Goal: Task Accomplishment & Management: Manage account settings

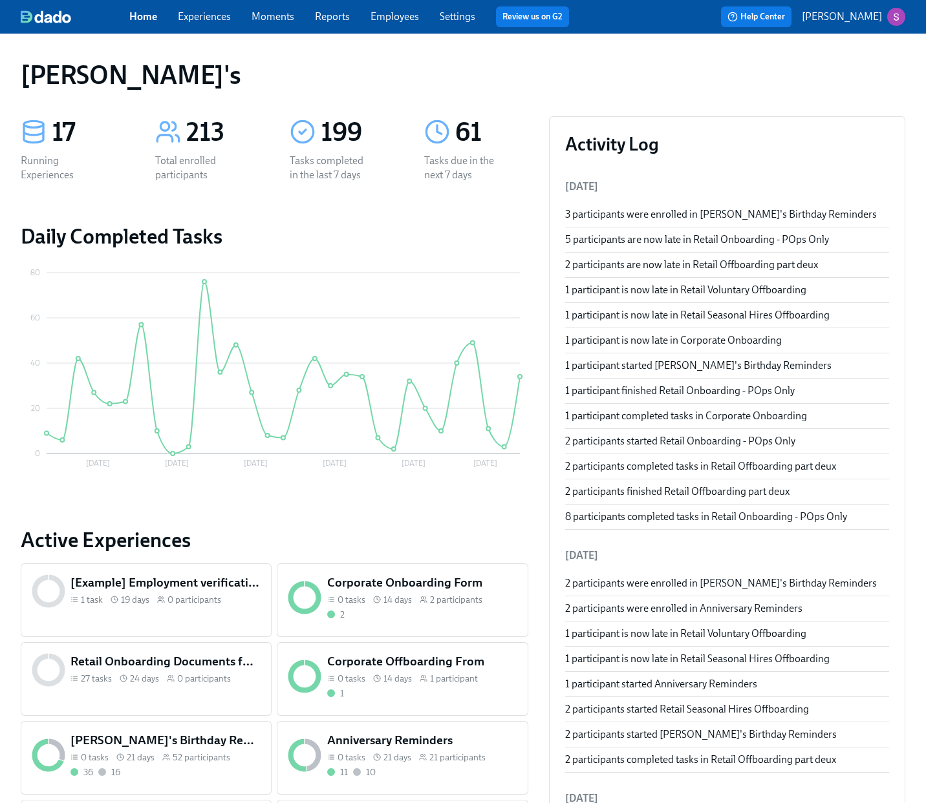
click at [403, 28] on div "Home Experiences Moments Reports Employees Settings Review us on G2 Help Center…" at bounding box center [463, 17] width 926 height 34
click at [394, 16] on link "Employees" at bounding box center [394, 16] width 48 height 12
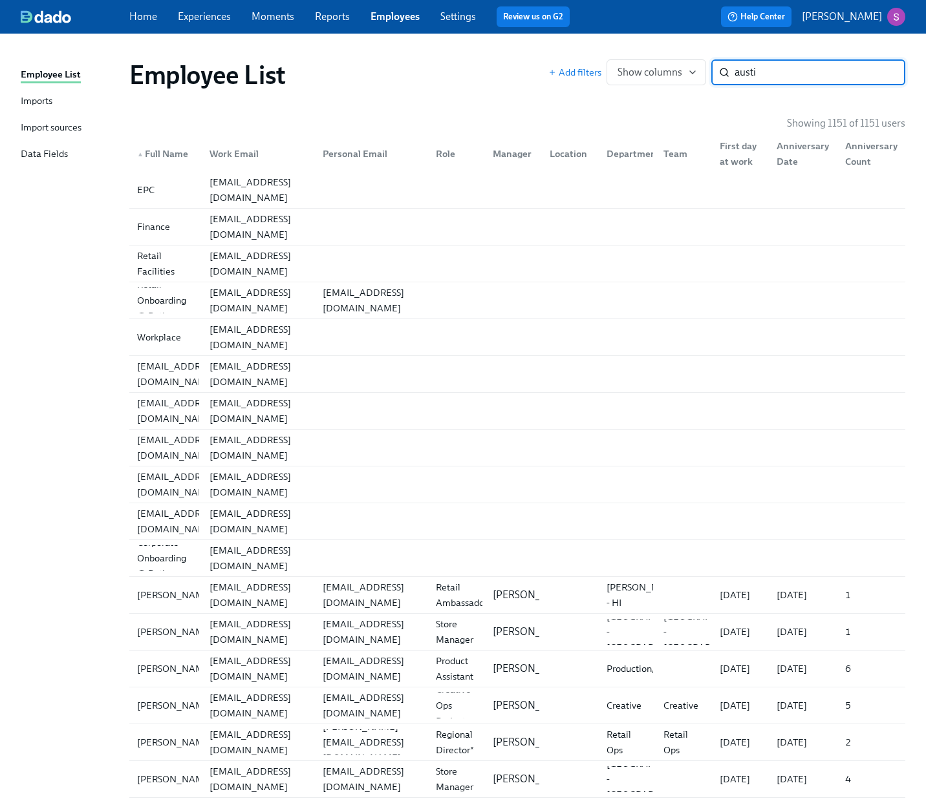
type input "austin"
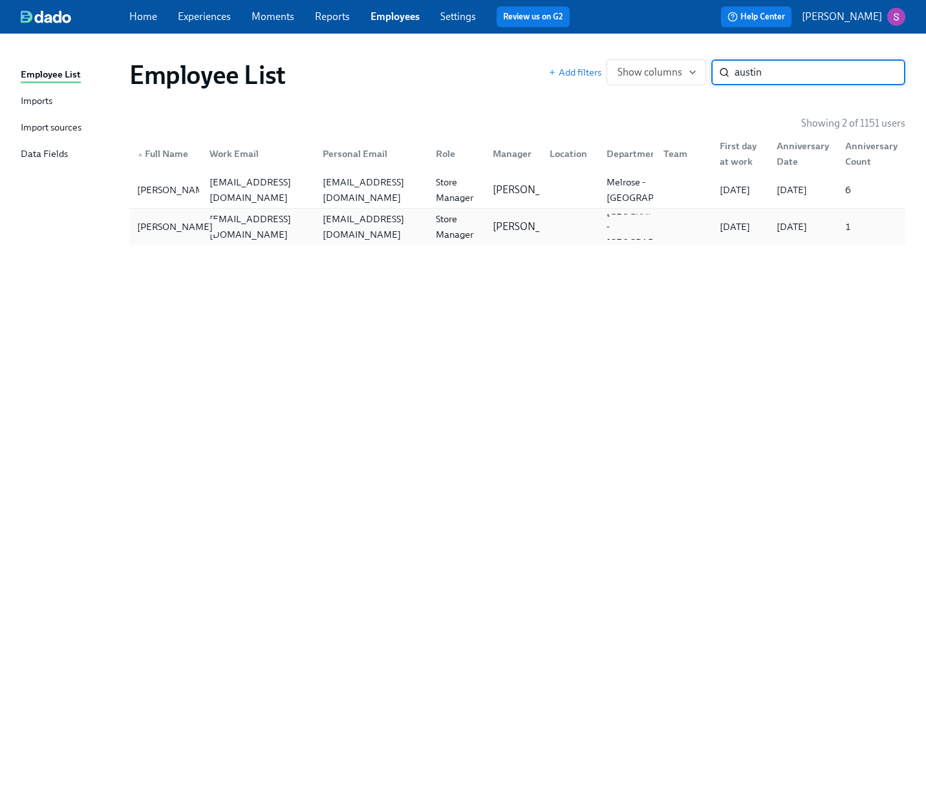
click at [166, 224] on div "Austin Manning" at bounding box center [175, 227] width 86 height 16
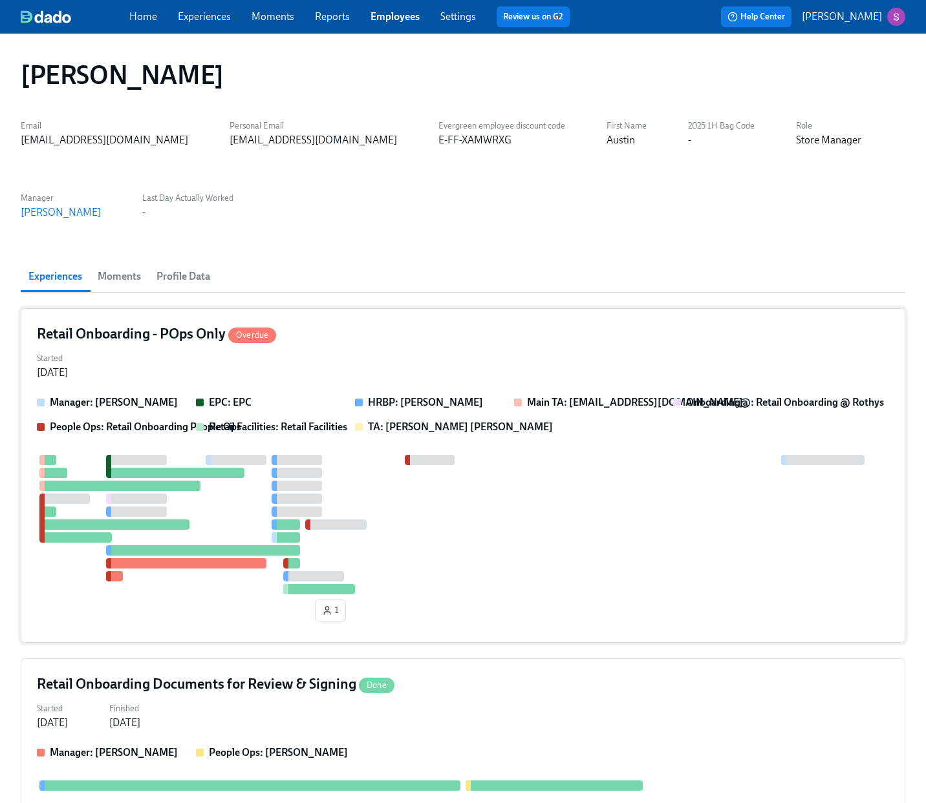
click at [178, 365] on div "Started Sep 02, 2025" at bounding box center [463, 364] width 852 height 31
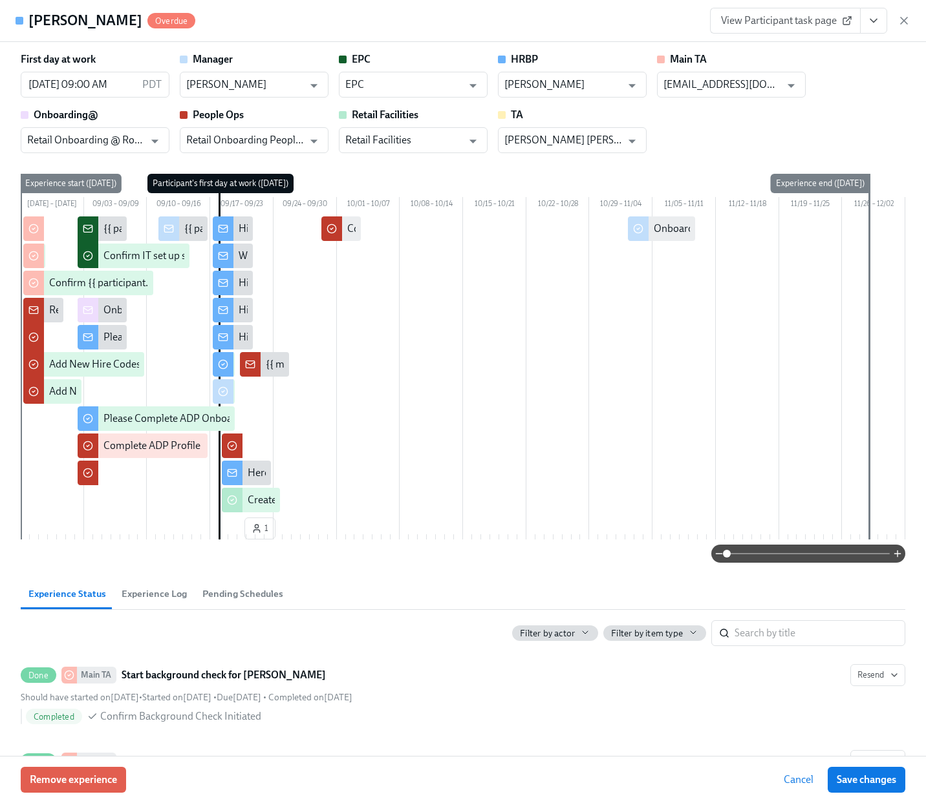
click at [792, 563] on span at bounding box center [807, 554] width 163 height 18
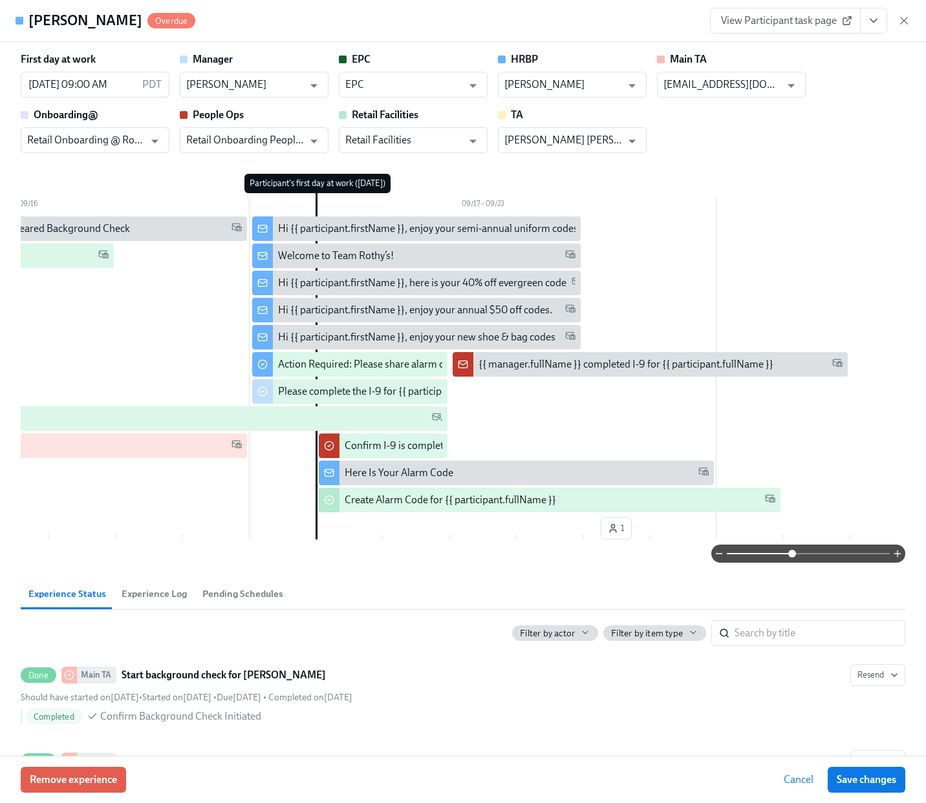
scroll to position [0, 1176]
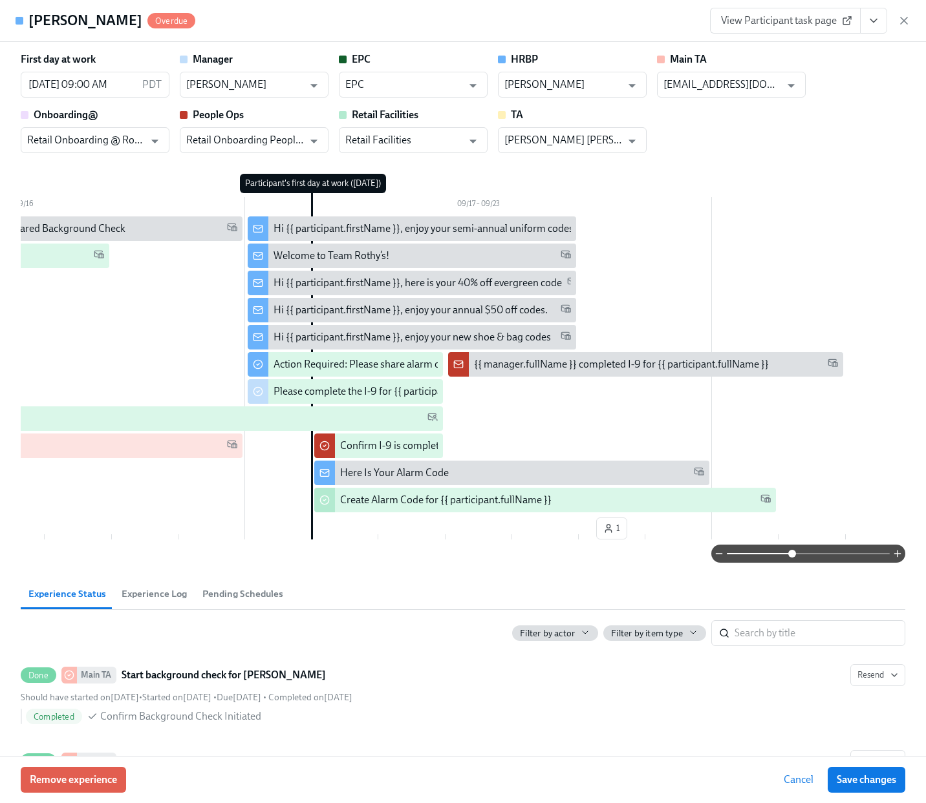
click at [343, 254] on div "Welcome to Team Rothy’s!" at bounding box center [331, 256] width 116 height 14
click at [836, 20] on span "View Participant task page" at bounding box center [785, 20] width 129 height 13
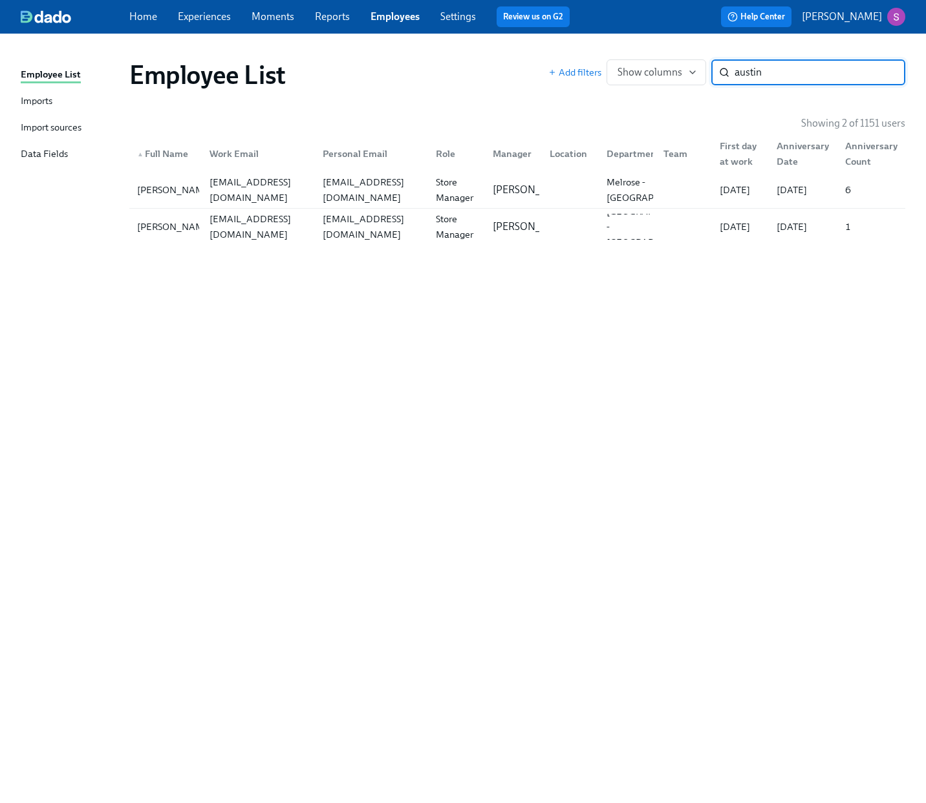
click at [395, 19] on link "Employees" at bounding box center [394, 16] width 49 height 12
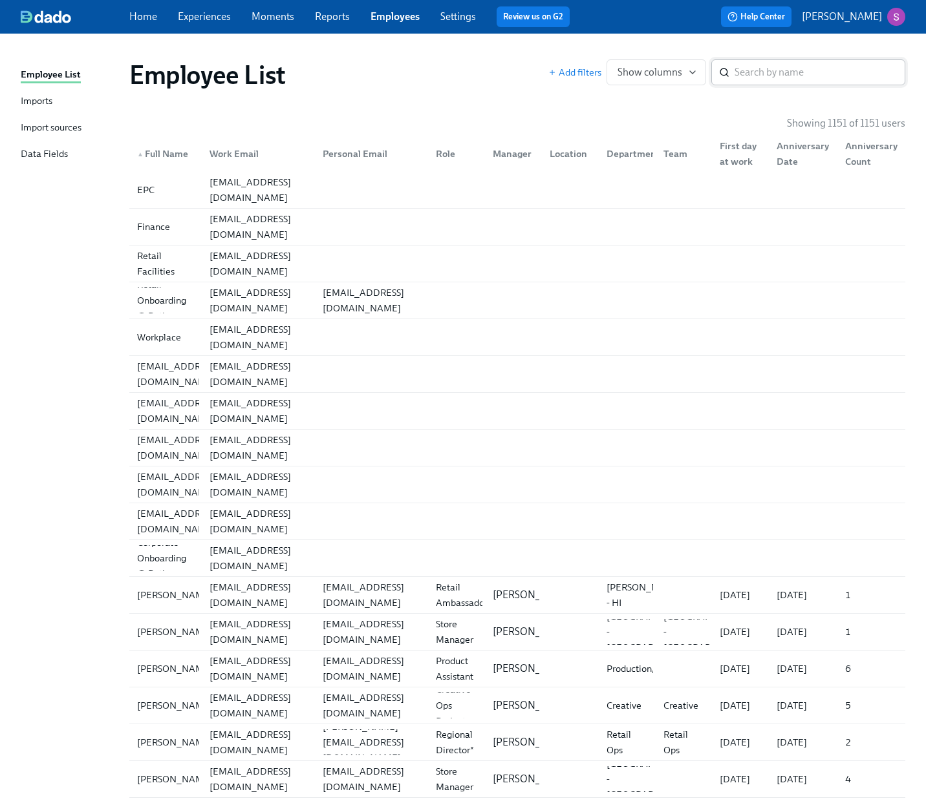
click at [713, 79] on div "​" at bounding box center [808, 72] width 194 height 26
type input "austin"
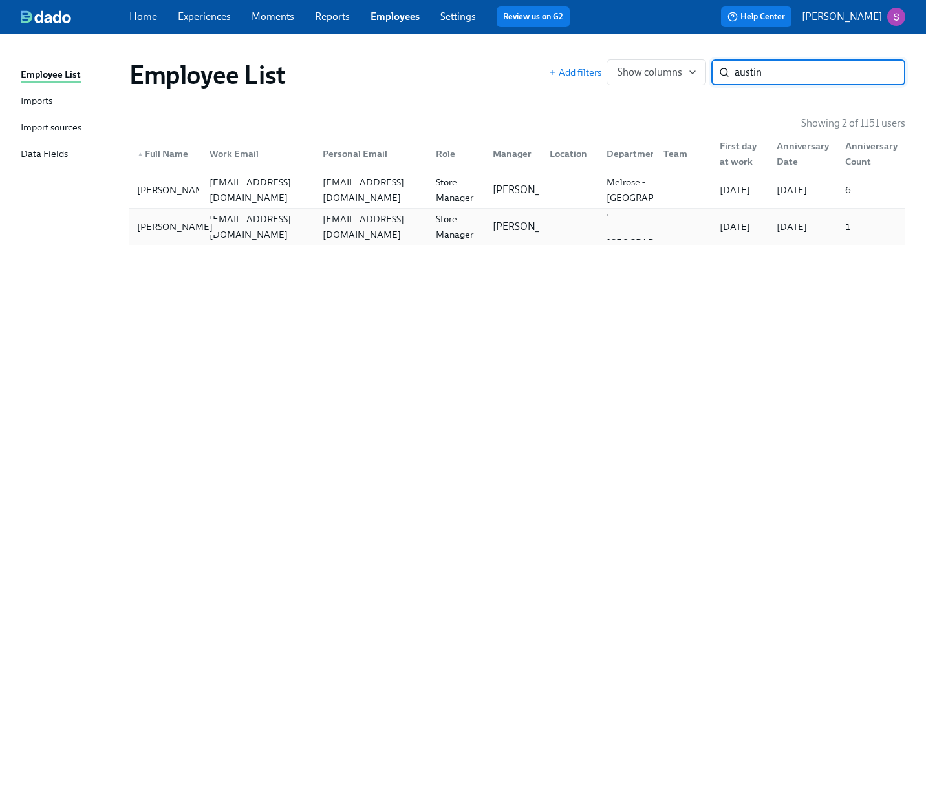
click at [152, 227] on div "Austin Manning" at bounding box center [175, 227] width 86 height 16
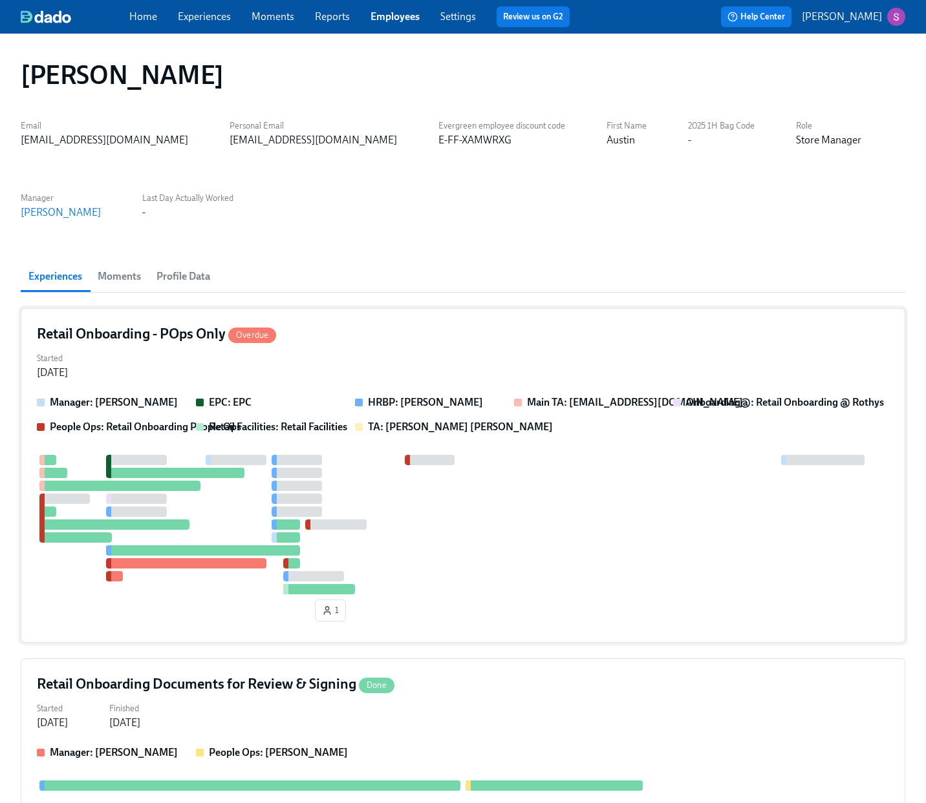
click at [350, 394] on div "Retail Onboarding - POps Only Overdue Started Sep 02, 2025 Manager: Austin Mann…" at bounding box center [463, 475] width 884 height 335
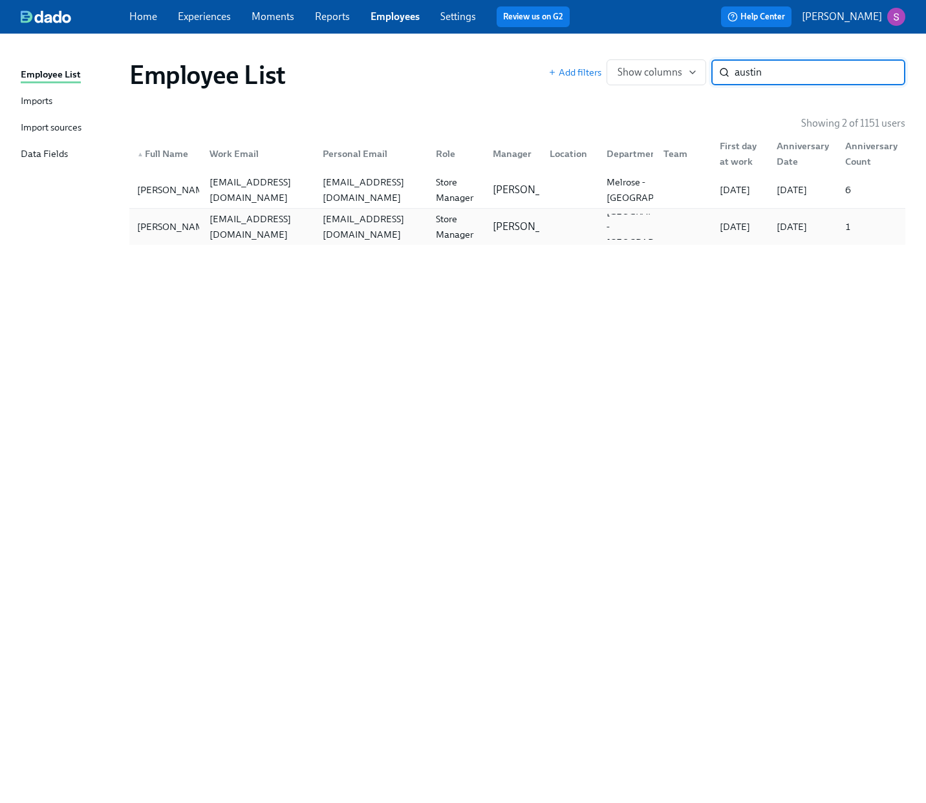
click at [849, 226] on div "1" at bounding box center [848, 227] width 16 height 16
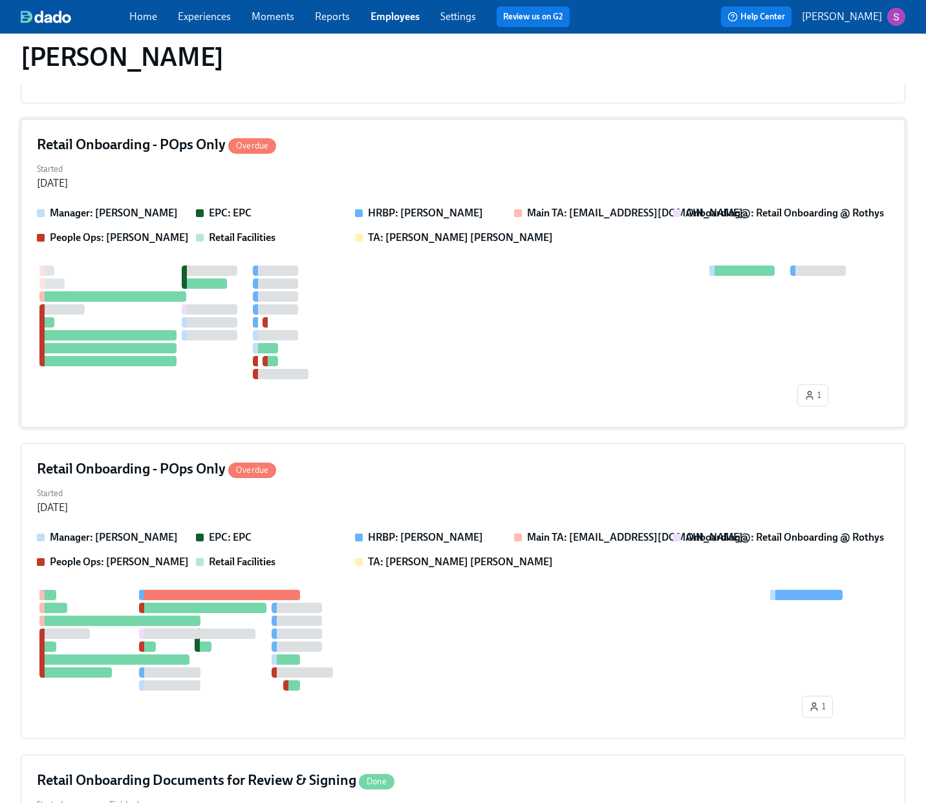
scroll to position [2639, 0]
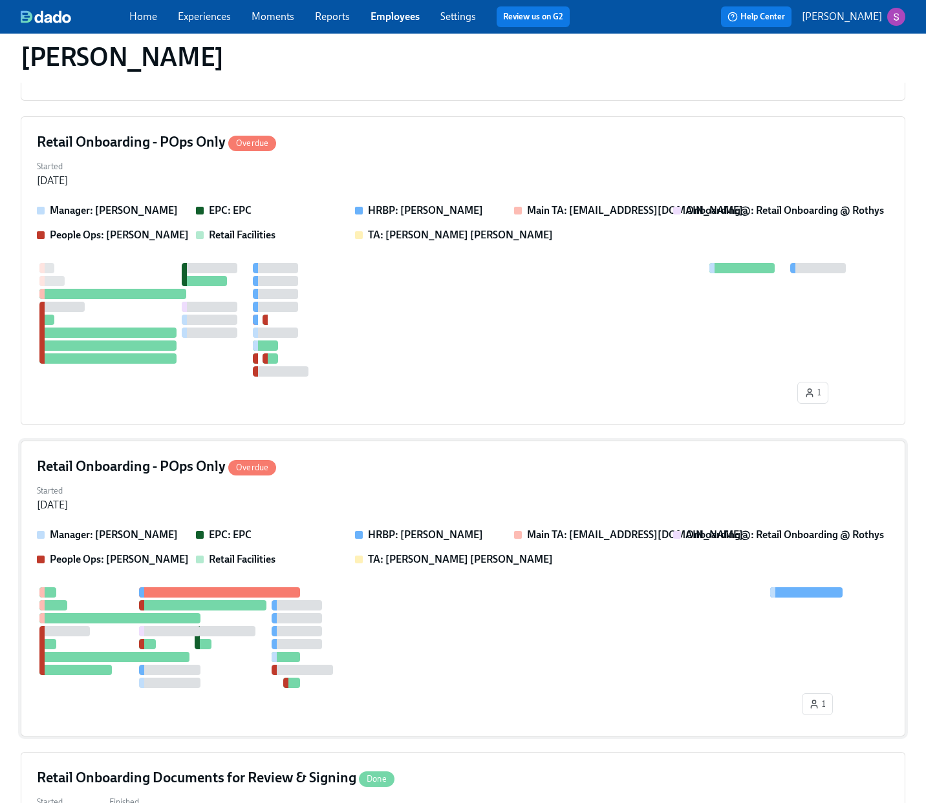
click at [546, 488] on div "Started Jul 23, 2025" at bounding box center [463, 496] width 852 height 31
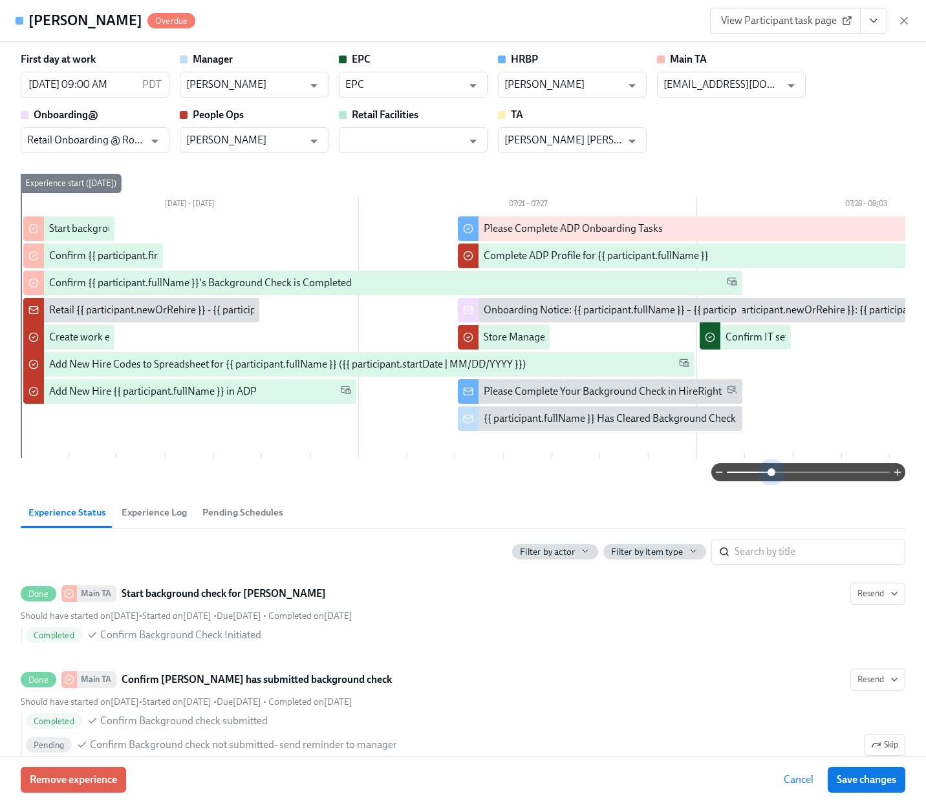
click at [772, 491] on div "First day at work 08/04/2025 09:00 AM PDT ​ Manager Meghan Anderson ​ EPC EPC ​…" at bounding box center [463, 399] width 926 height 714
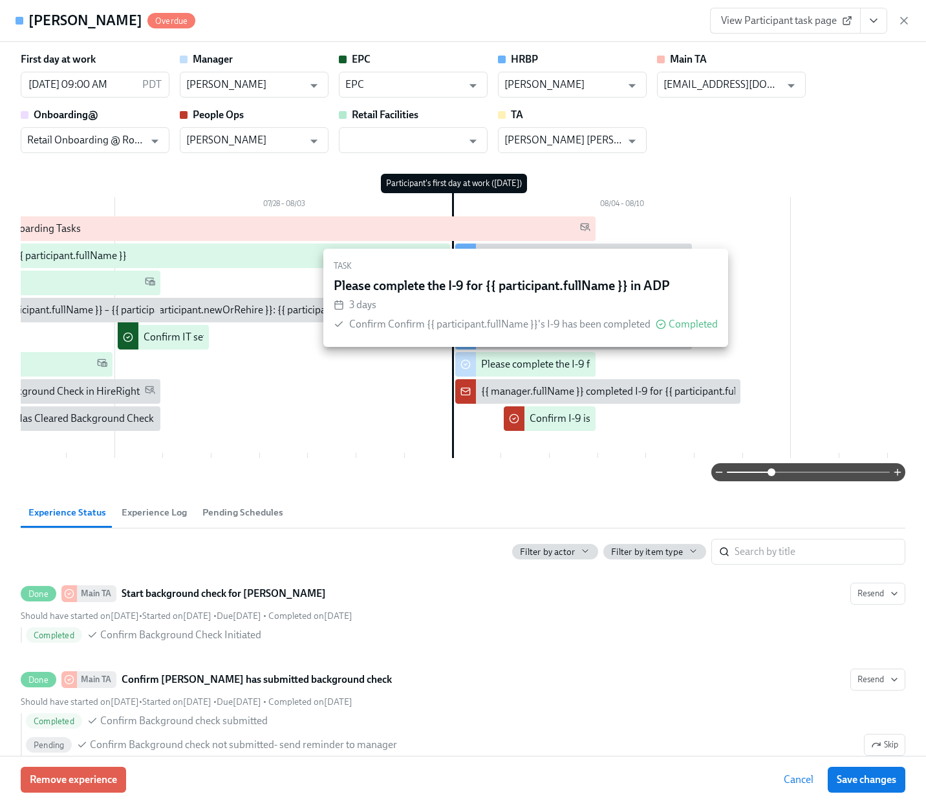
scroll to position [0, 599]
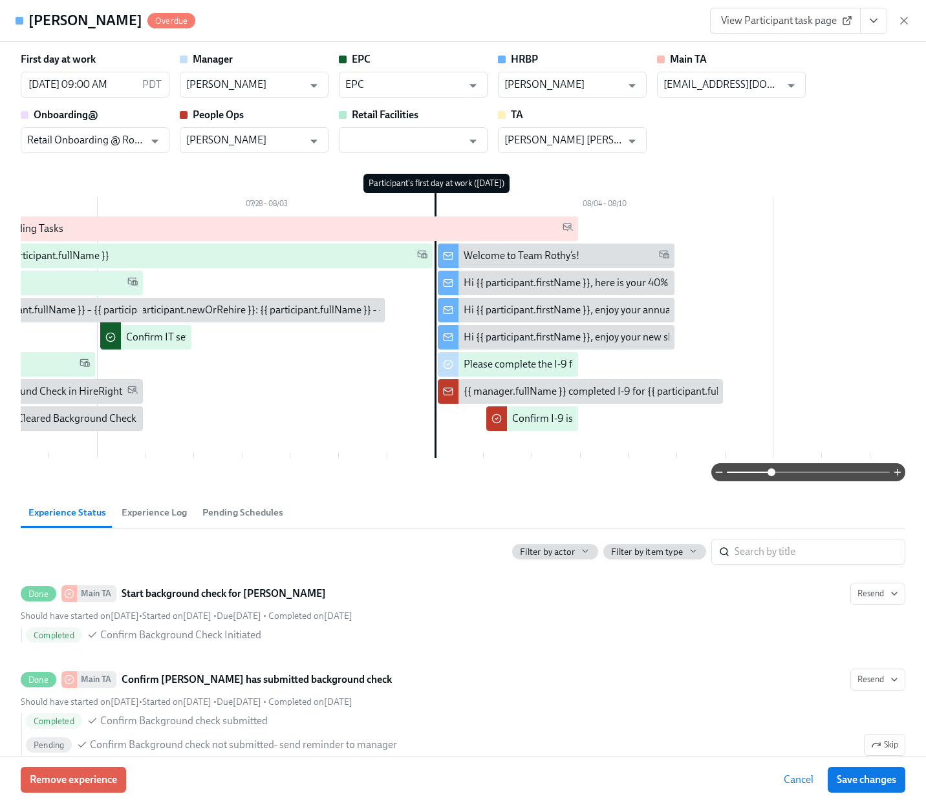
click at [788, 23] on span "View Participant task page" at bounding box center [785, 20] width 129 height 13
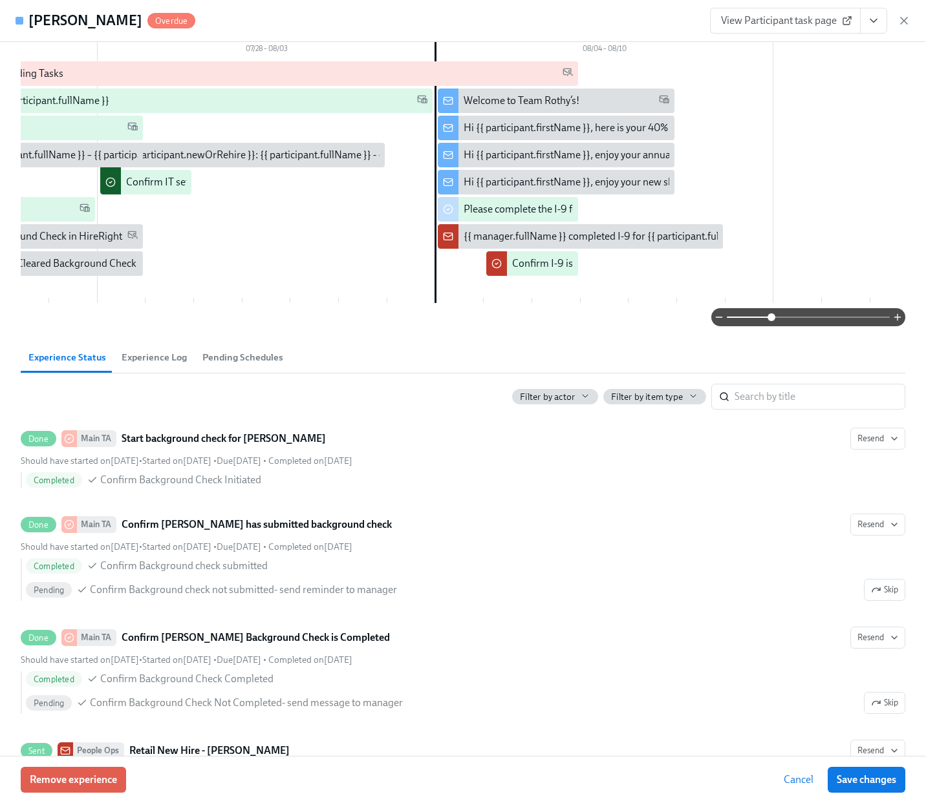
scroll to position [0, 0]
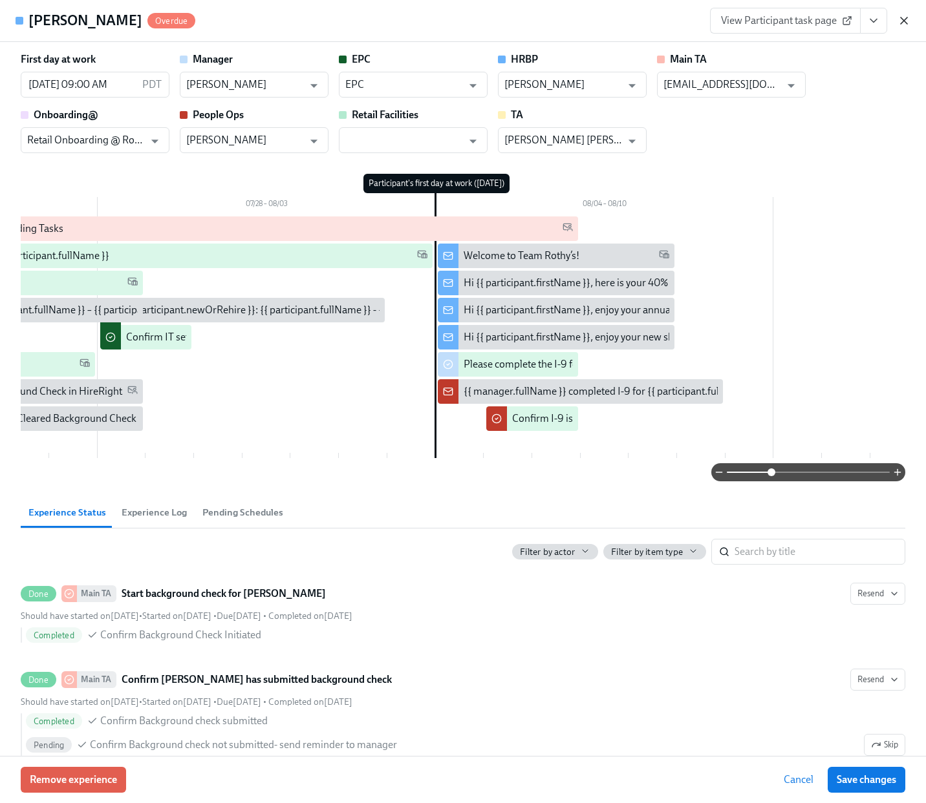
click at [907, 25] on icon "button" at bounding box center [903, 20] width 13 height 13
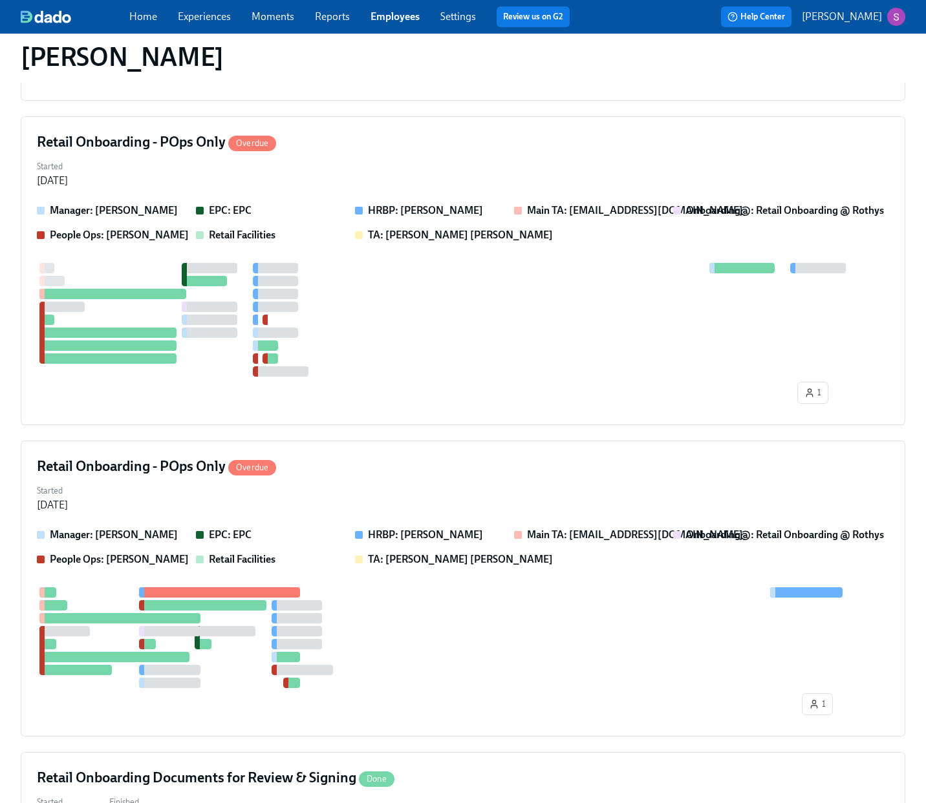
click at [219, 18] on link "Experiences" at bounding box center [204, 16] width 53 height 12
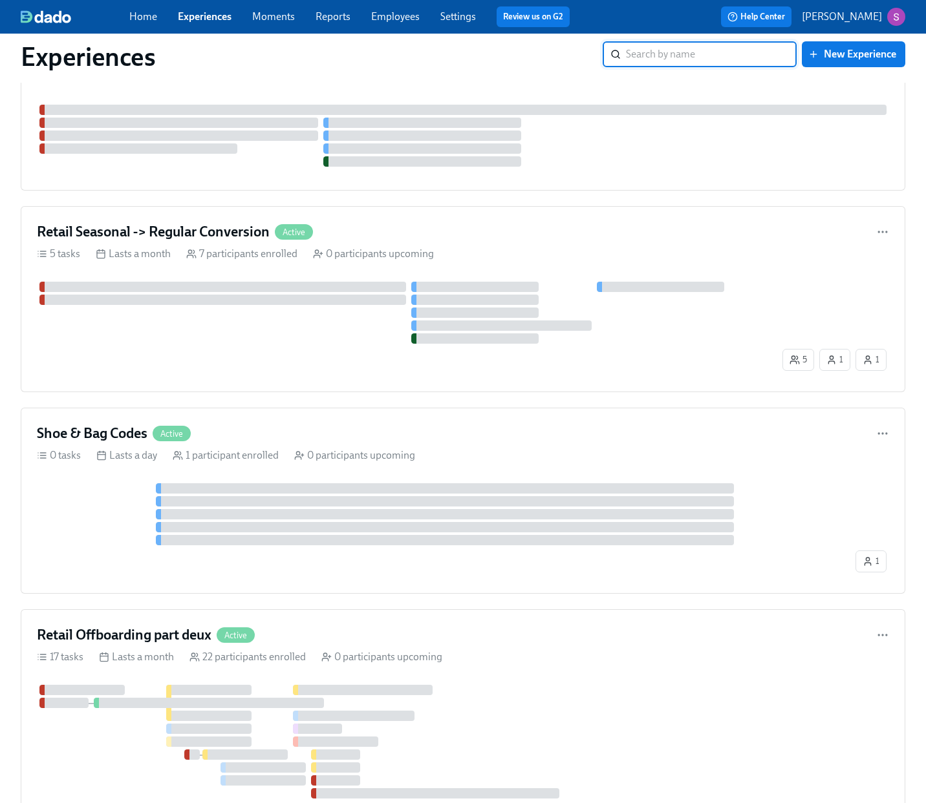
scroll to position [1253, 0]
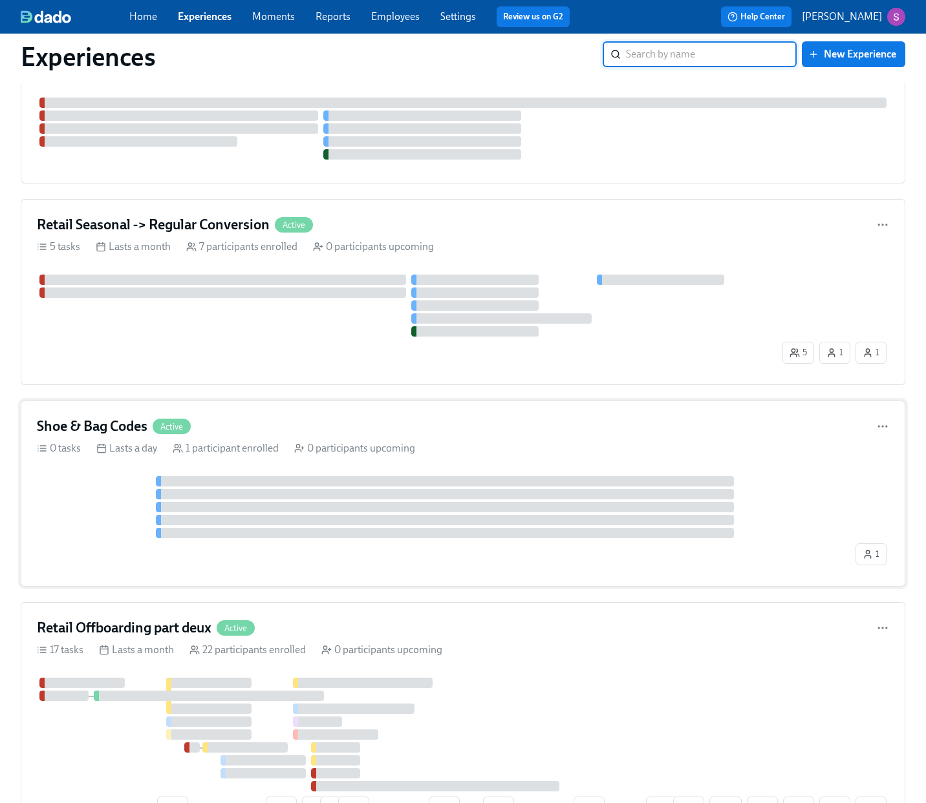
click at [291, 430] on div "Shoe & Bag Codes Active" at bounding box center [463, 426] width 852 height 19
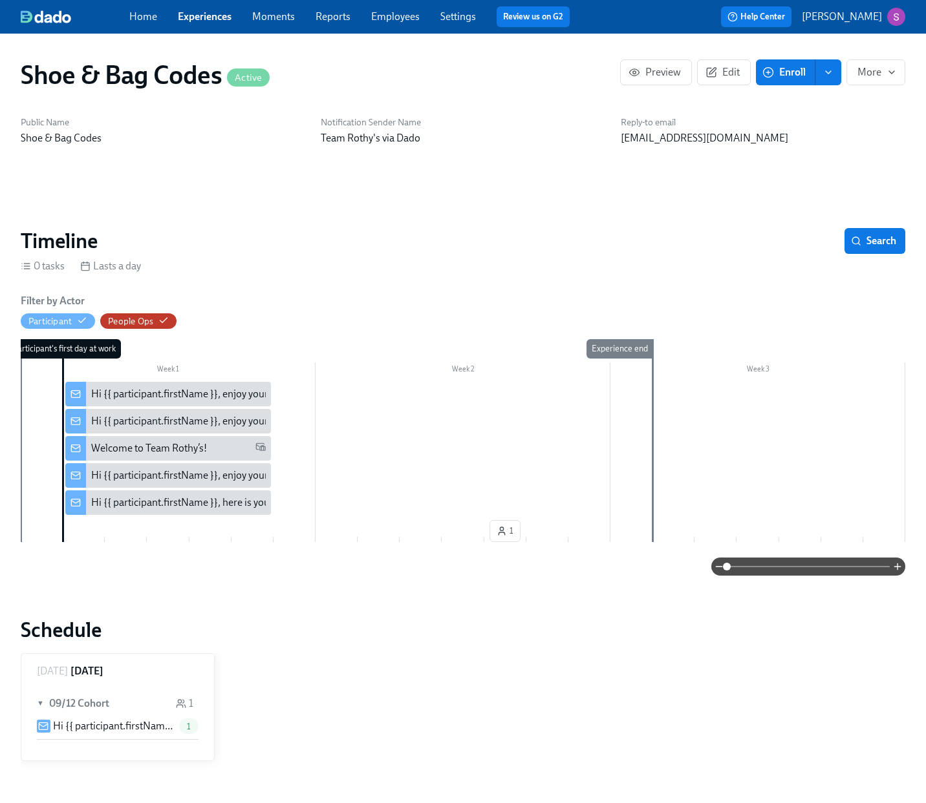
click at [769, 570] on span at bounding box center [807, 567] width 163 height 18
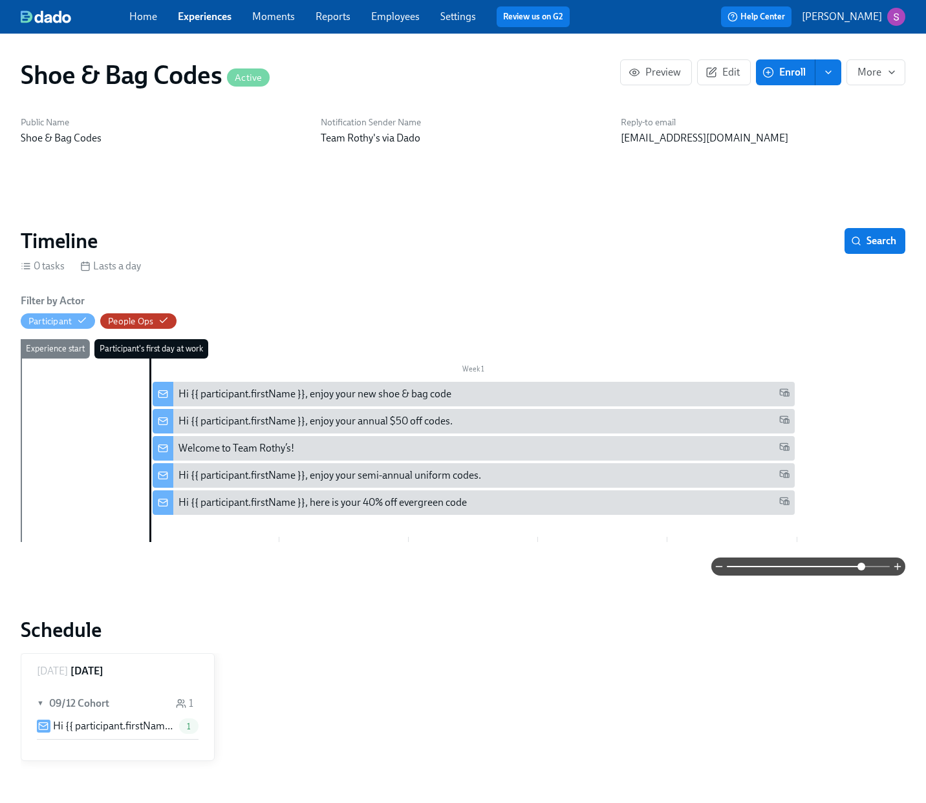
drag, startPoint x: 781, startPoint y: 566, endPoint x: 861, endPoint y: 570, distance: 79.6
click at [861, 570] on span at bounding box center [807, 567] width 163 height 18
click at [428, 476] on div "Hi {{ participant.firstName }}, enjoy your semi-annual uniform codes." at bounding box center [329, 476] width 302 height 14
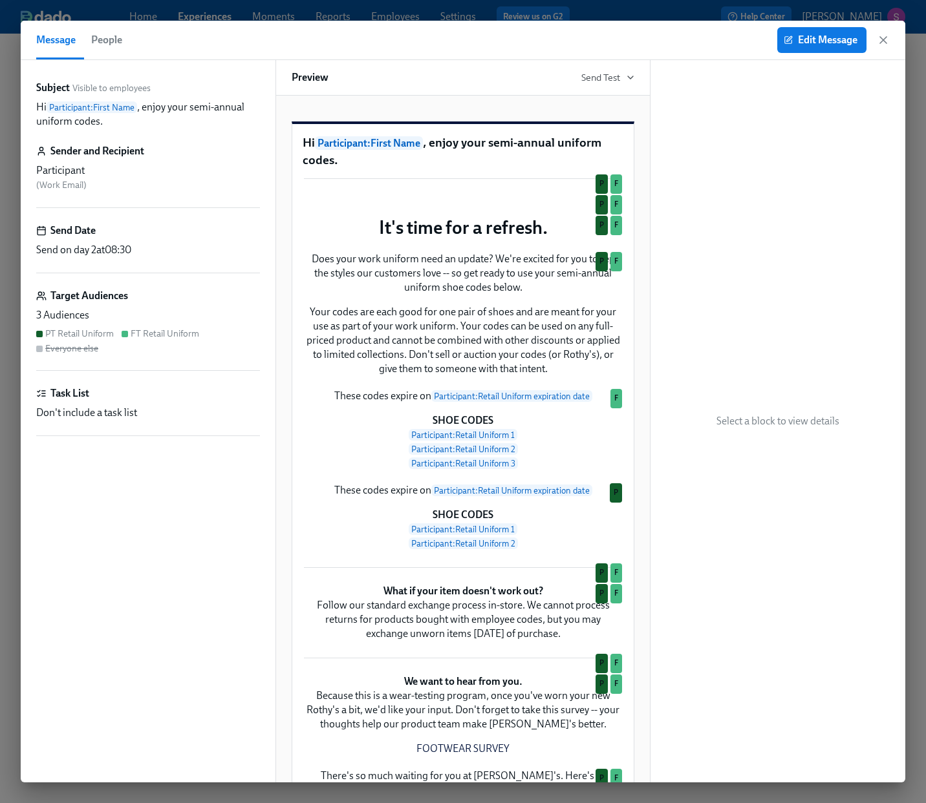
click at [620, 87] on div "Preview Send Test" at bounding box center [462, 78] width 375 height 36
click at [620, 80] on span "Send Test" at bounding box center [607, 77] width 53 height 13
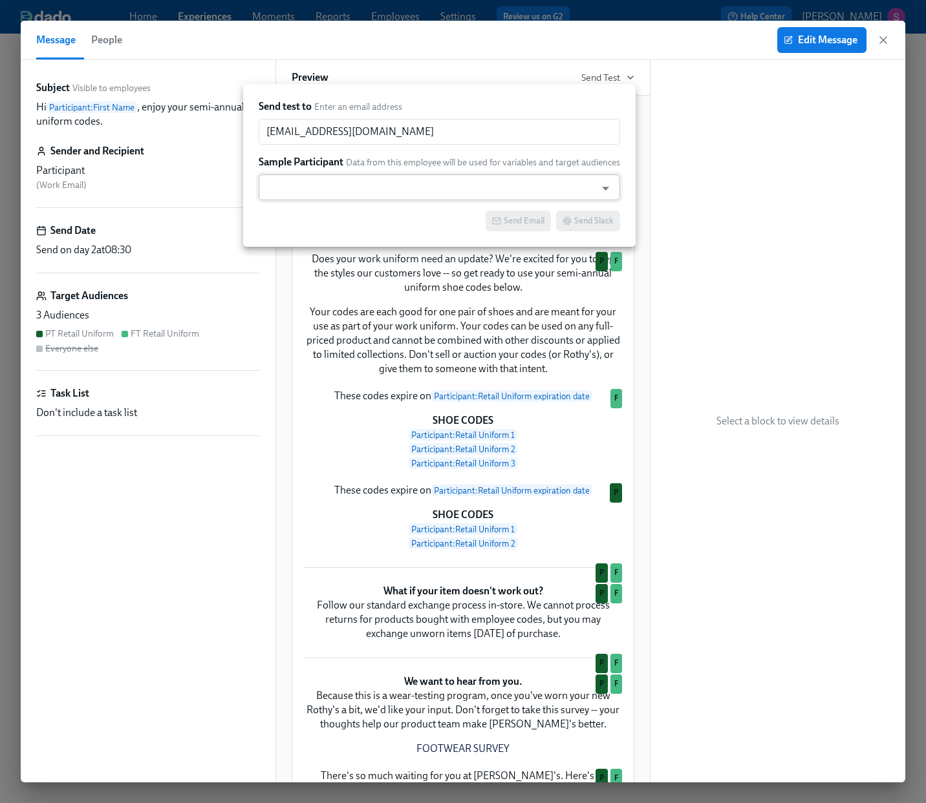
click at [463, 179] on input "text" at bounding box center [427, 188] width 324 height 26
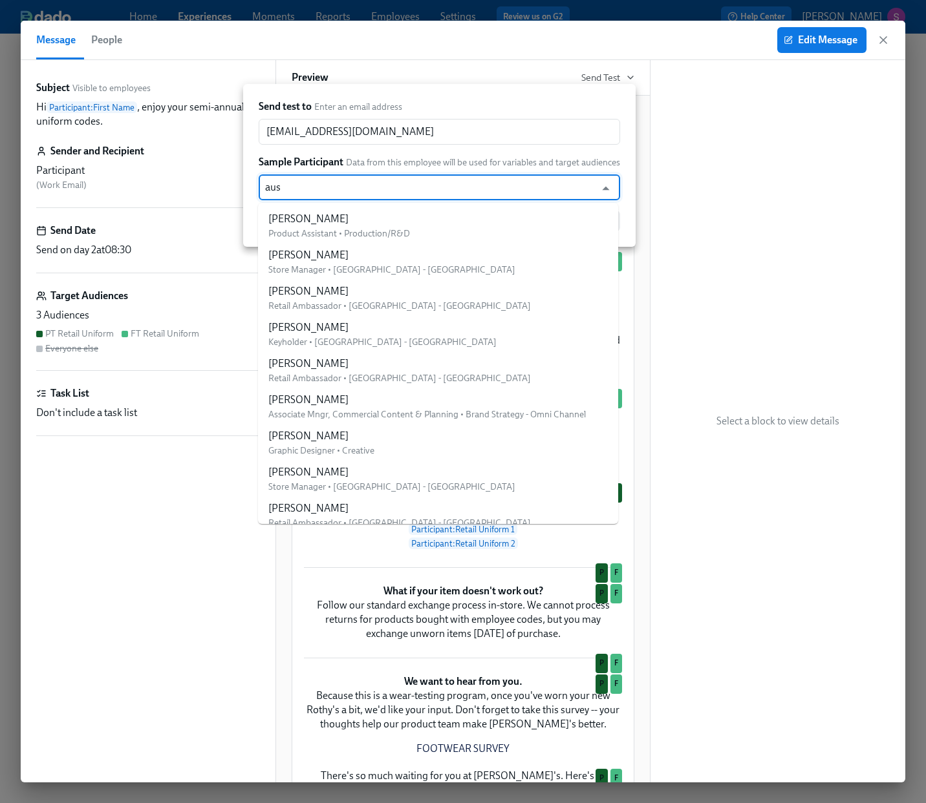
type input "aust"
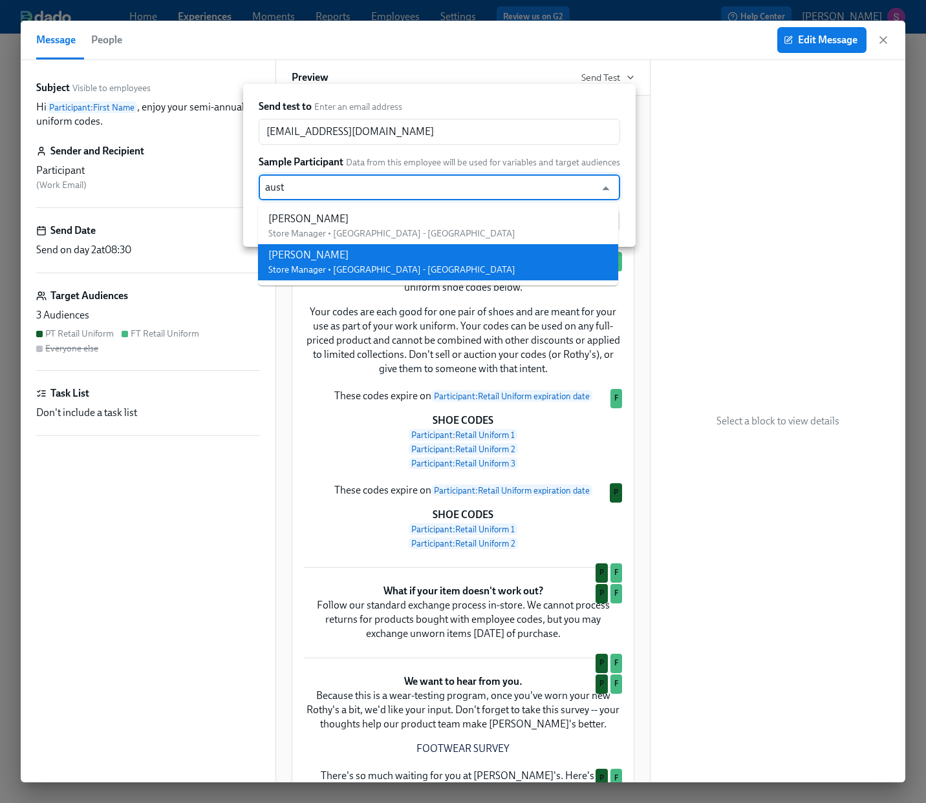
click at [427, 259] on li "Austin Manning Store Manager • Williamsburg - NY" at bounding box center [438, 262] width 360 height 36
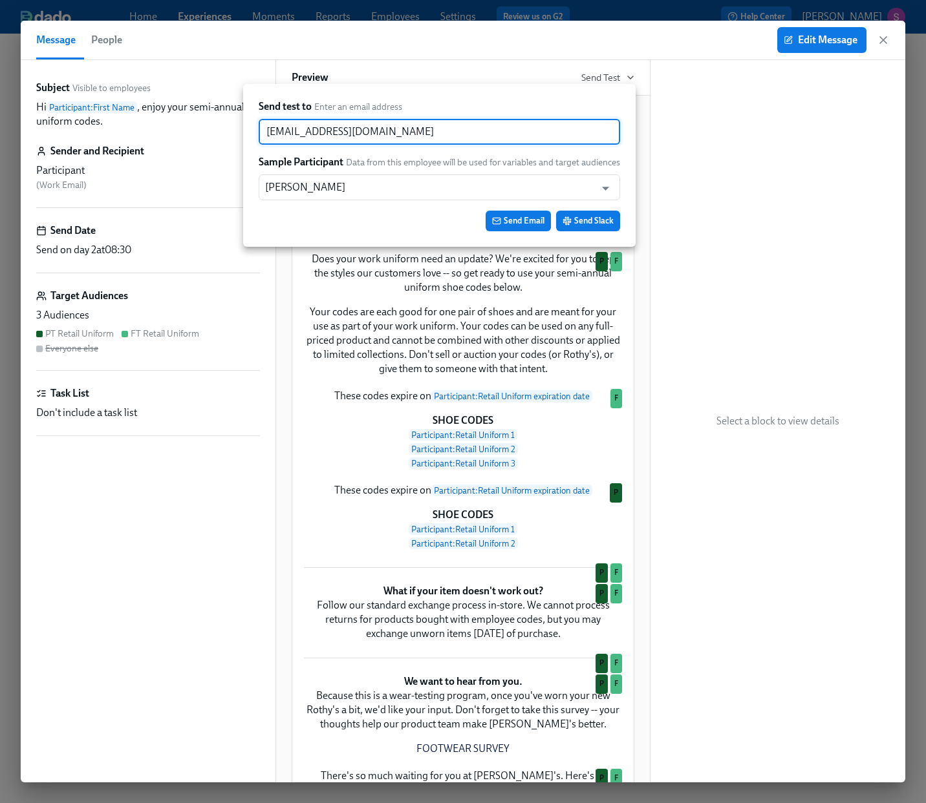
drag, startPoint x: 371, startPoint y: 136, endPoint x: 255, endPoint y: 122, distance: 116.6
click at [256, 122] on div "Send test to Enter an email address sjackson@rothys.com ​ Sample Participant Da…" at bounding box center [439, 165] width 392 height 163
paste input "austinmanning"
type input "austinmanning@rothys.com"
click at [523, 220] on span "Send Email" at bounding box center [518, 221] width 52 height 13
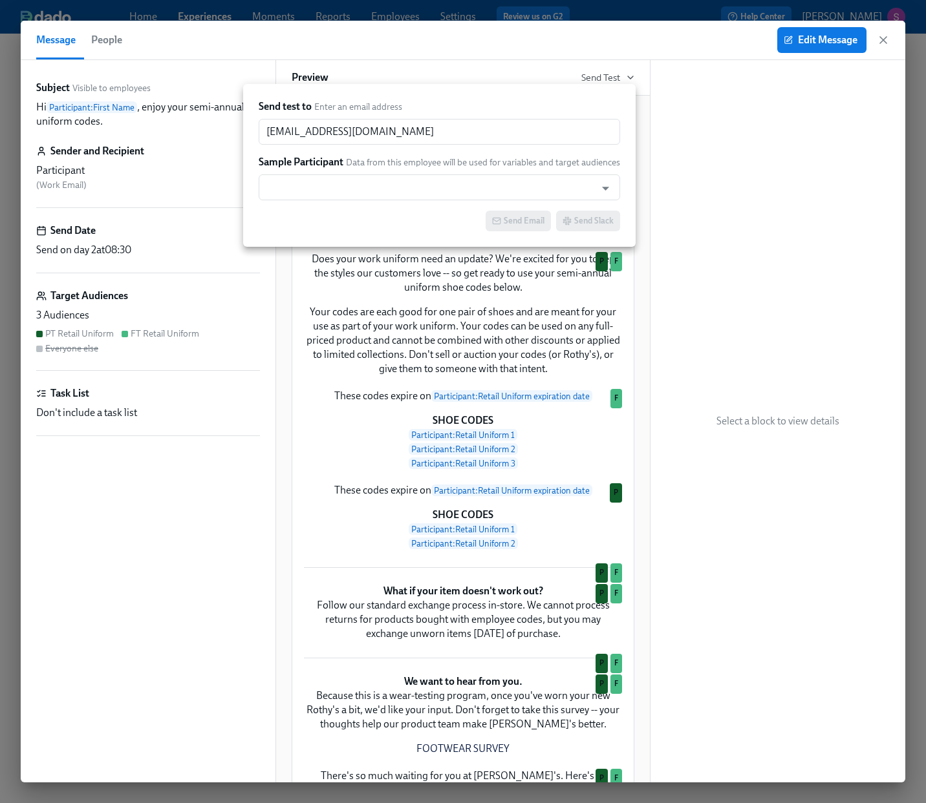
click at [661, 152] on div at bounding box center [463, 401] width 926 height 803
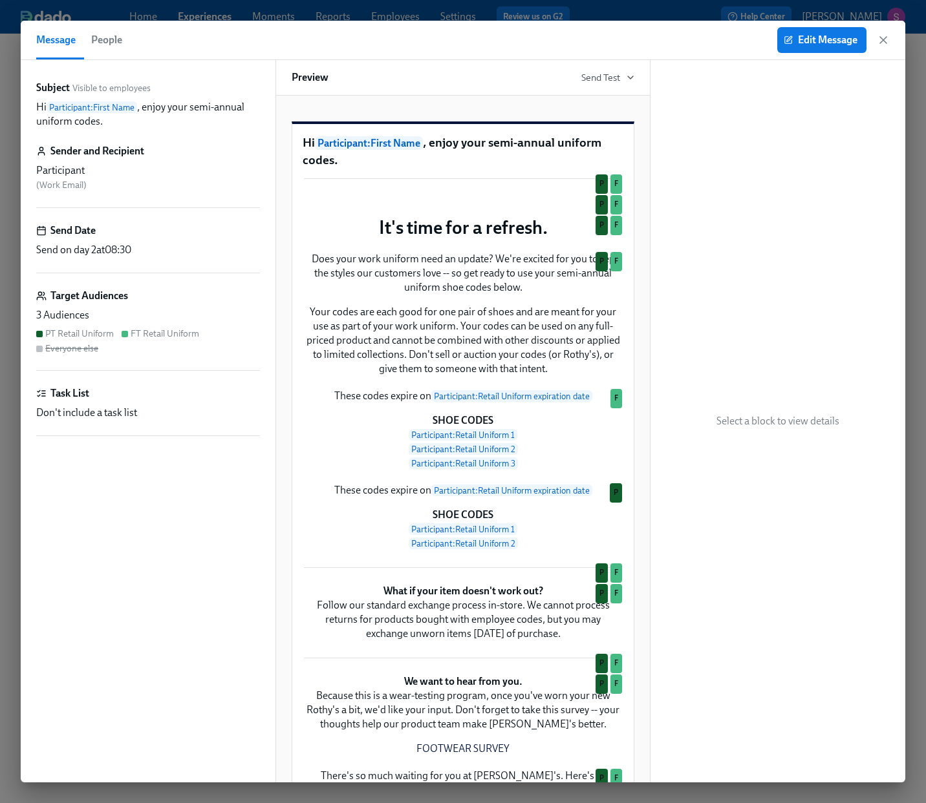
click at [349, 168] on p "Hi Participant : First Name , enjoy your semi-annual uniform codes." at bounding box center [462, 151] width 321 height 34
click at [882, 39] on icon "button" at bounding box center [883, 40] width 6 height 6
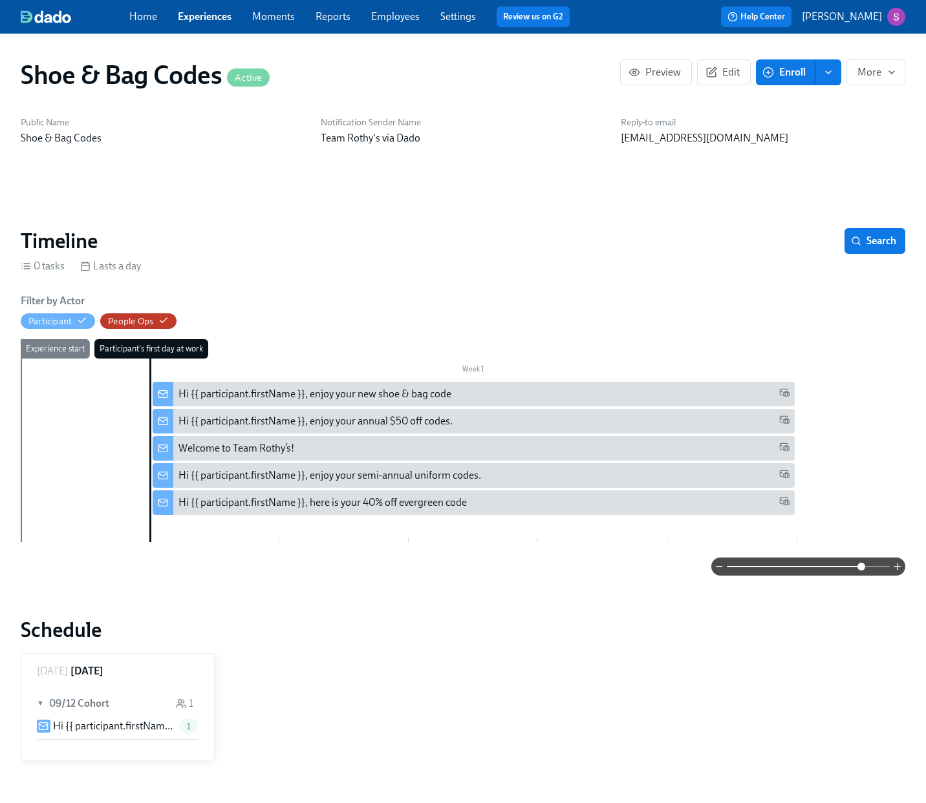
click at [380, 20] on link "Employees" at bounding box center [395, 16] width 48 height 12
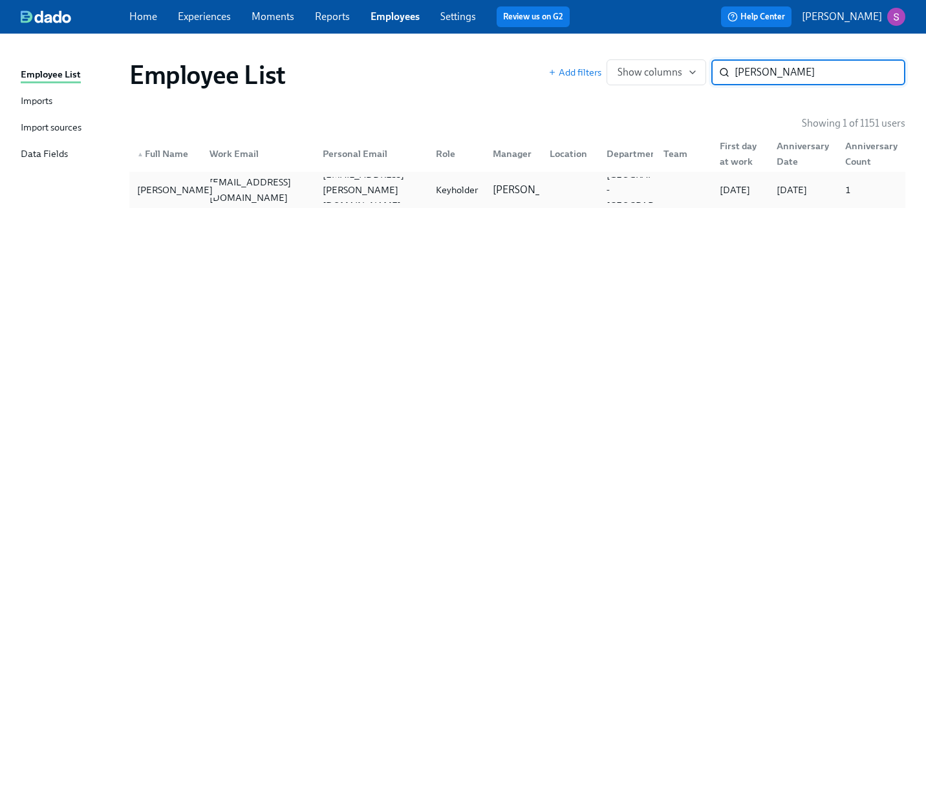
type input "cockrell"
click at [172, 198] on div "Dresa Cockrell" at bounding box center [175, 190] width 86 height 16
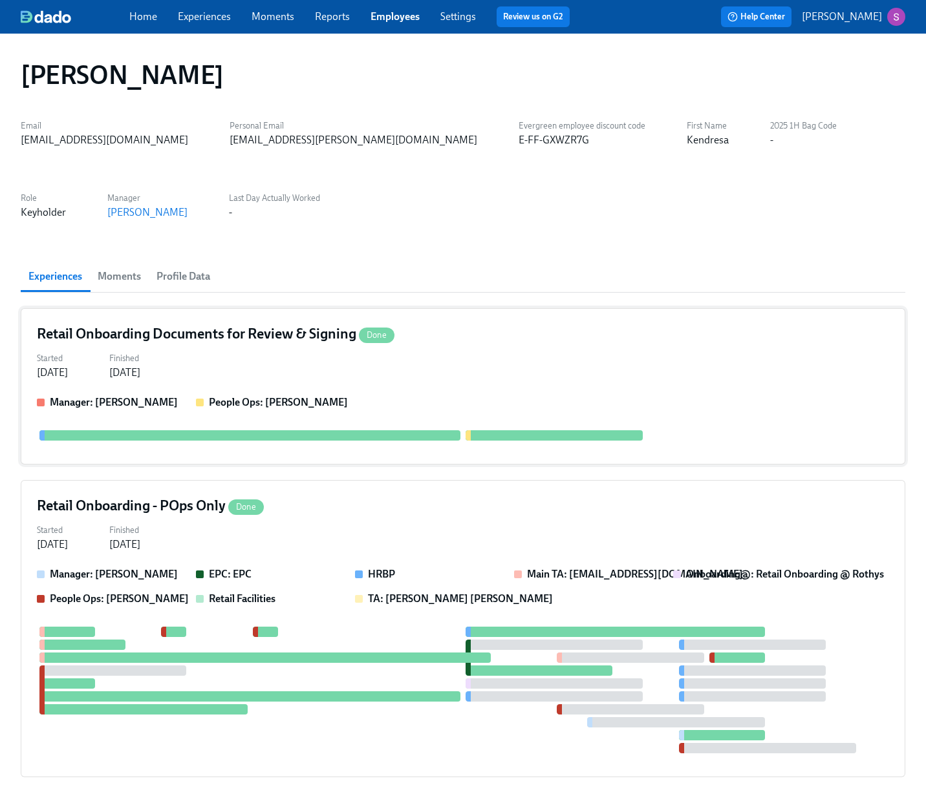
scroll to position [62, 0]
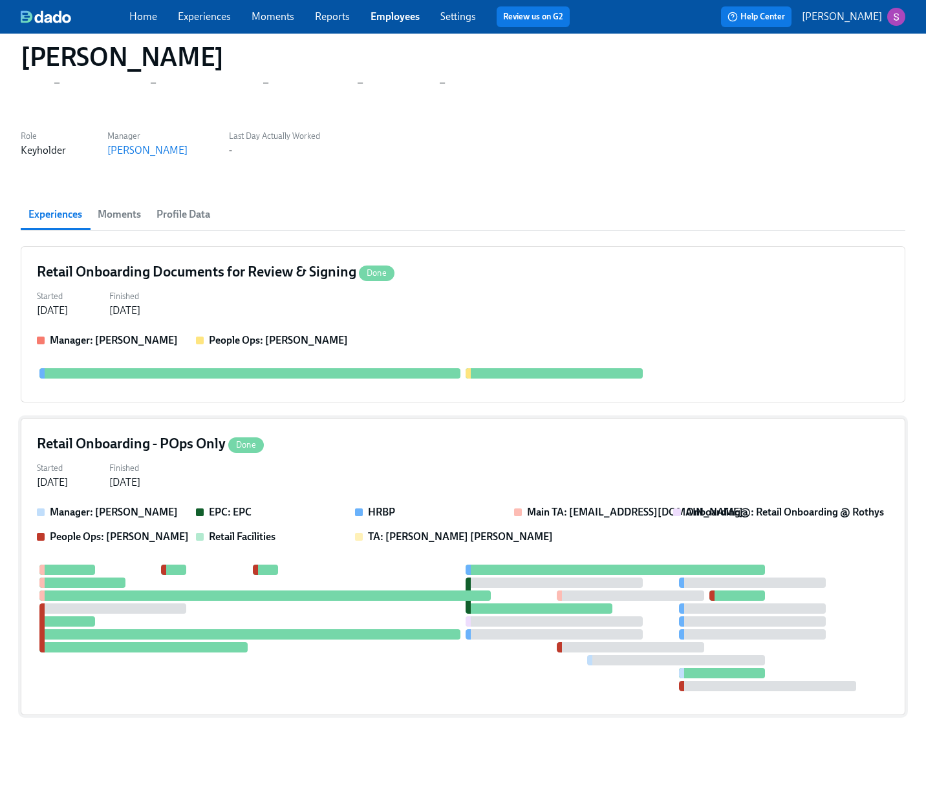
click at [326, 439] on div "Retail Onboarding - POps Only Done" at bounding box center [463, 443] width 852 height 19
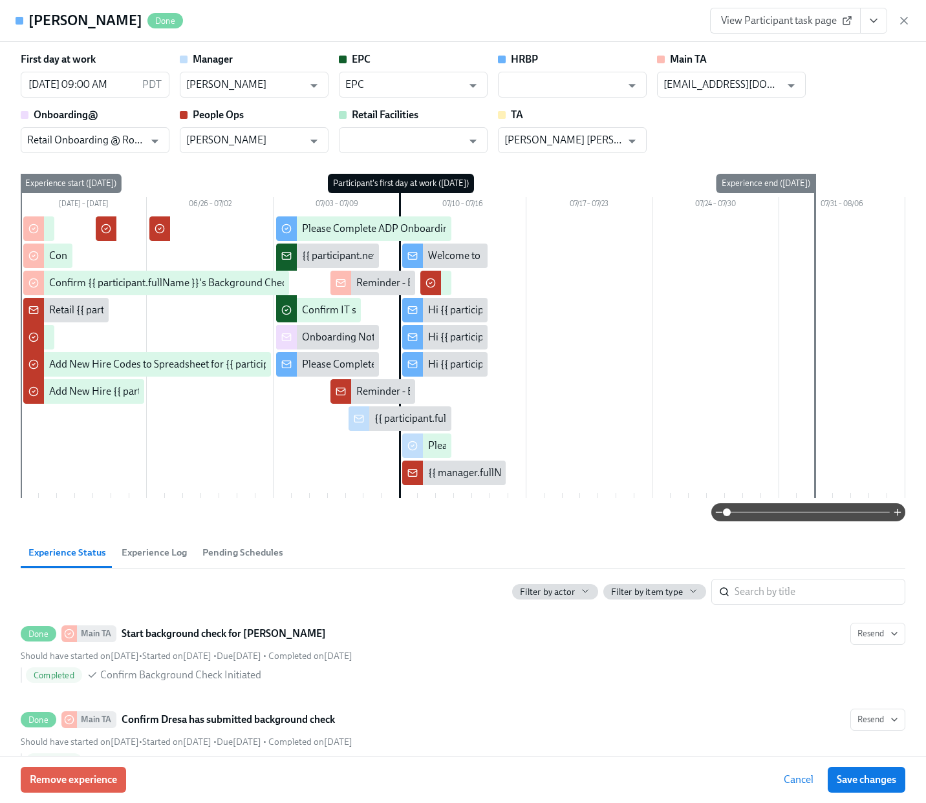
click at [766, 509] on span at bounding box center [807, 512] width 163 height 18
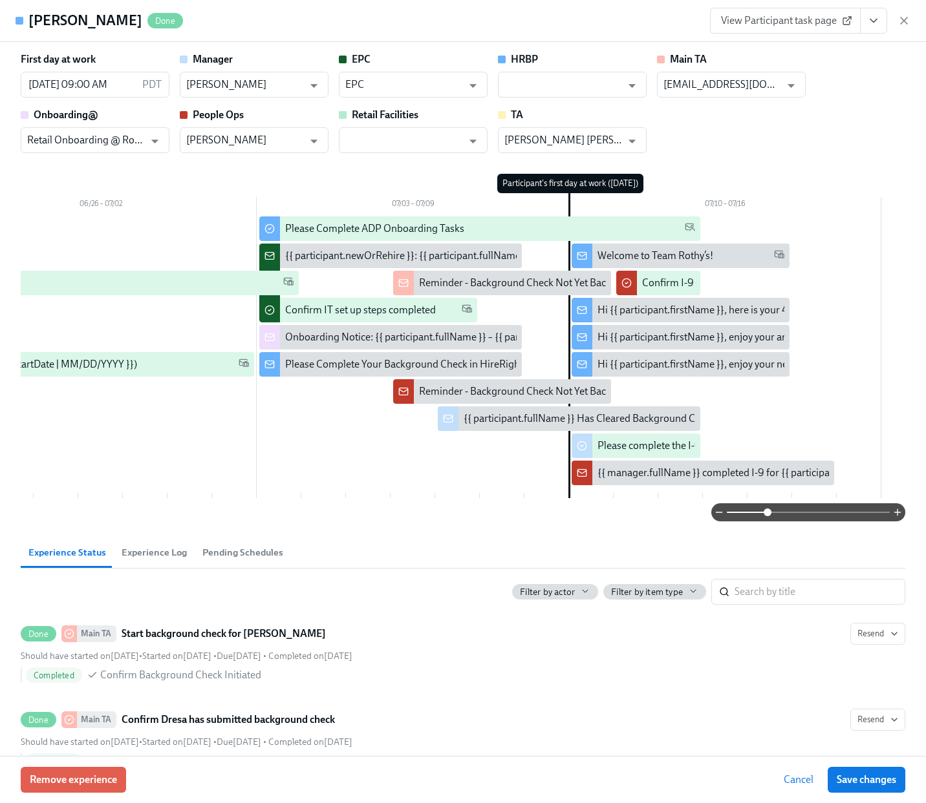
scroll to position [0, 395]
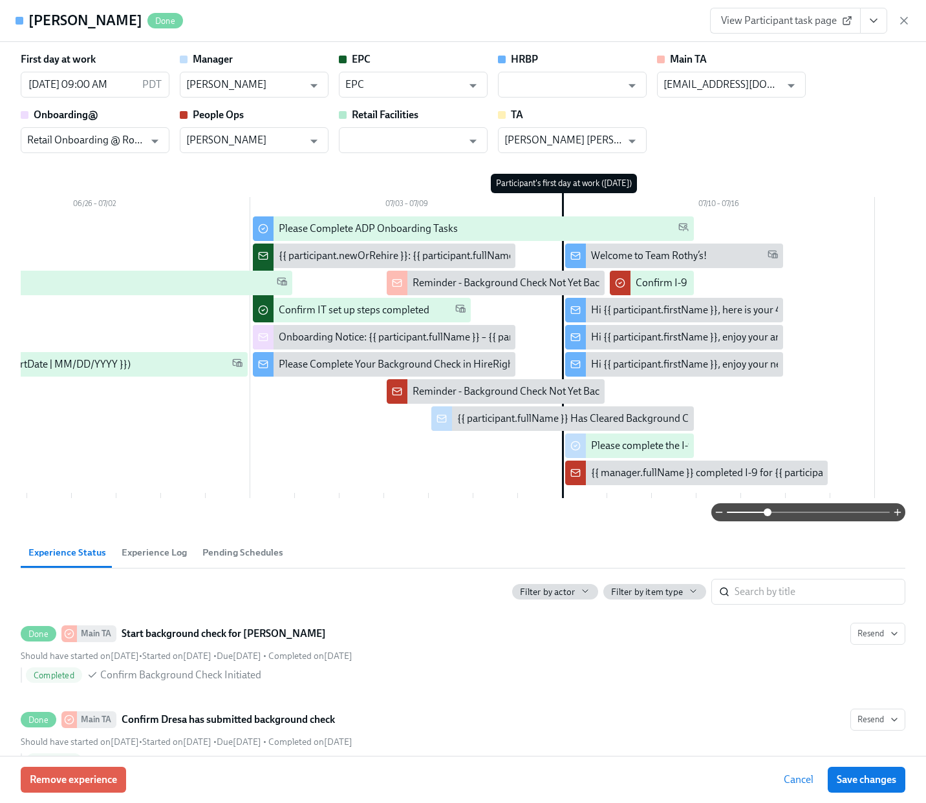
click at [788, 515] on span at bounding box center [807, 512] width 163 height 18
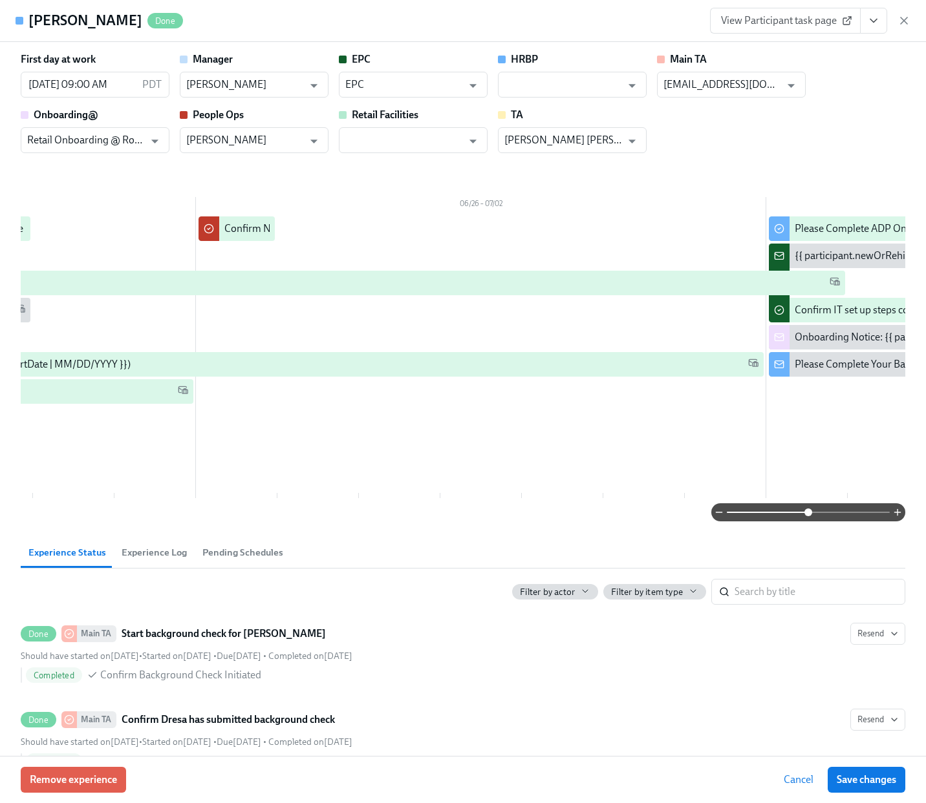
drag, startPoint x: 788, startPoint y: 515, endPoint x: 809, endPoint y: 515, distance: 21.3
click at [809, 515] on span at bounding box center [808, 513] width 8 height 8
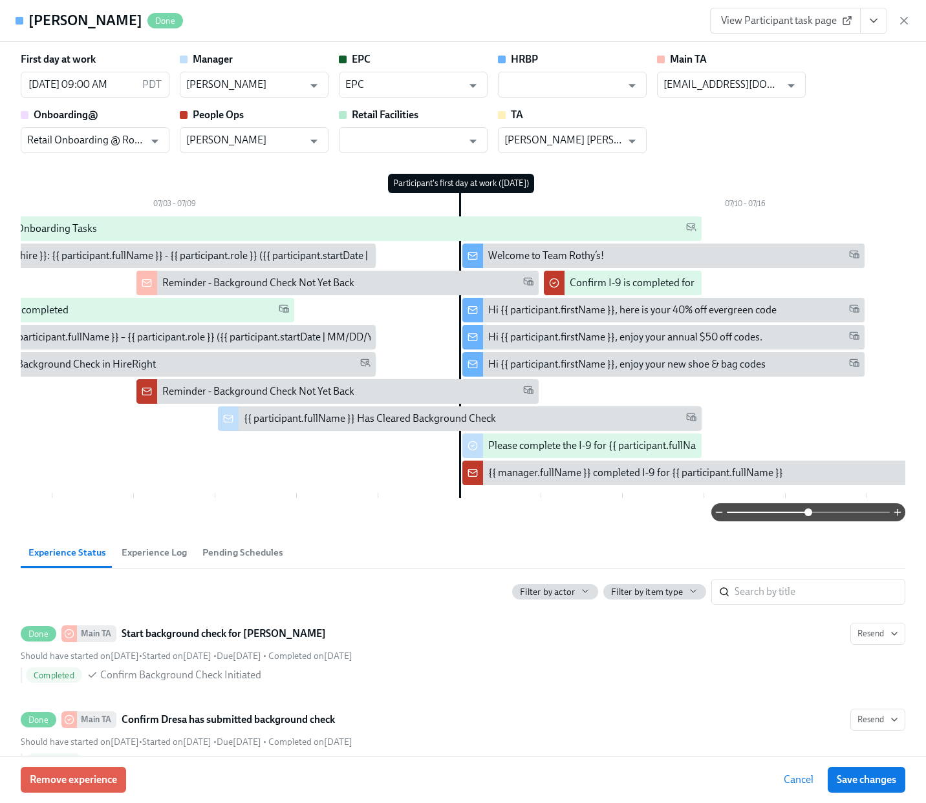
scroll to position [0, 1280]
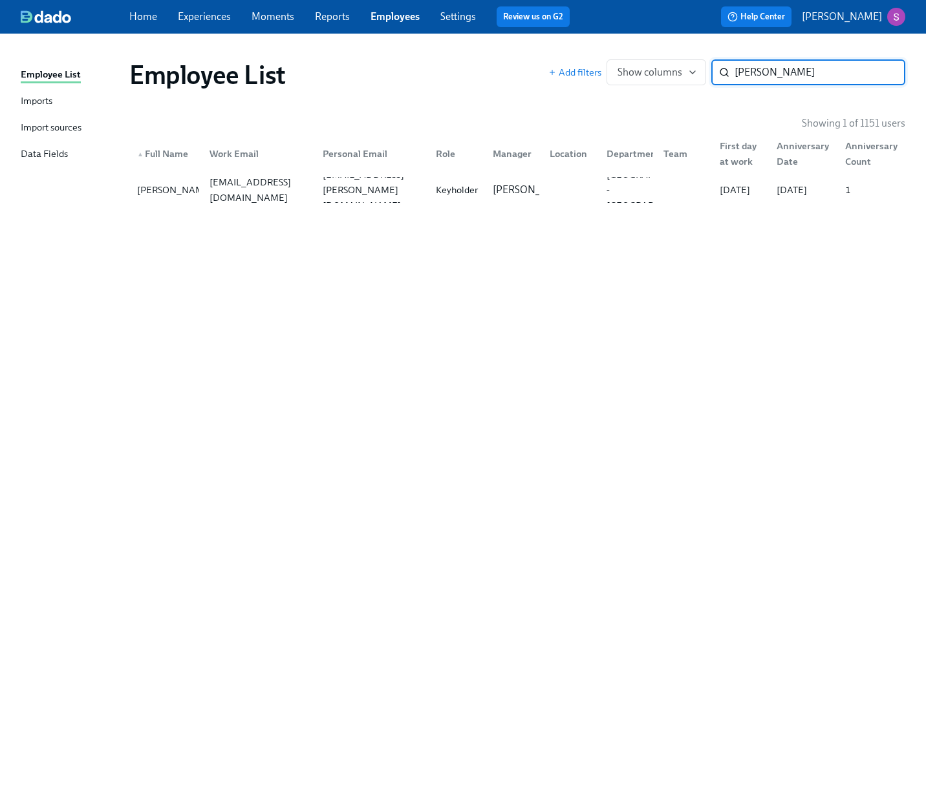
click at [211, 14] on link "Experiences" at bounding box center [204, 16] width 53 height 12
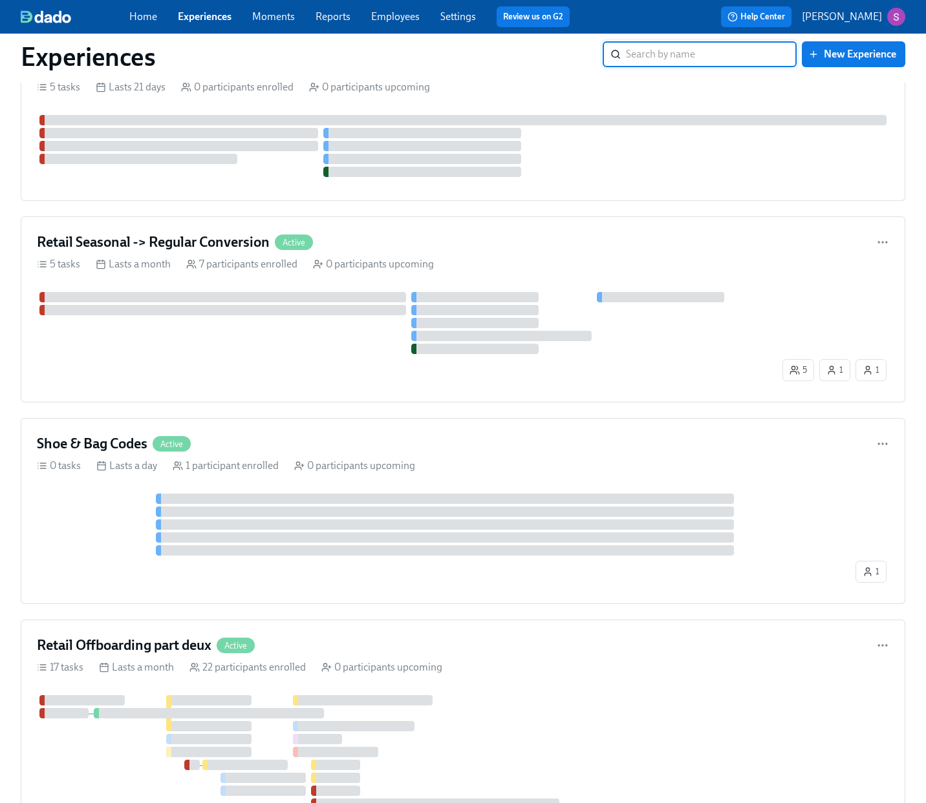
scroll to position [1278, 0]
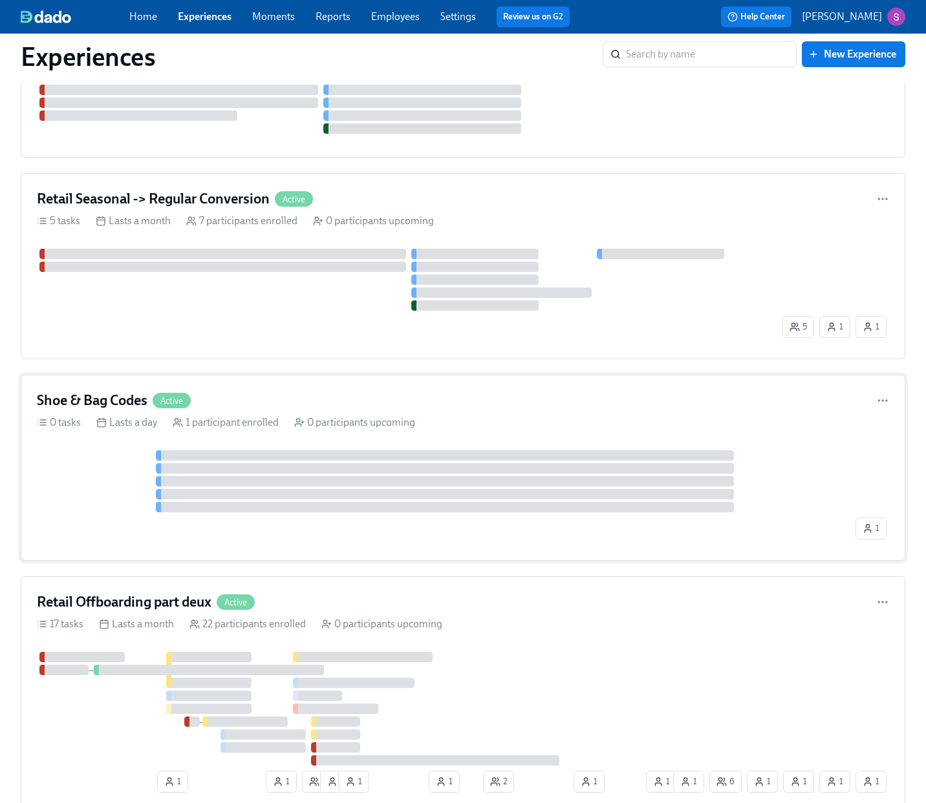
click at [243, 397] on div "Shoe & Bag Codes Active" at bounding box center [463, 400] width 852 height 19
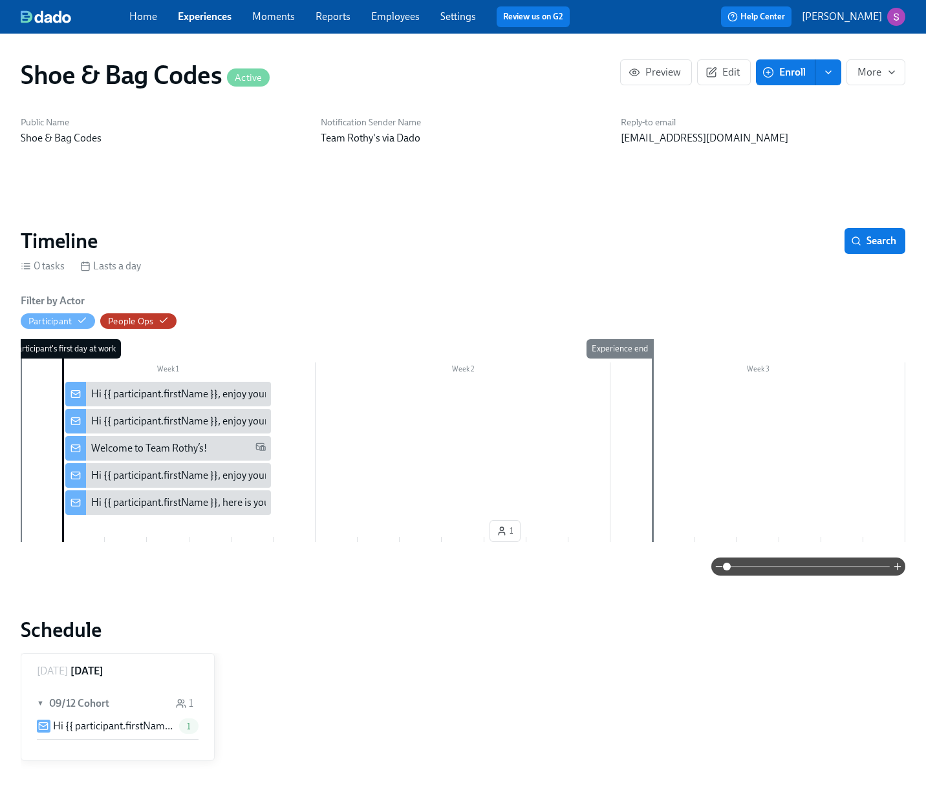
click at [217, 476] on div "Hi {{ participant.firstName }}, enjoy your semi-annual uniform codes." at bounding box center [242, 476] width 302 height 14
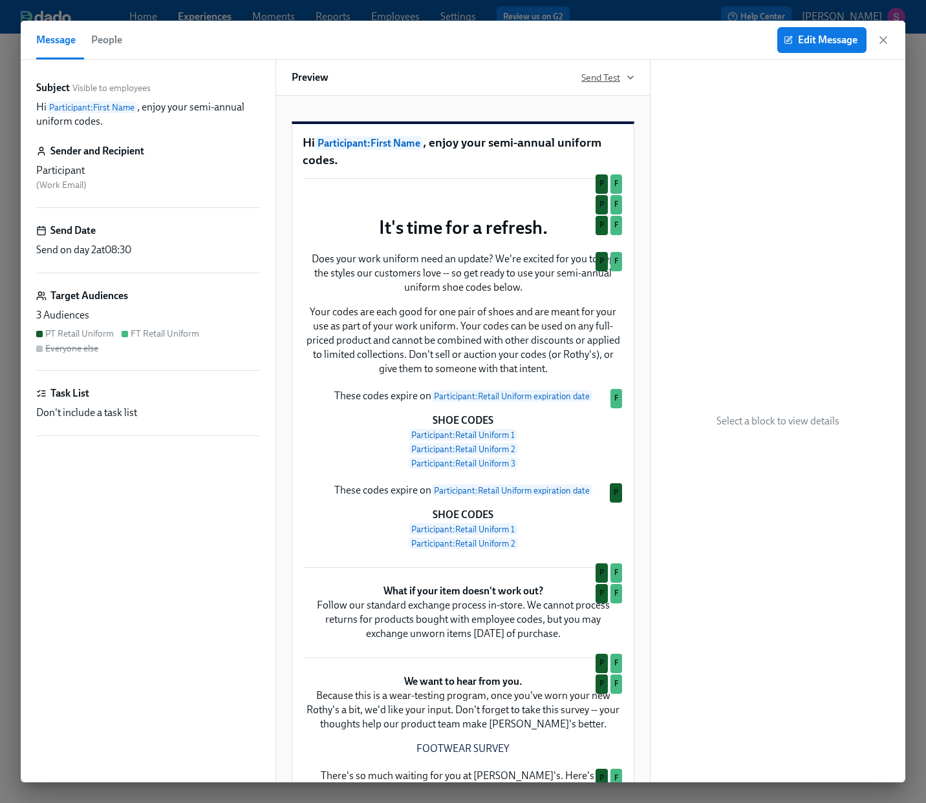
click at [623, 79] on span "Send Test" at bounding box center [607, 77] width 53 height 13
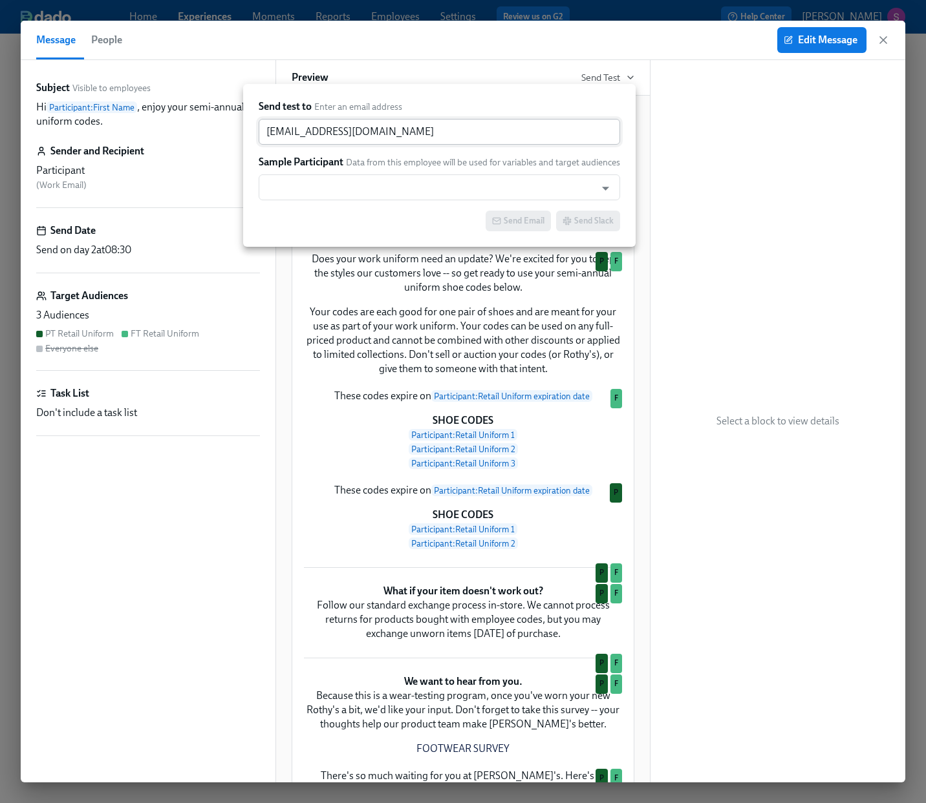
click at [452, 129] on input "sjackson@rothys.com" at bounding box center [439, 132] width 361 height 26
drag, startPoint x: 418, startPoint y: 134, endPoint x: 236, endPoint y: 122, distance: 182.0
click at [236, 122] on div "Send test to Enter an email address sjackson@rothys.com ​ Sample Participant Da…" at bounding box center [463, 401] width 926 height 803
paste input "DCockrell"
type input "DCockrell@rothys.com"
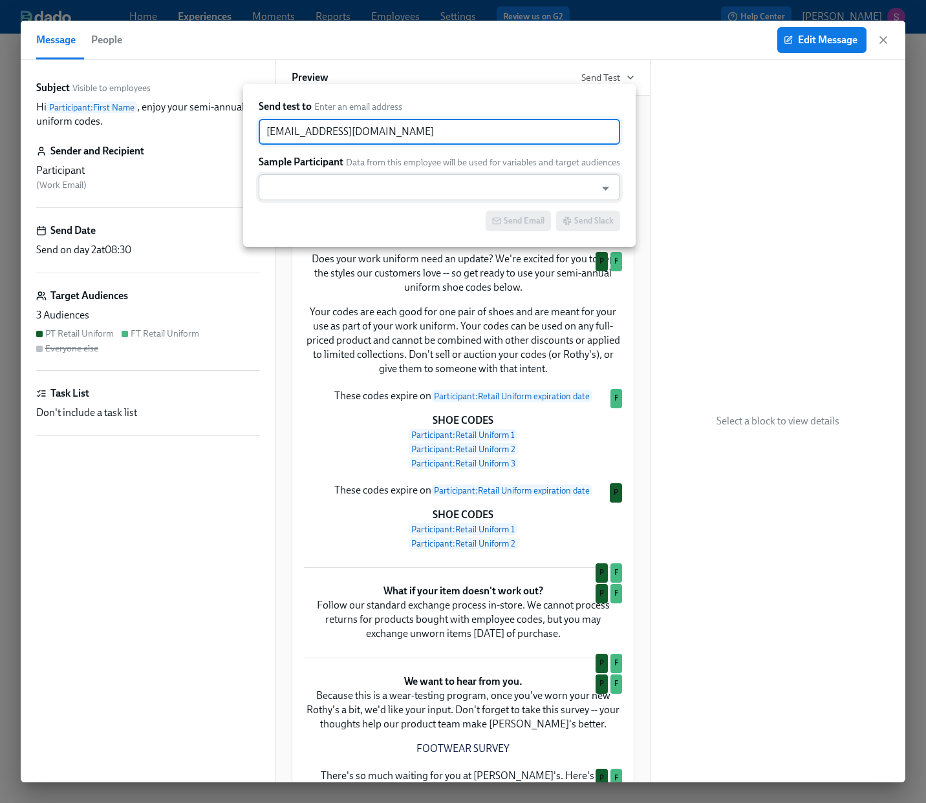
click at [284, 186] on input "text" at bounding box center [427, 188] width 324 height 26
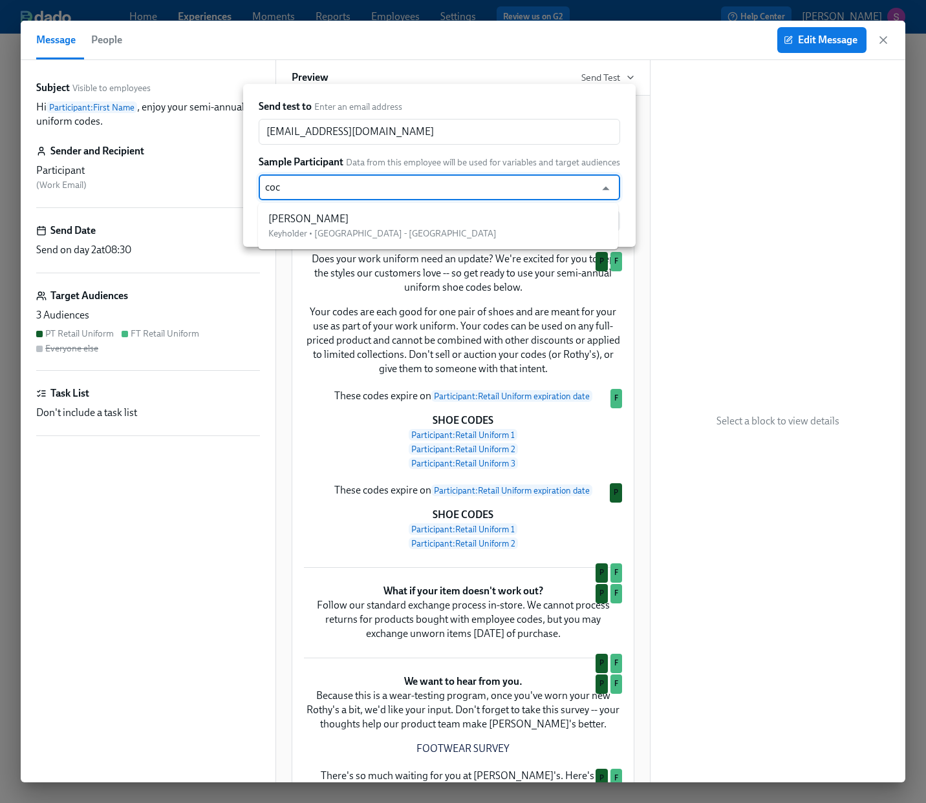
type input "cock"
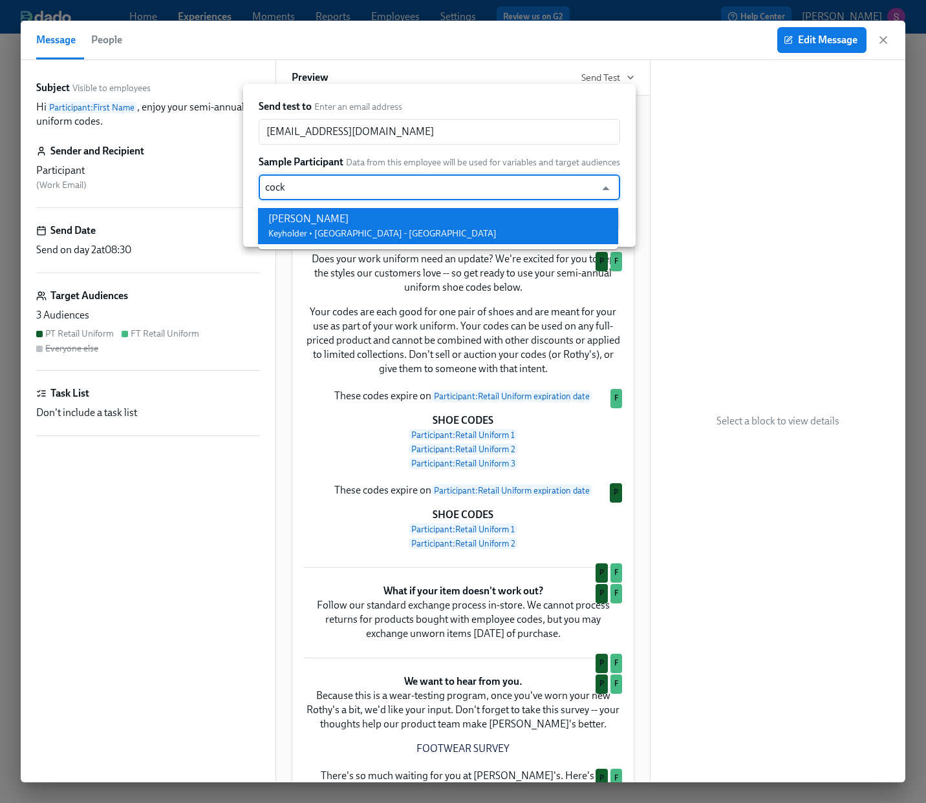
click at [295, 223] on div "Dresa Cockrell" at bounding box center [382, 219] width 228 height 14
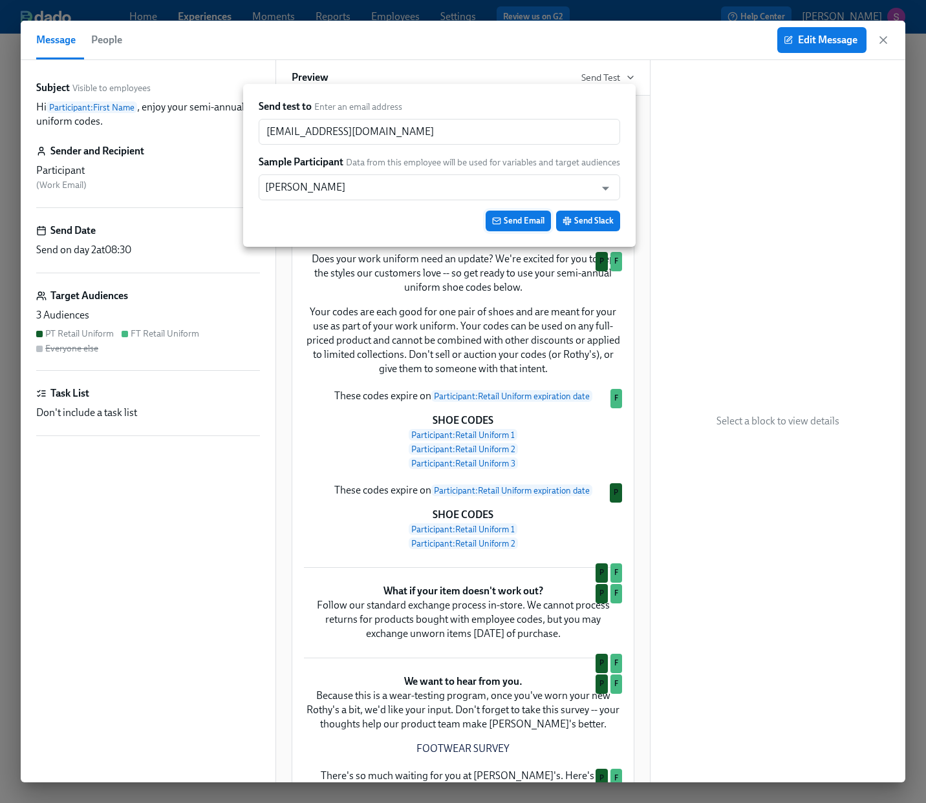
click at [529, 224] on span "Send Email" at bounding box center [518, 221] width 52 height 13
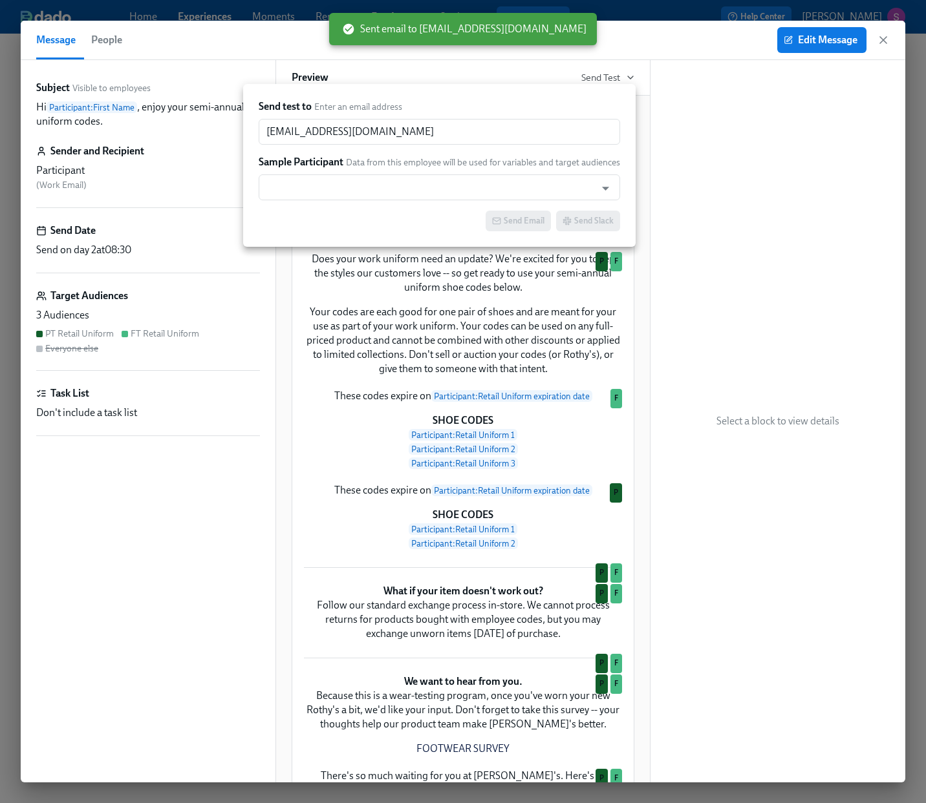
click at [885, 41] on div at bounding box center [463, 401] width 926 height 803
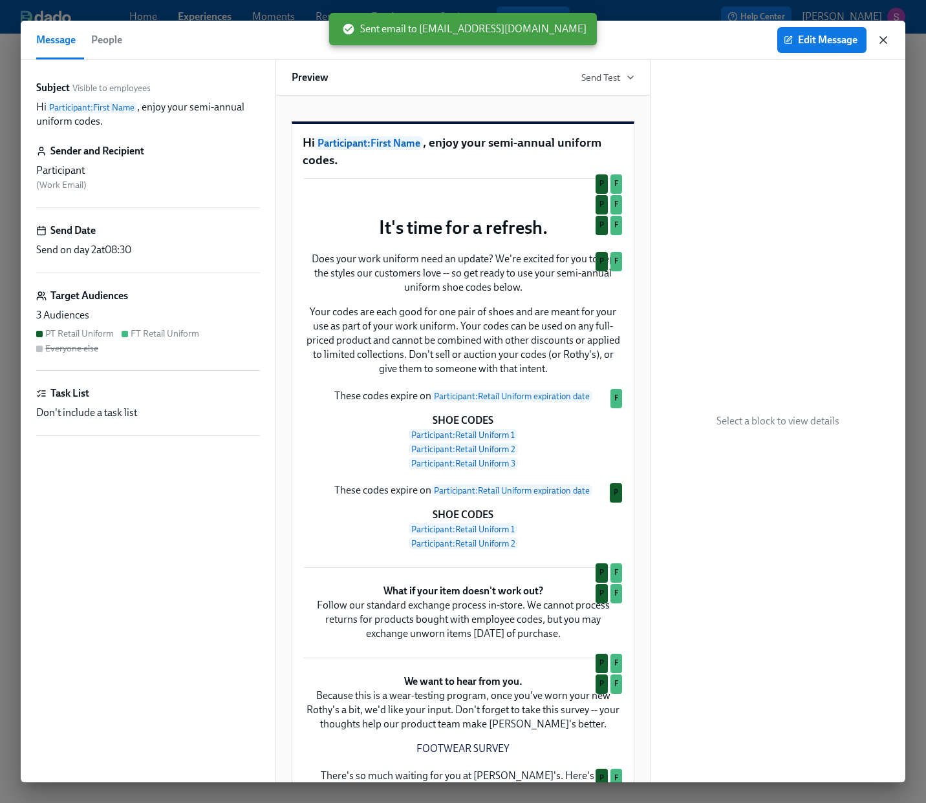
click at [878, 41] on icon "button" at bounding box center [882, 40] width 13 height 13
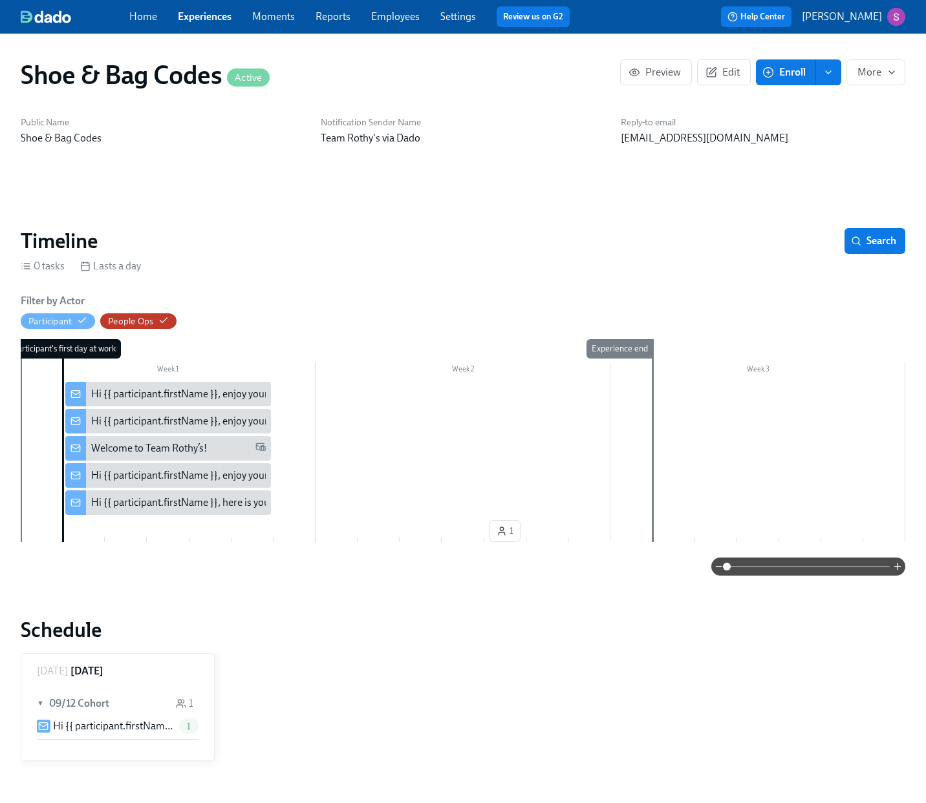
click at [387, 14] on link "Employees" at bounding box center [395, 16] width 48 height 12
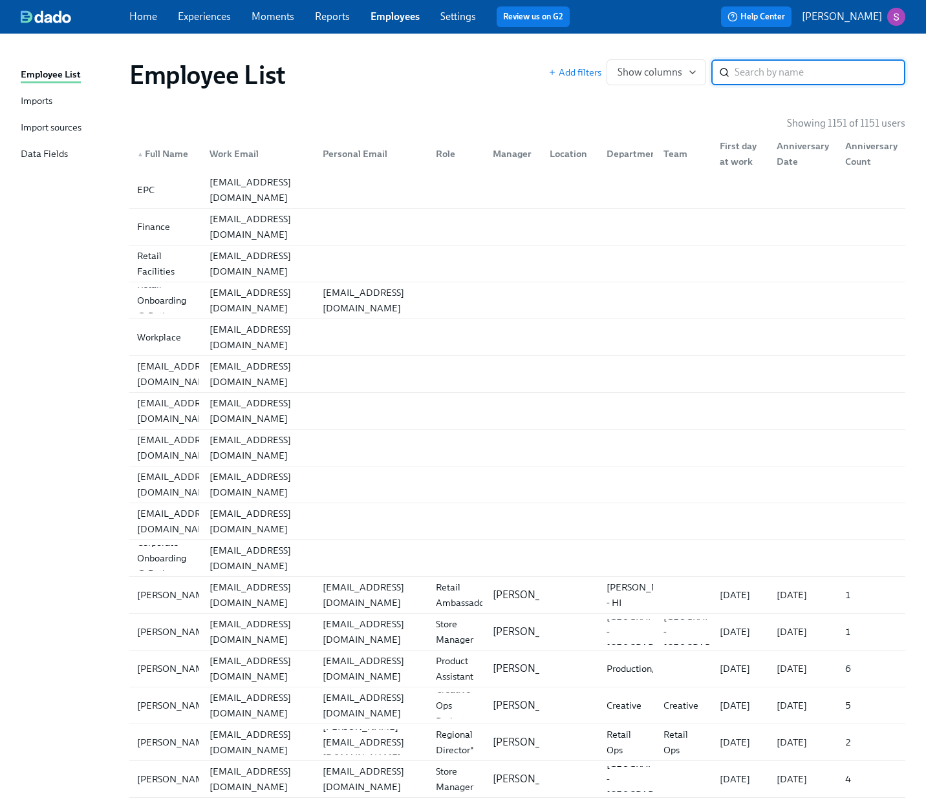
click at [754, 76] on input "search" at bounding box center [819, 72] width 171 height 26
type input "schutz"
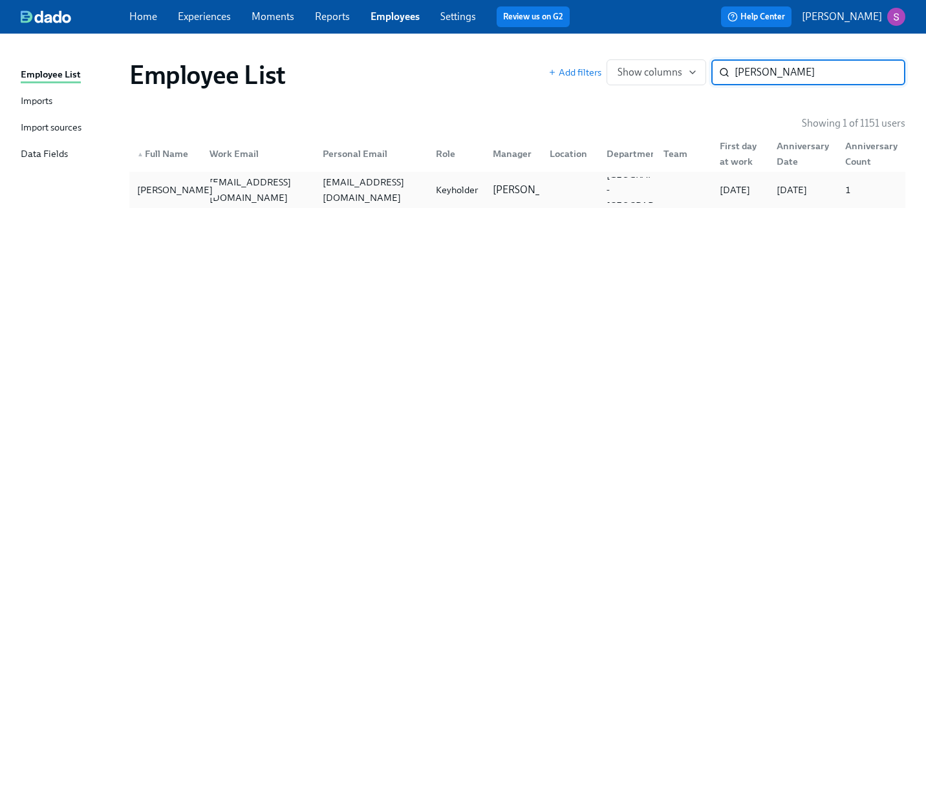
click at [150, 187] on div "Joseph Schutz" at bounding box center [175, 190] width 86 height 16
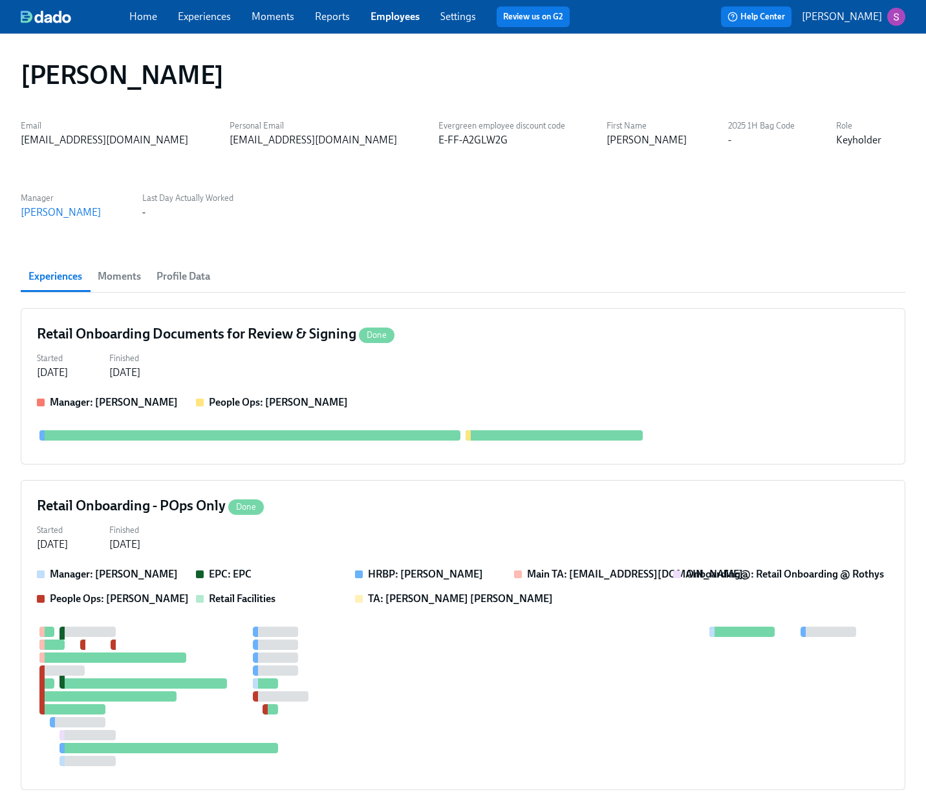
scroll to position [75, 0]
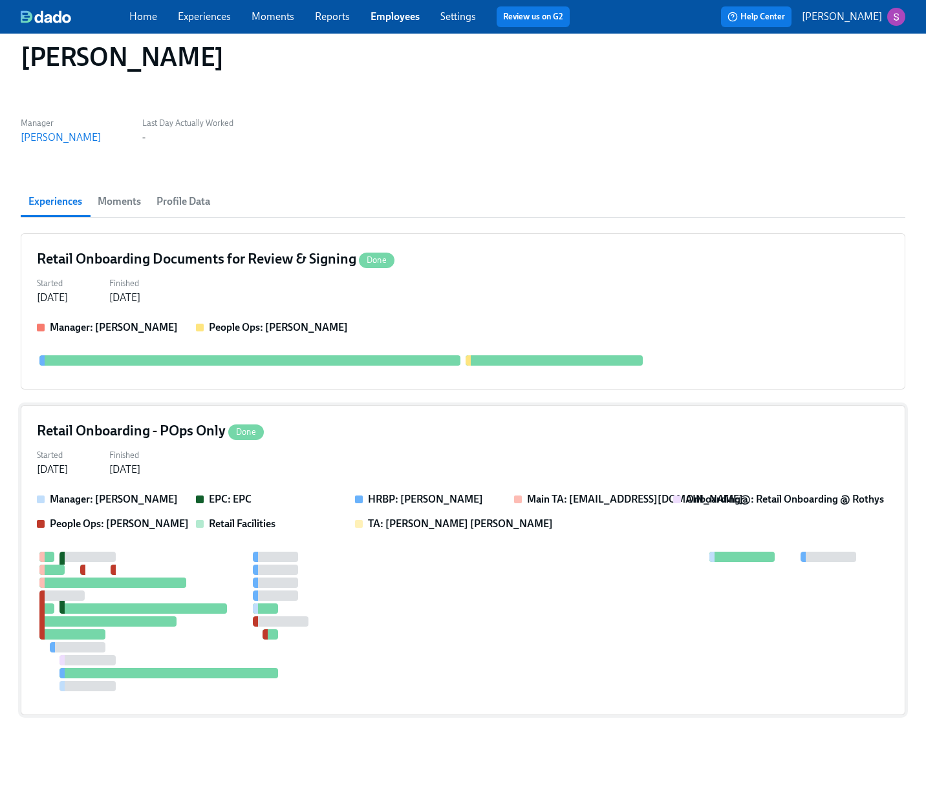
click at [367, 435] on div "Retail Onboarding - POps Only Done" at bounding box center [463, 430] width 852 height 19
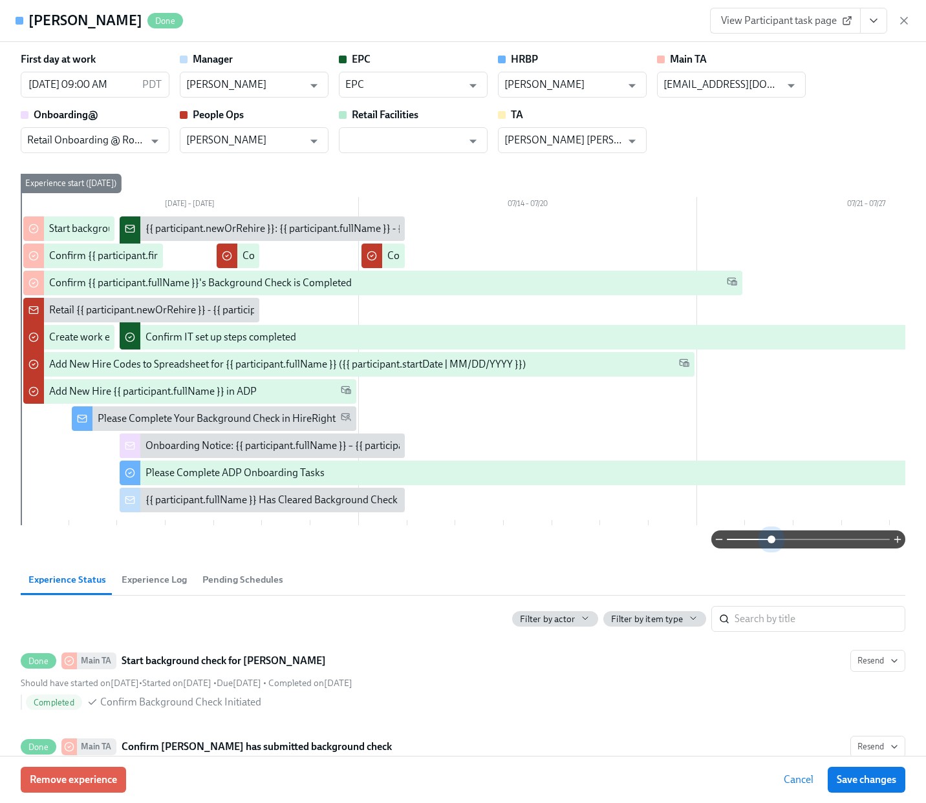
click at [770, 549] on span at bounding box center [807, 540] width 163 height 18
drag, startPoint x: 770, startPoint y: 553, endPoint x: 787, endPoint y: 551, distance: 16.9
click at [775, 544] on span at bounding box center [771, 540] width 8 height 8
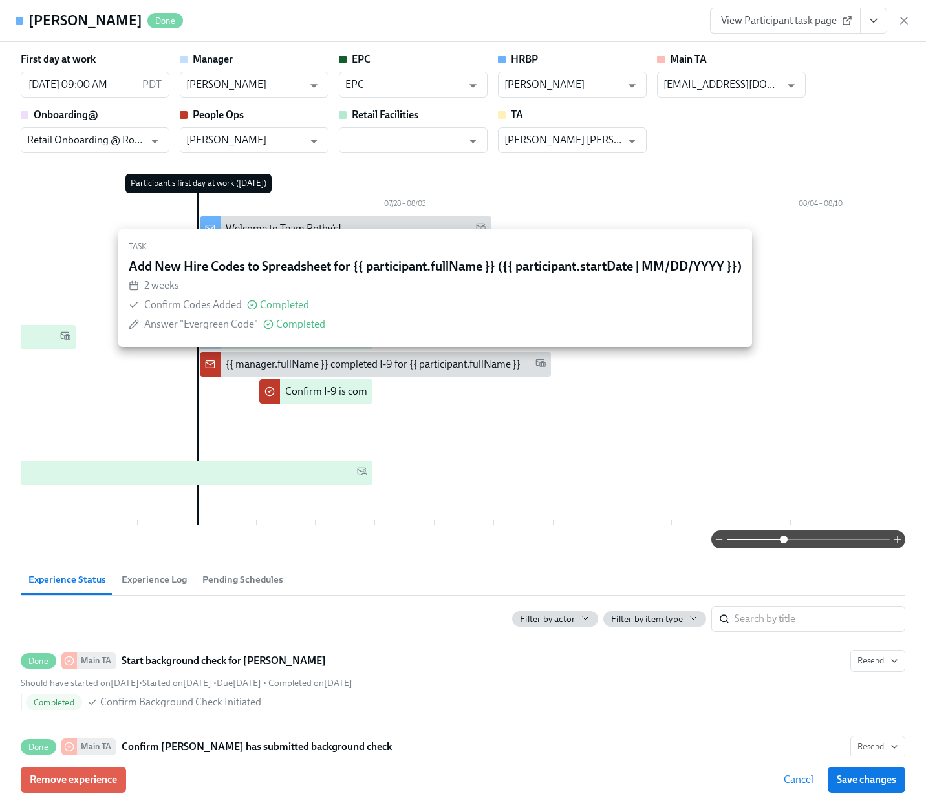
scroll to position [0, 1099]
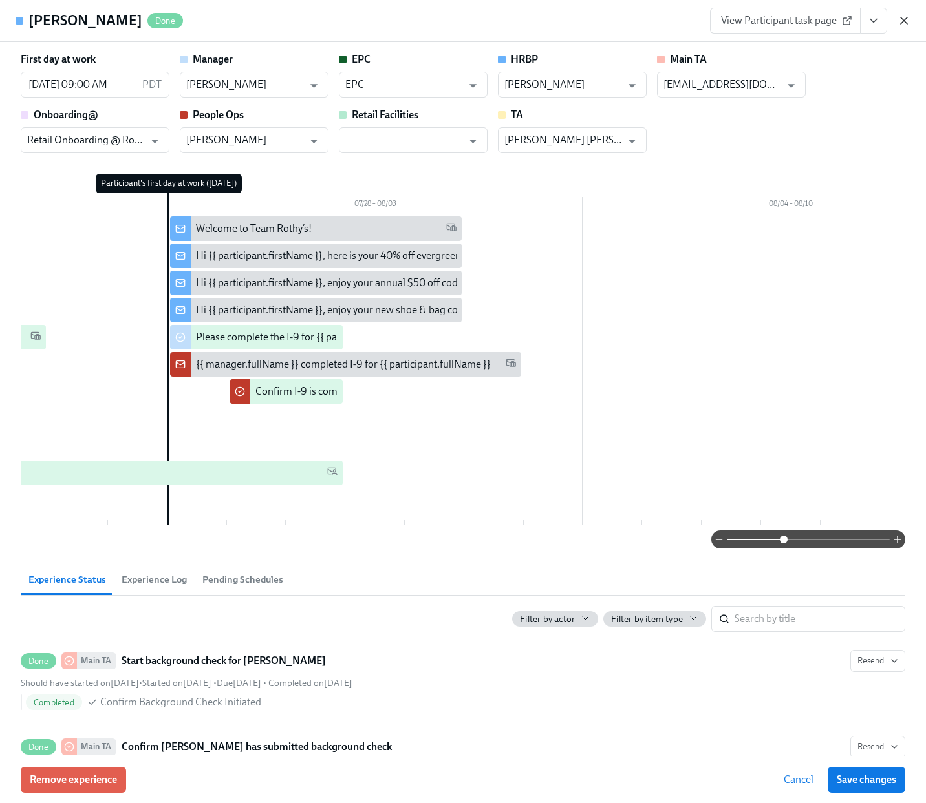
click at [905, 26] on icon "button" at bounding box center [903, 20] width 13 height 13
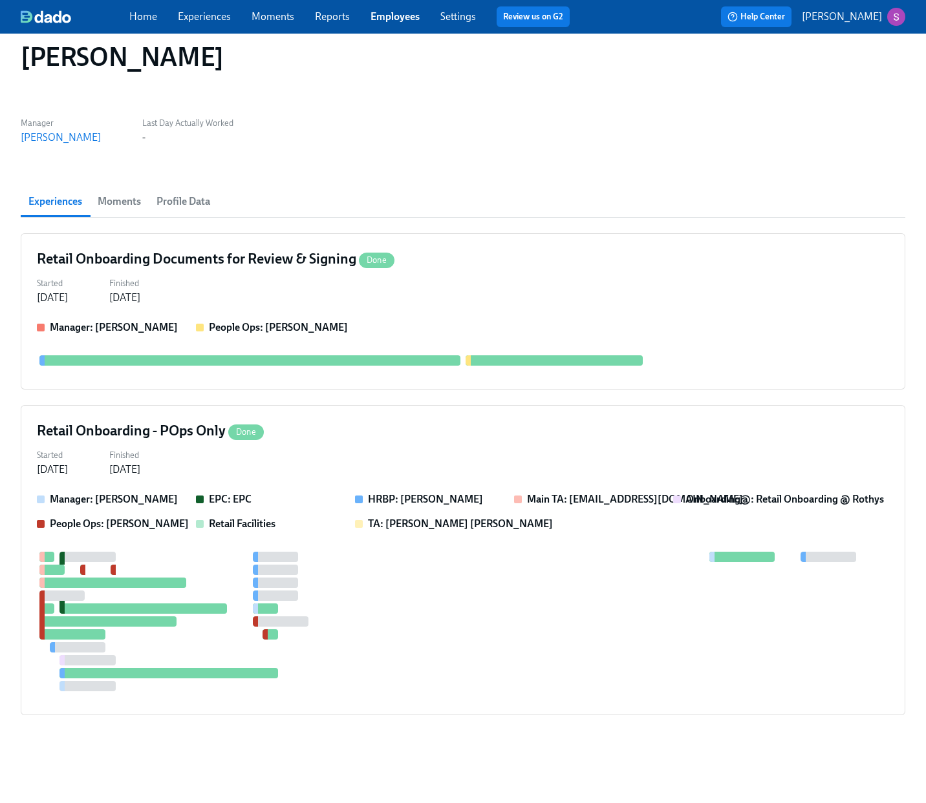
click at [206, 16] on link "Experiences" at bounding box center [204, 16] width 53 height 12
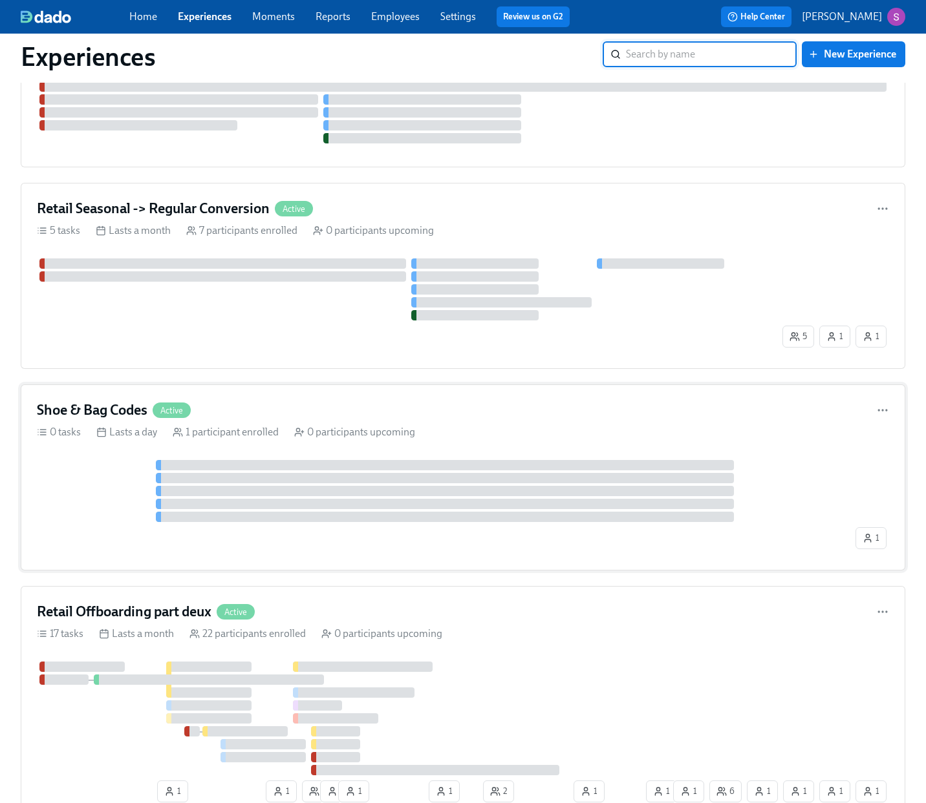
scroll to position [1288, 0]
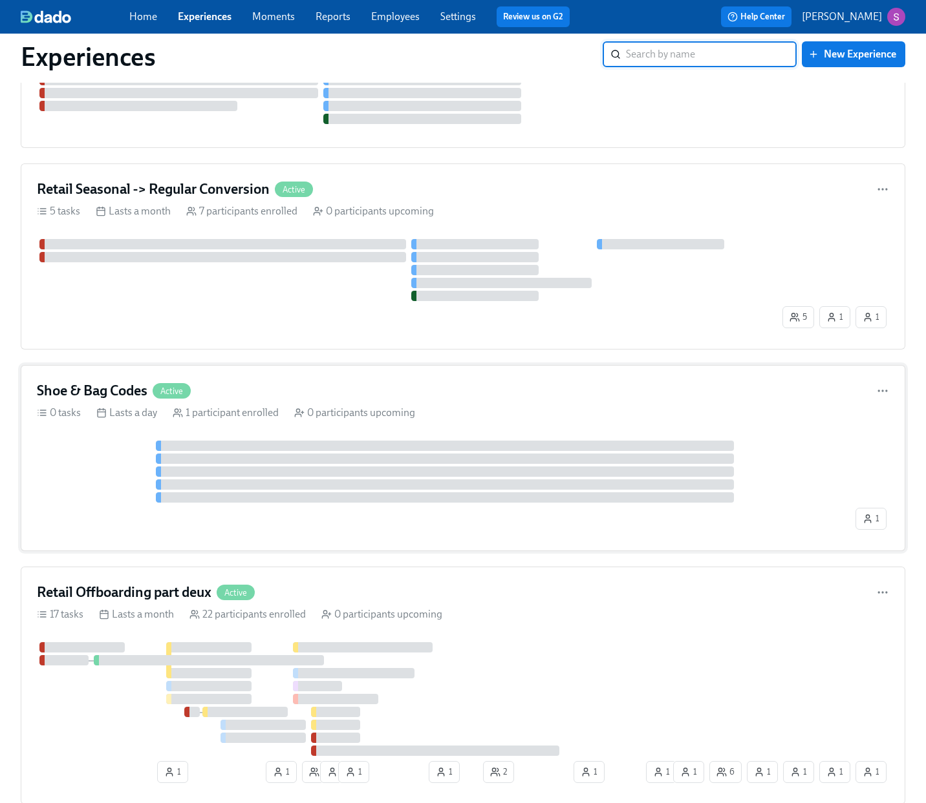
click at [332, 405] on div "Shoe & Bag Codes Active 0 tasks Lasts a day 1 participant enrolled 0 participan…" at bounding box center [463, 458] width 884 height 186
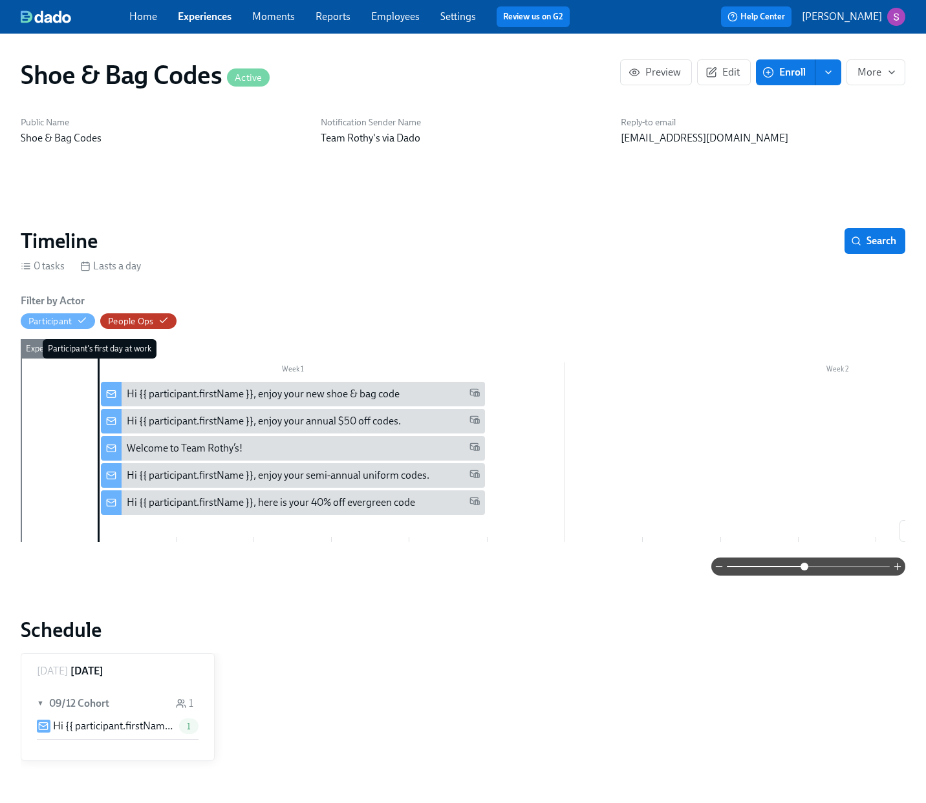
click at [803, 567] on span at bounding box center [807, 567] width 163 height 18
click at [325, 475] on div "Hi {{ participant.firstName }}, enjoy your semi-annual uniform codes." at bounding box center [278, 476] width 302 height 14
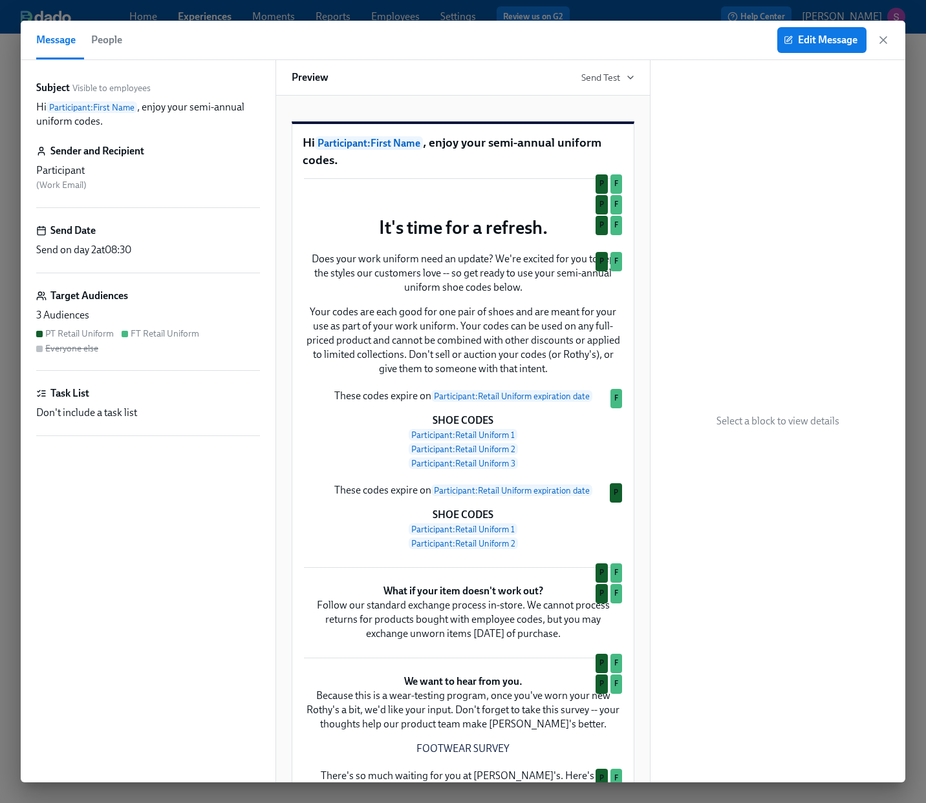
click at [107, 37] on span "People" at bounding box center [106, 40] width 31 height 18
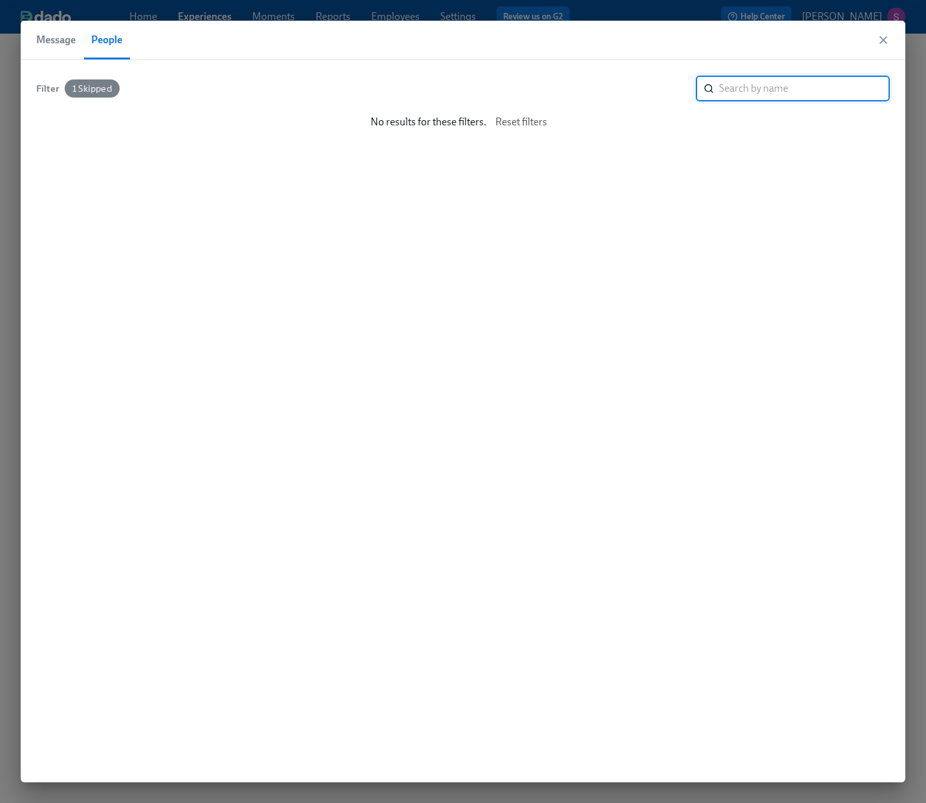
click at [773, 85] on input "search" at bounding box center [804, 89] width 171 height 26
click at [66, 40] on span "Message" at bounding box center [55, 40] width 39 height 18
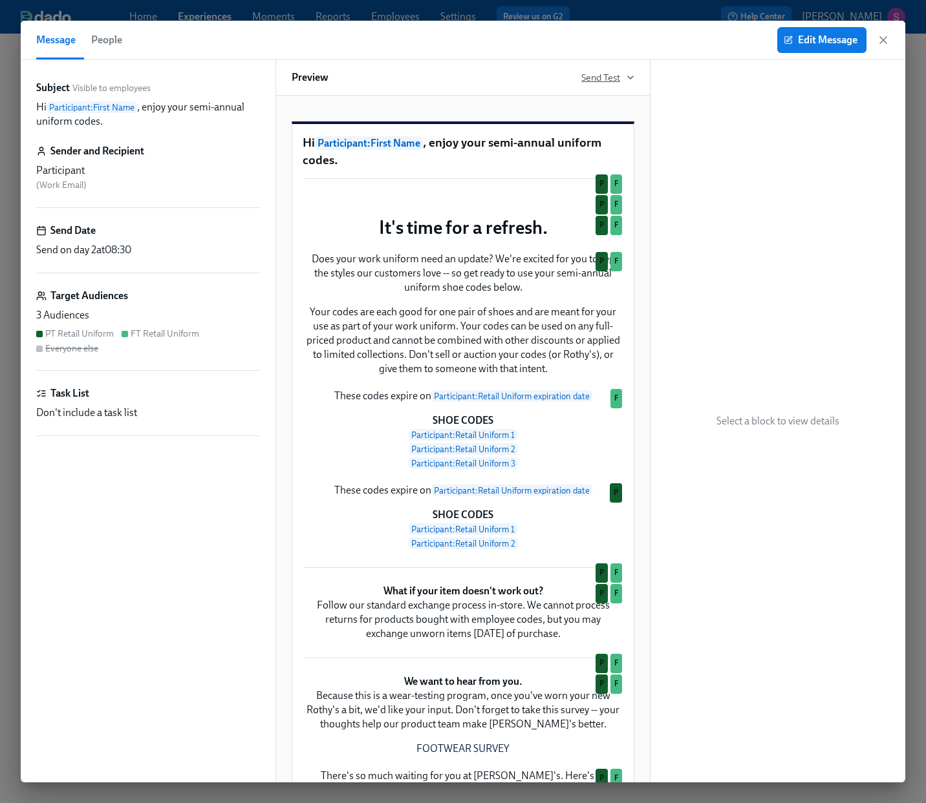
click at [617, 76] on span "Send Test" at bounding box center [607, 77] width 53 height 13
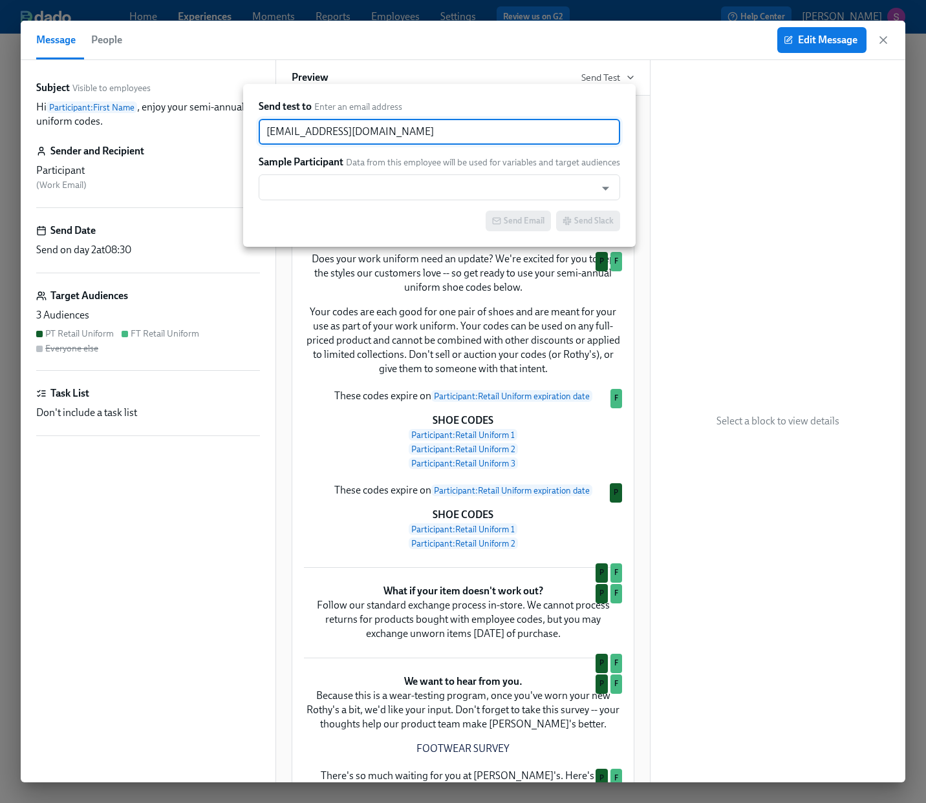
drag, startPoint x: 390, startPoint y: 125, endPoint x: 255, endPoint y: 124, distance: 135.7
click at [255, 124] on div "Send test to Enter an email address sjackson@rothys.com ​ Sample Participant Da…" at bounding box center [439, 165] width 392 height 163
paste input "JSchutz"
type input "JSchutz@rothys.com"
click at [313, 193] on input "text" at bounding box center [427, 188] width 324 height 26
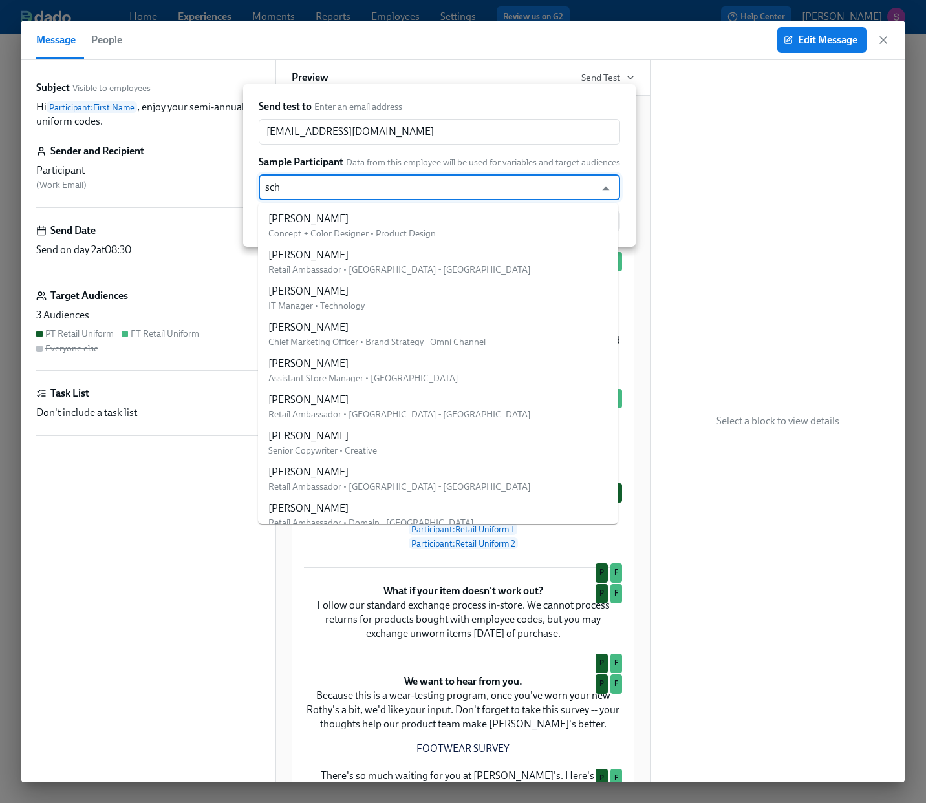
type input "schu"
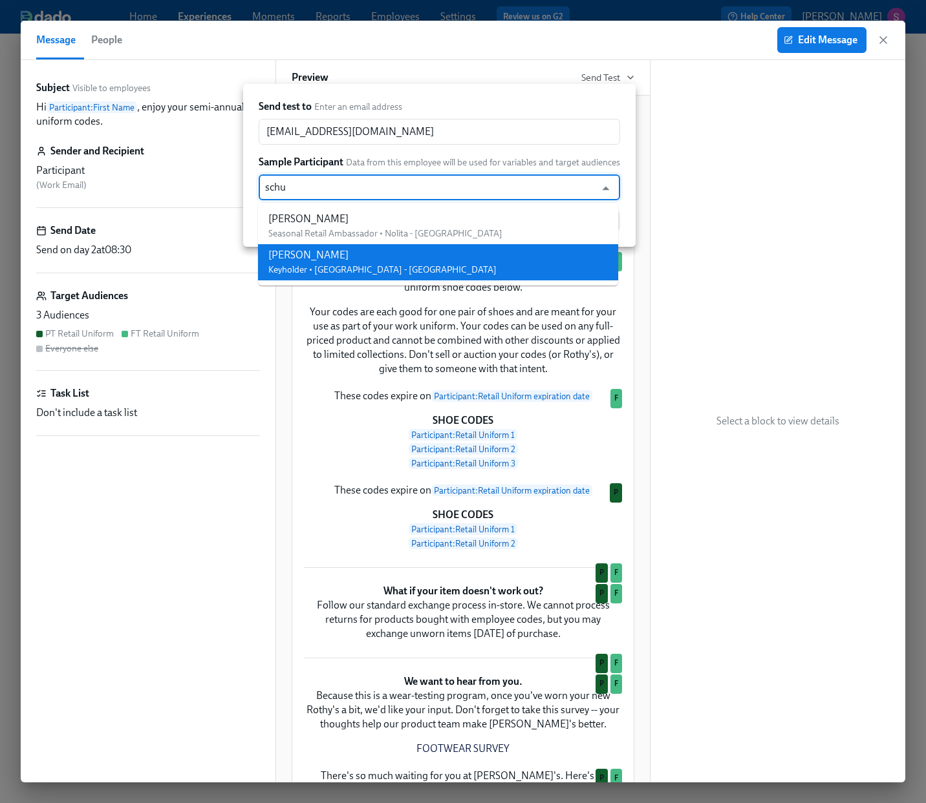
click at [319, 259] on div "Joseph Schutz" at bounding box center [382, 255] width 228 height 14
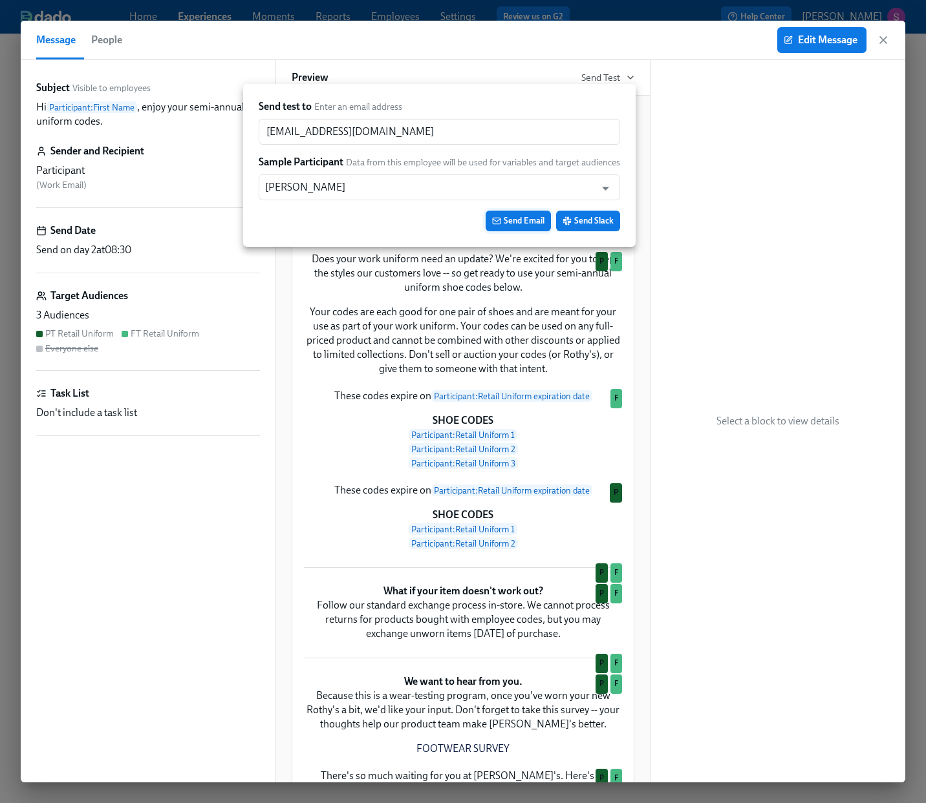
click at [508, 222] on span "Send Email" at bounding box center [518, 221] width 52 height 13
click at [885, 41] on div at bounding box center [463, 401] width 926 height 803
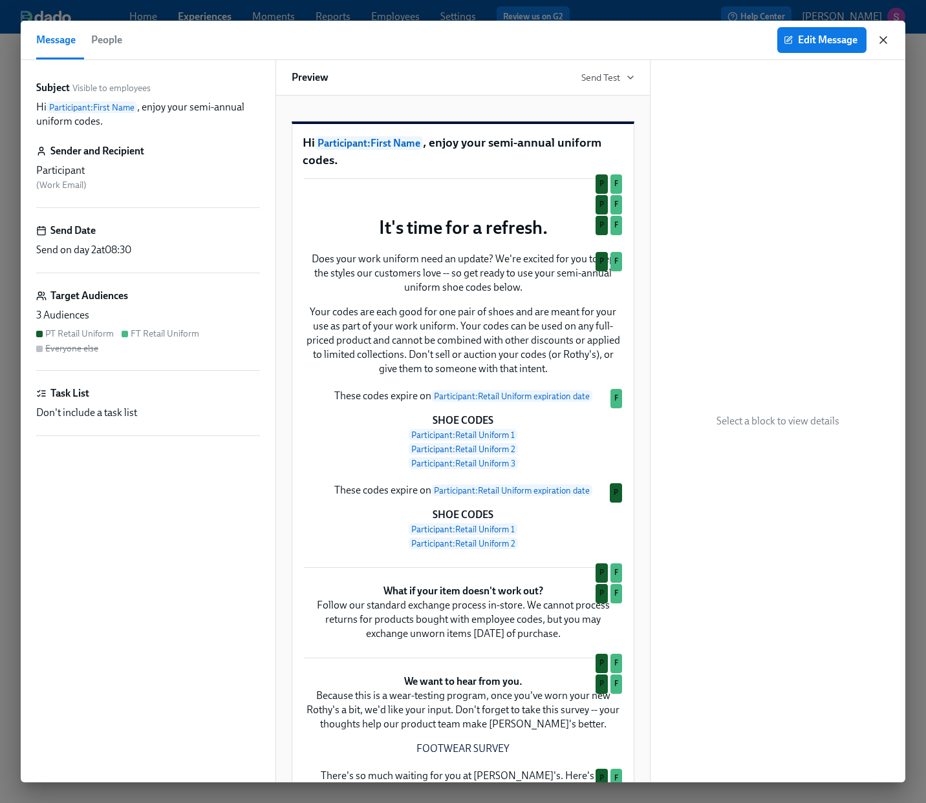
click at [884, 41] on icon "button" at bounding box center [883, 40] width 6 height 6
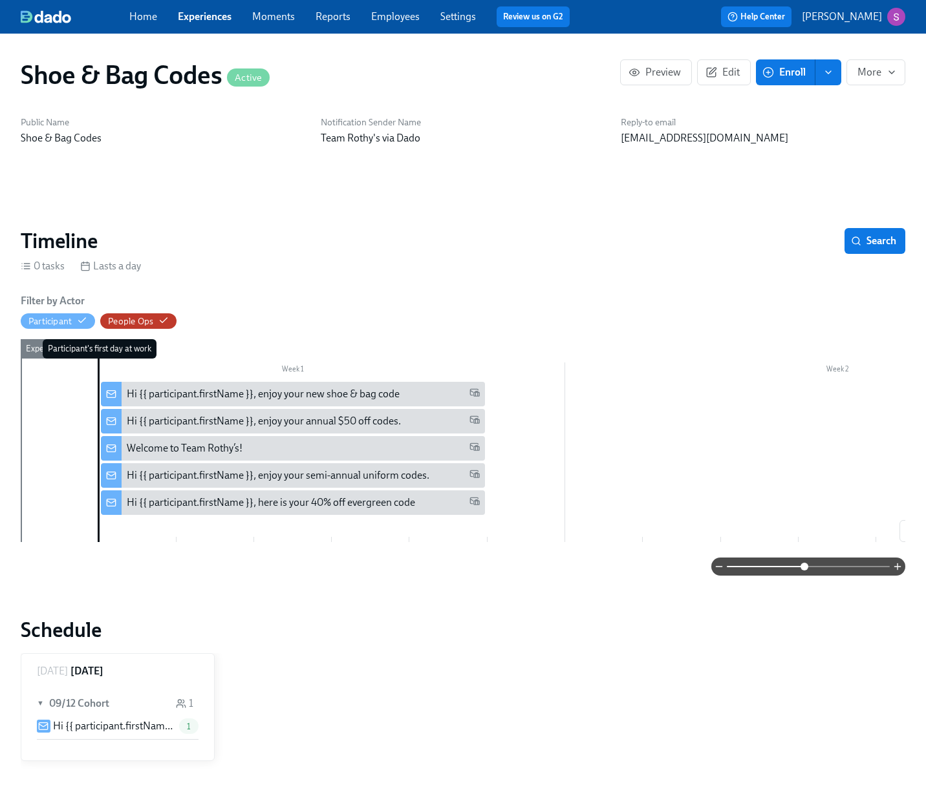
click at [394, 24] on div "Home Experiences Moments Reports Employees Settings Review us on G2" at bounding box center [354, 16] width 450 height 21
click at [390, 14] on link "Employees" at bounding box center [395, 16] width 48 height 12
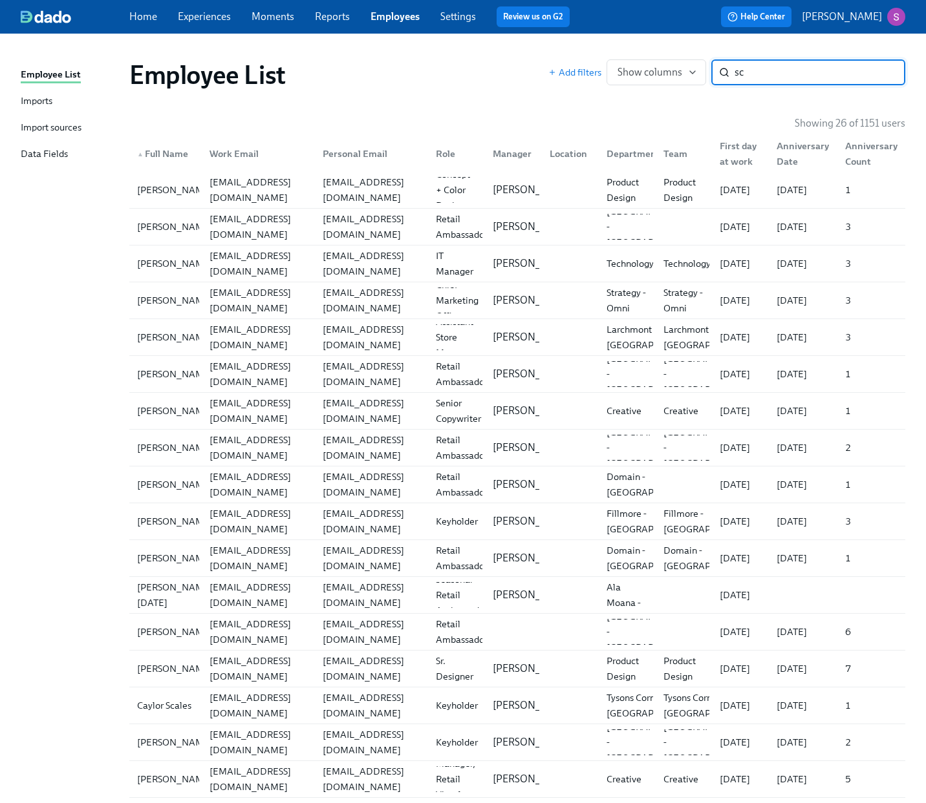
type input "s"
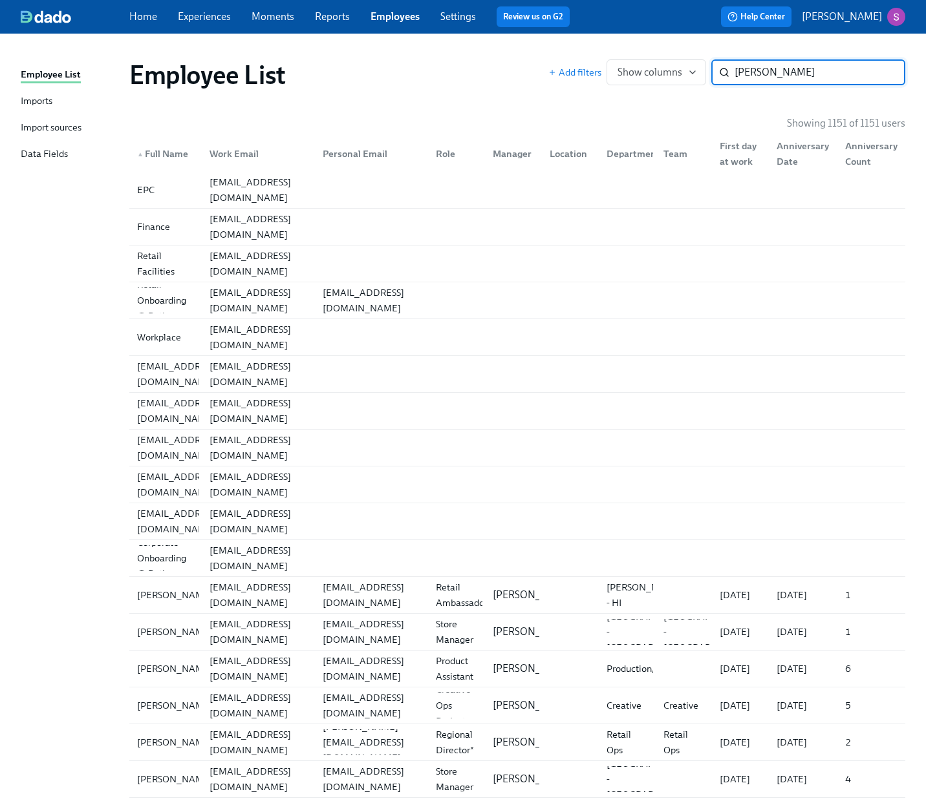
type input "cockrell"
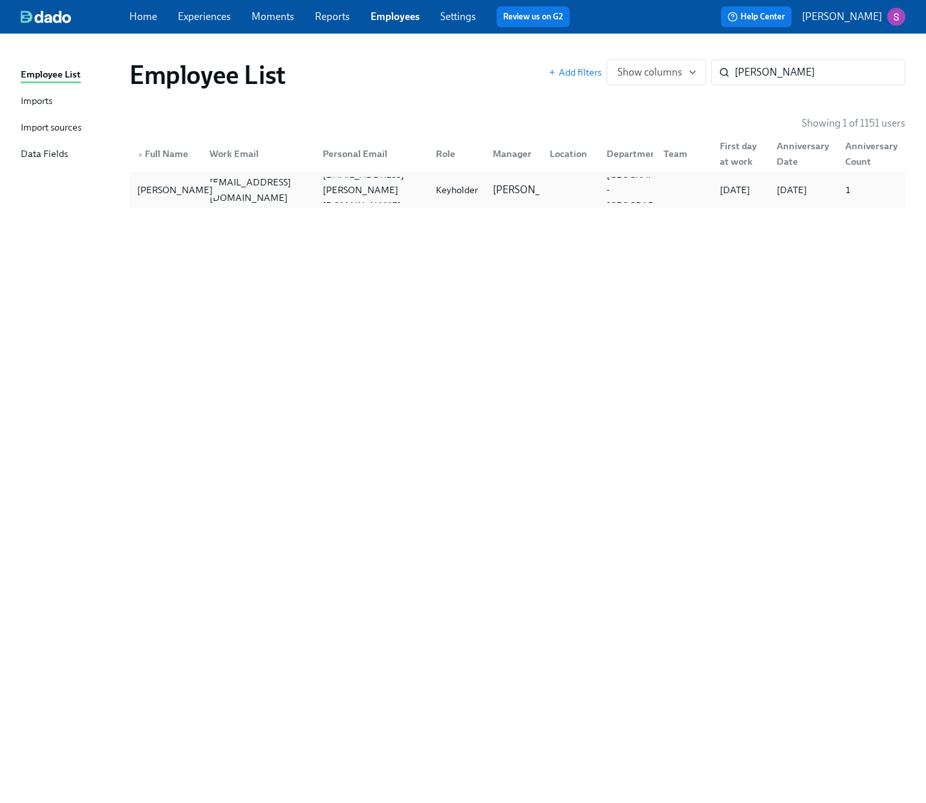
click at [171, 182] on div "Dresa Cockrell" at bounding box center [175, 190] width 86 height 16
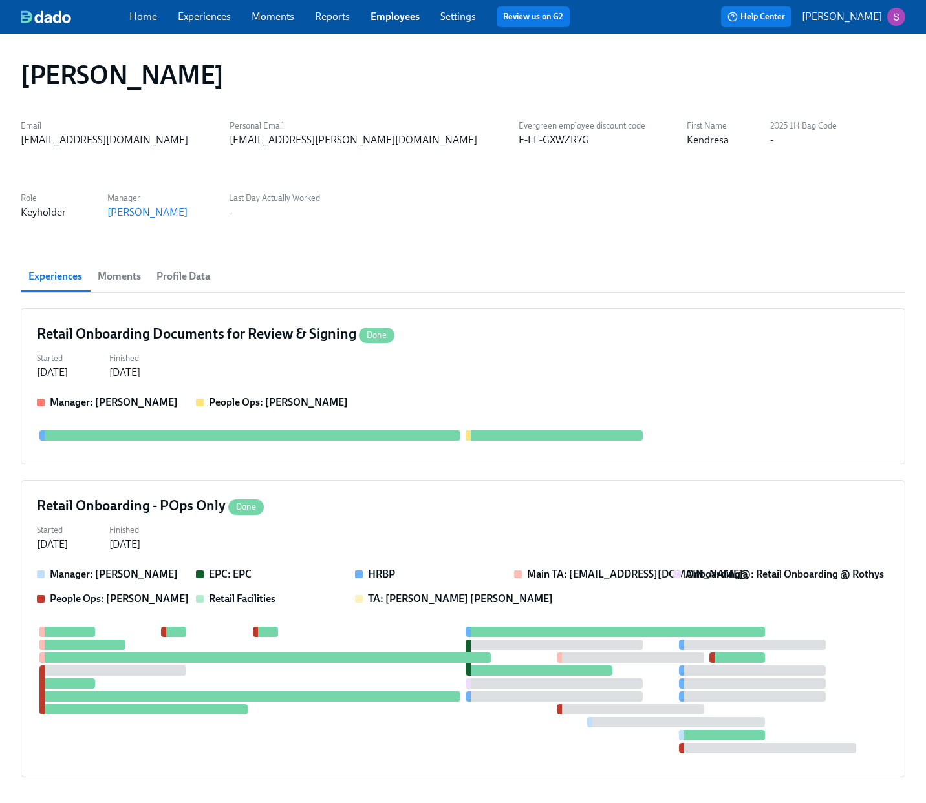
click at [189, 279] on span "Profile Data" at bounding box center [183, 277] width 54 height 18
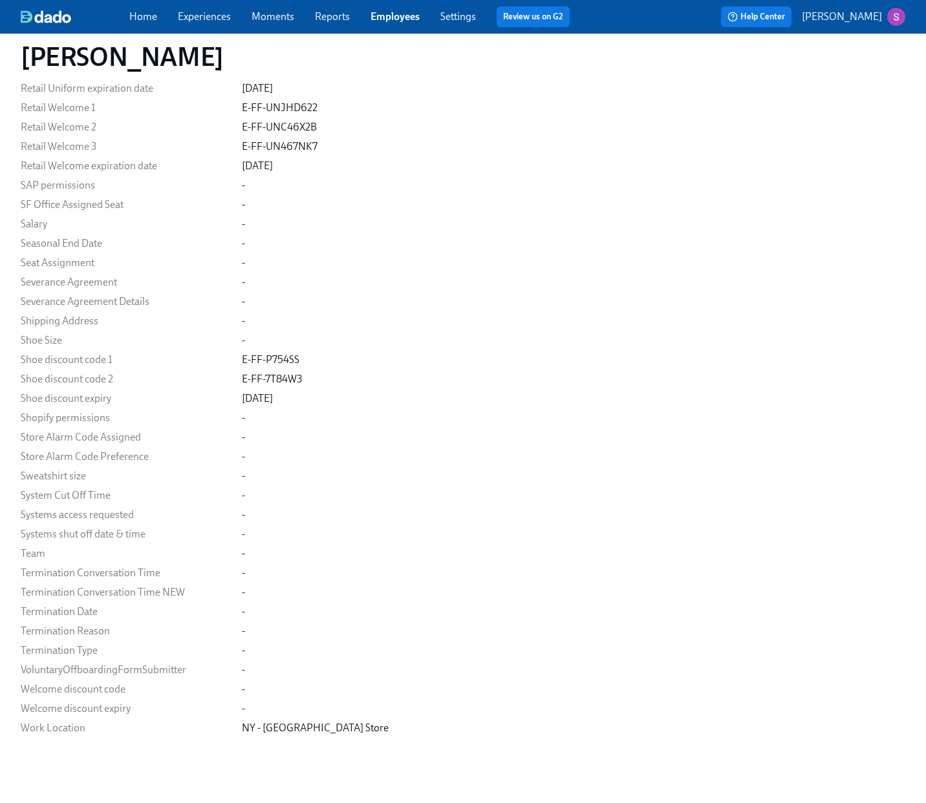
scroll to position [2868, 0]
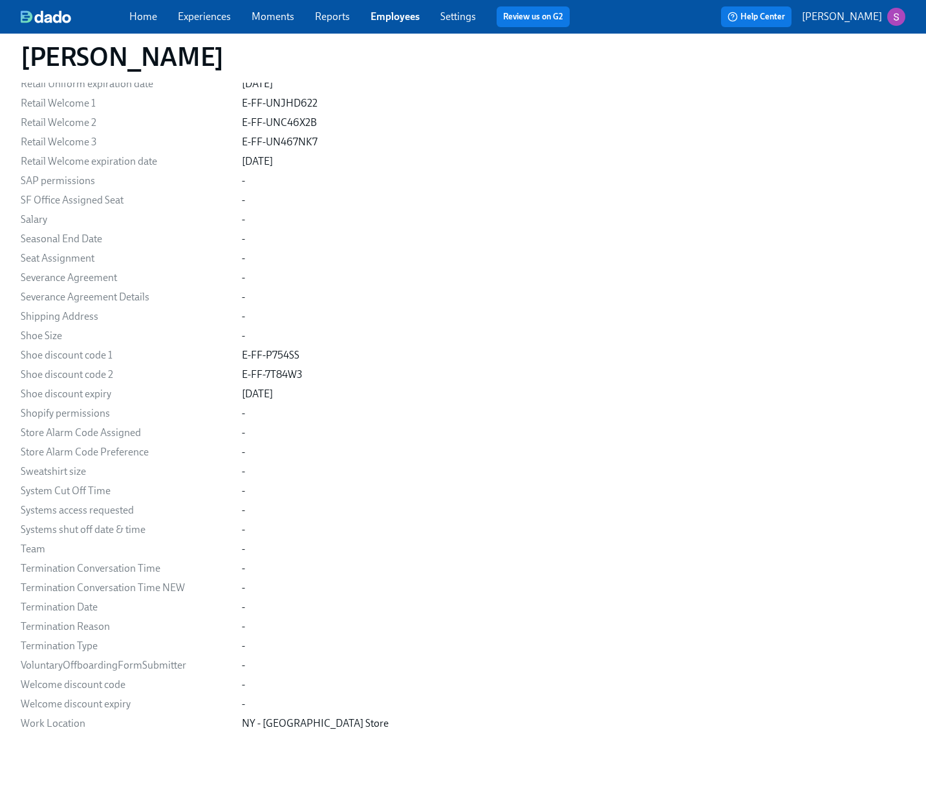
click at [395, 13] on link "Employees" at bounding box center [394, 16] width 49 height 12
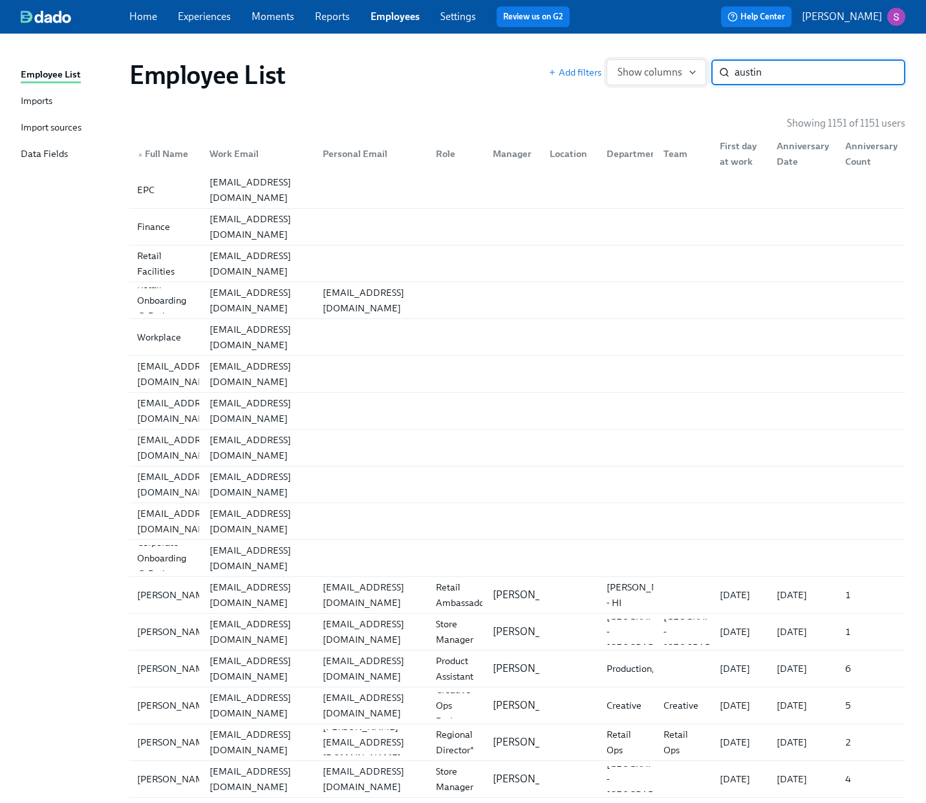
type input "austin"
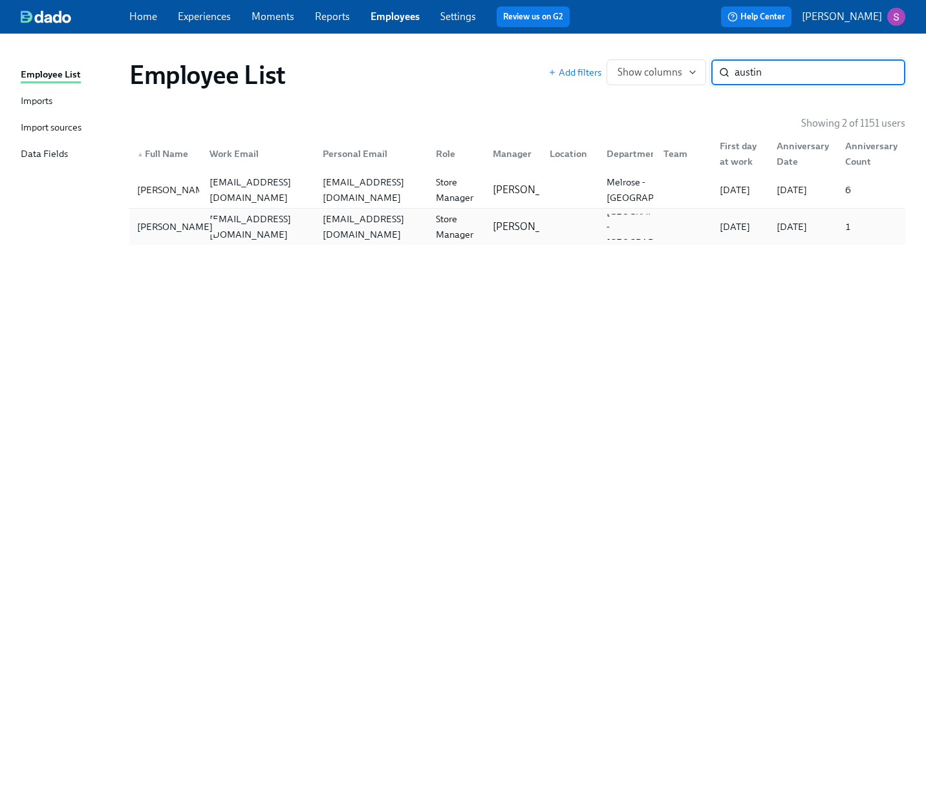
click at [152, 235] on div "Austin Manning" at bounding box center [175, 227] width 86 height 16
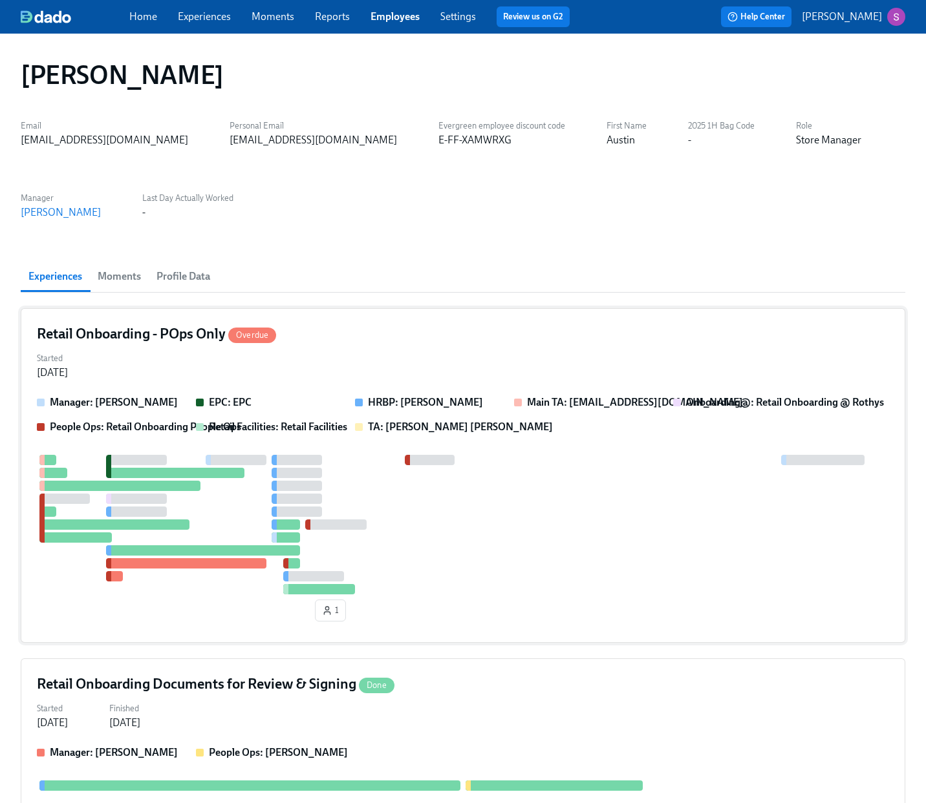
click at [679, 371] on div "Started Sep 02, 2025" at bounding box center [463, 364] width 852 height 31
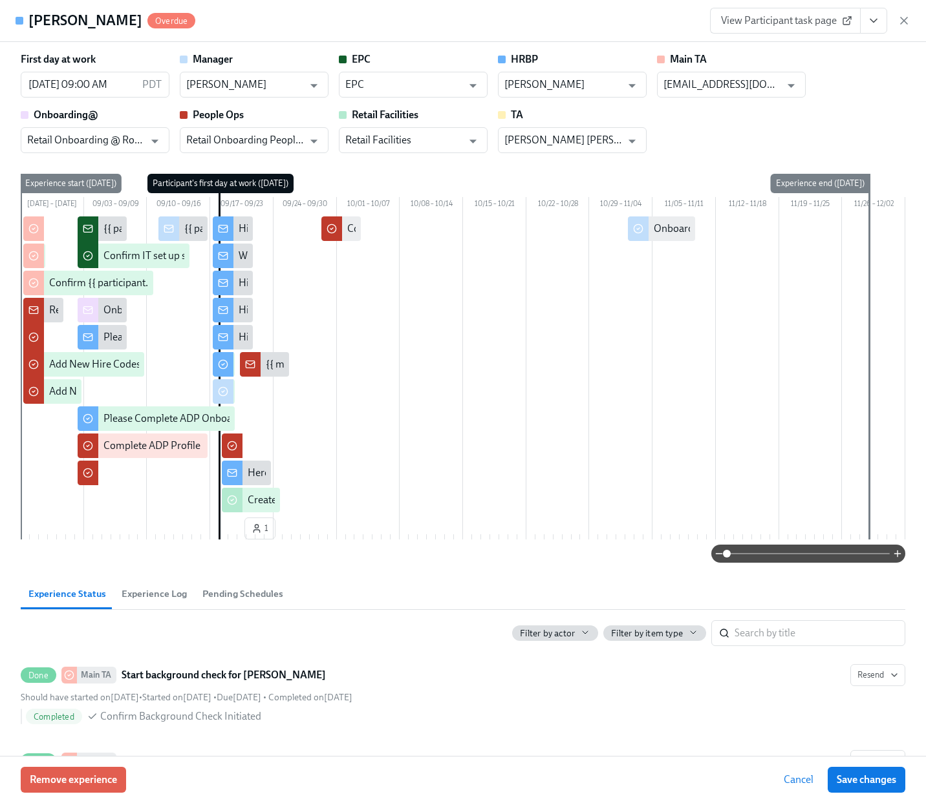
click at [807, 26] on span "View Participant task page" at bounding box center [785, 20] width 129 height 13
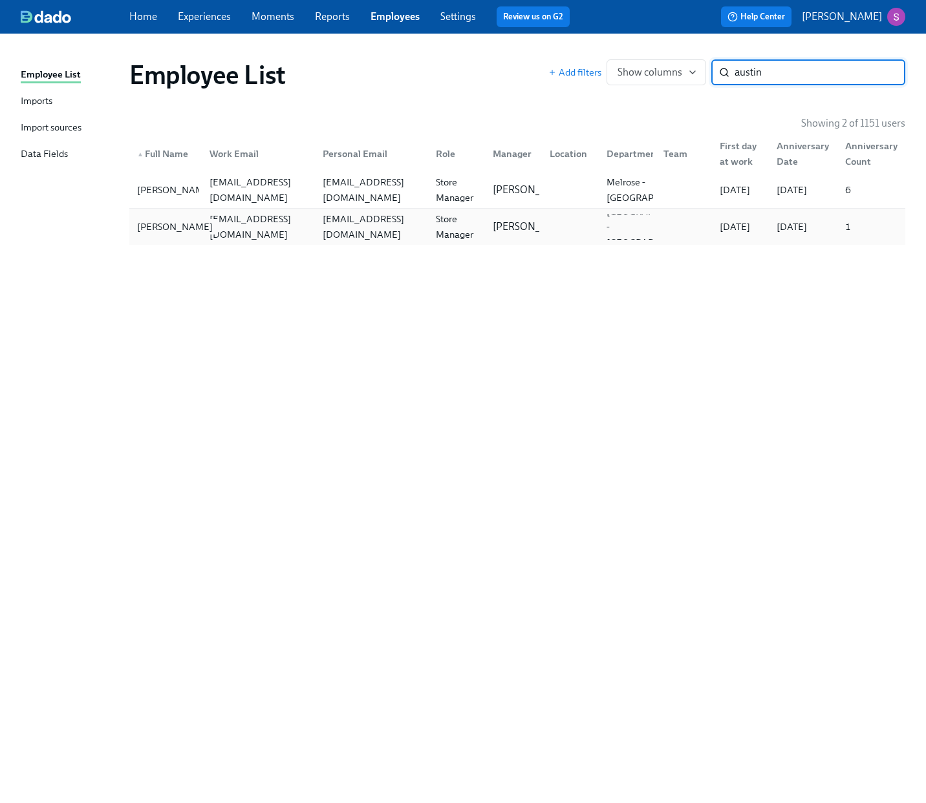
click at [159, 234] on div "Austin Manning" at bounding box center [175, 227] width 86 height 16
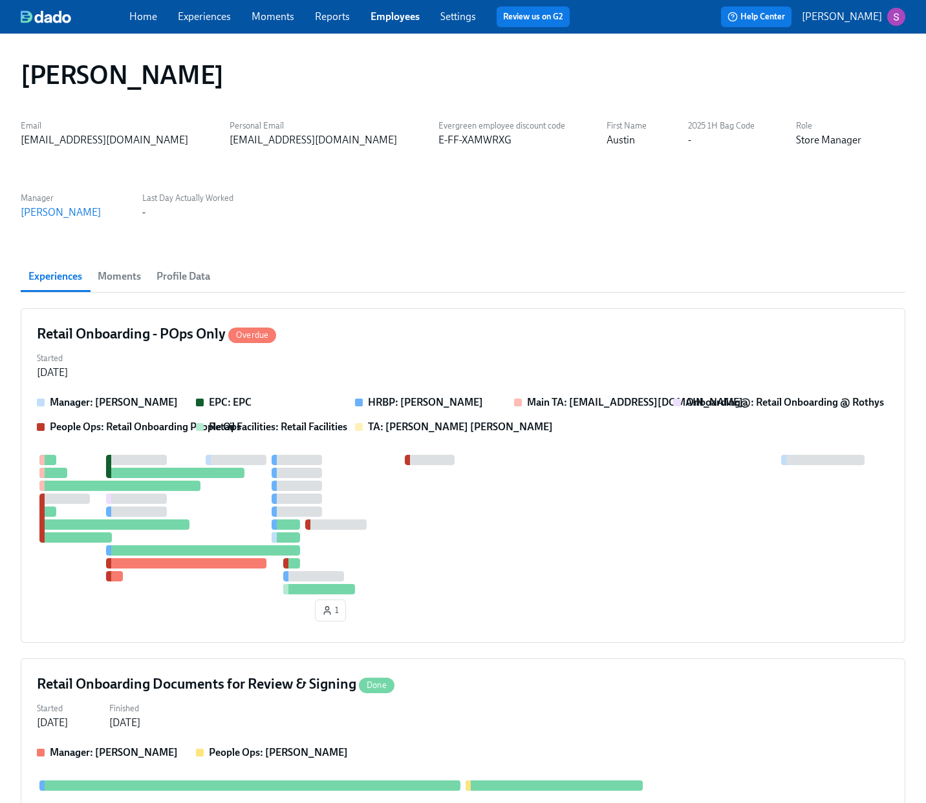
click at [162, 276] on span "Profile Data" at bounding box center [183, 277] width 54 height 18
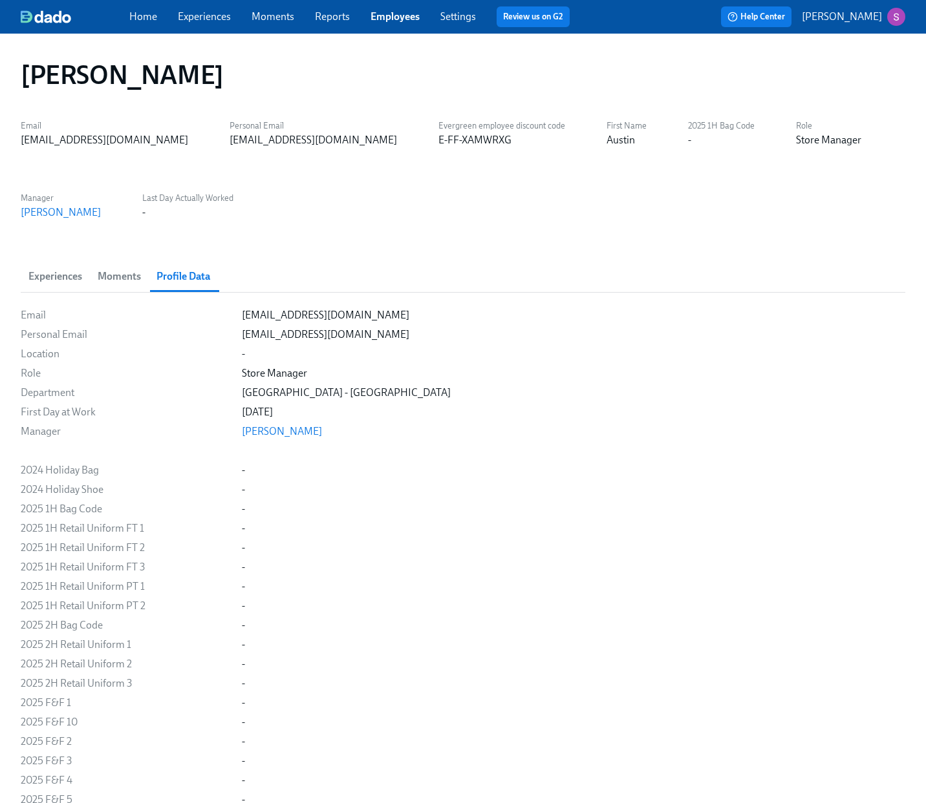
click at [108, 276] on span "Moments" at bounding box center [119, 277] width 43 height 18
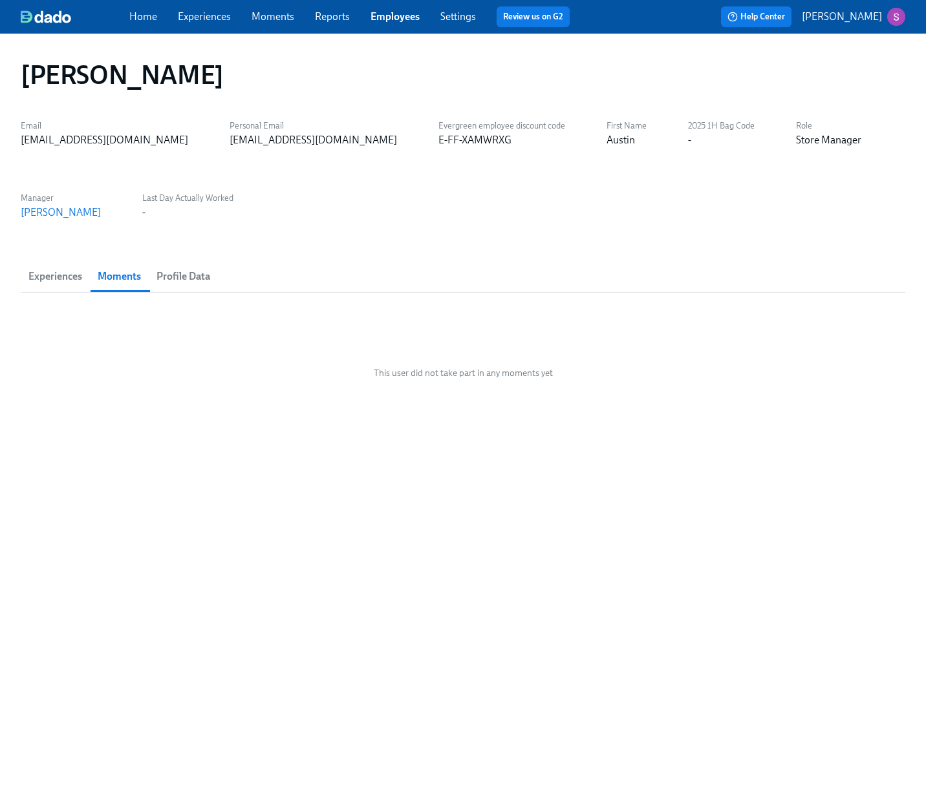
click at [60, 280] on span "Experiences" at bounding box center [55, 277] width 54 height 18
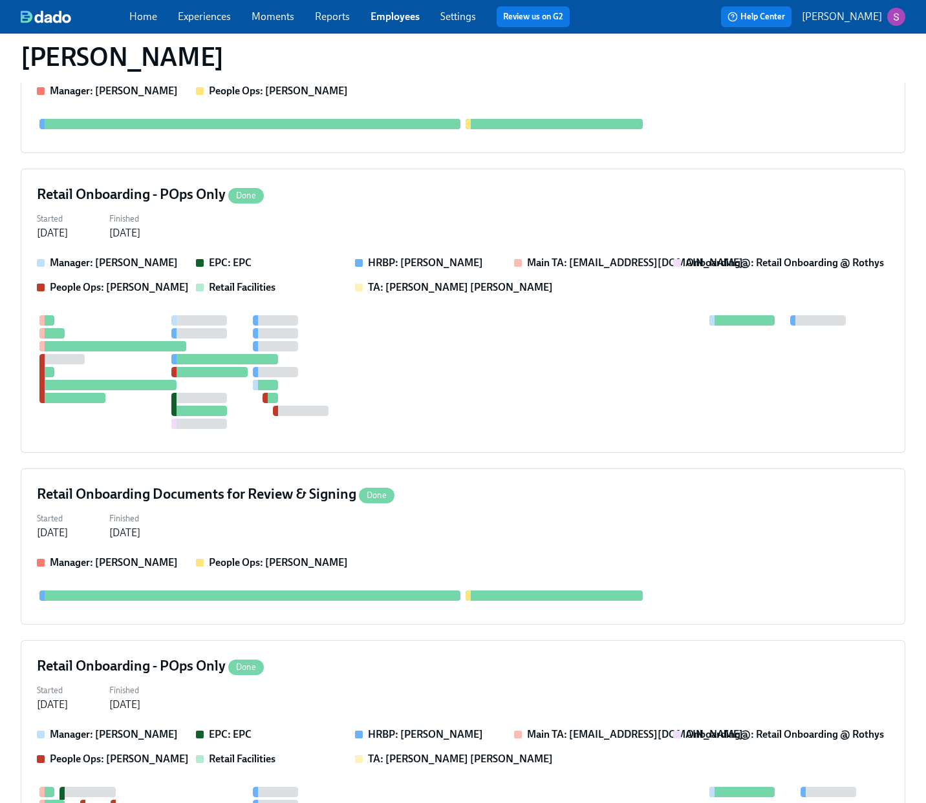
scroll to position [1022, 0]
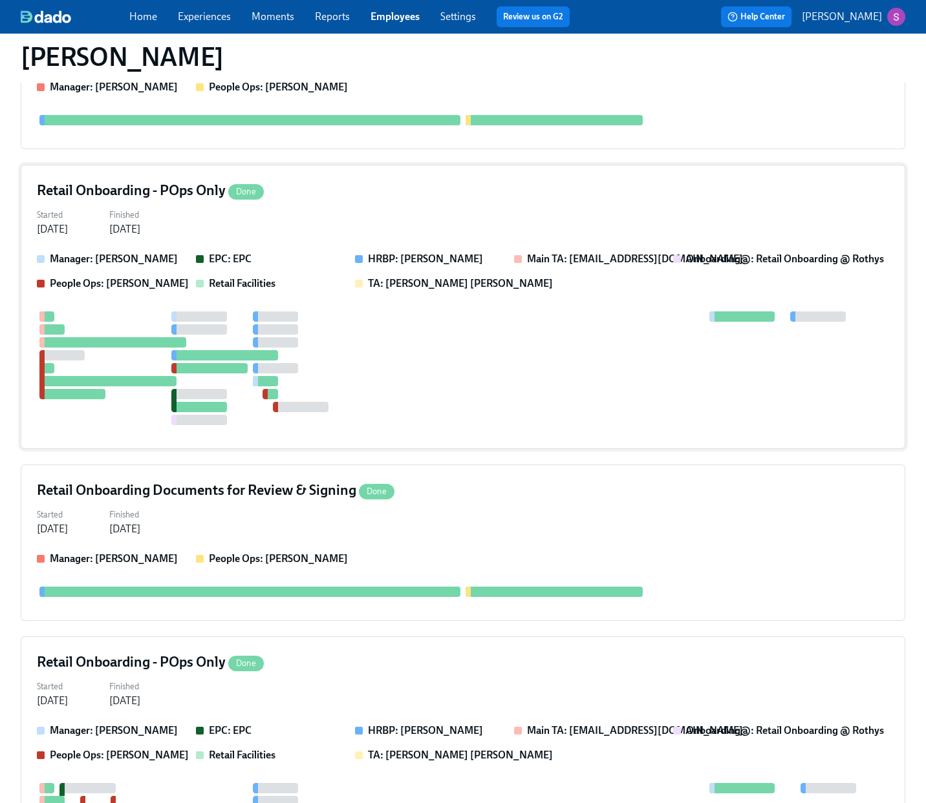
click at [468, 357] on div at bounding box center [463, 369] width 852 height 114
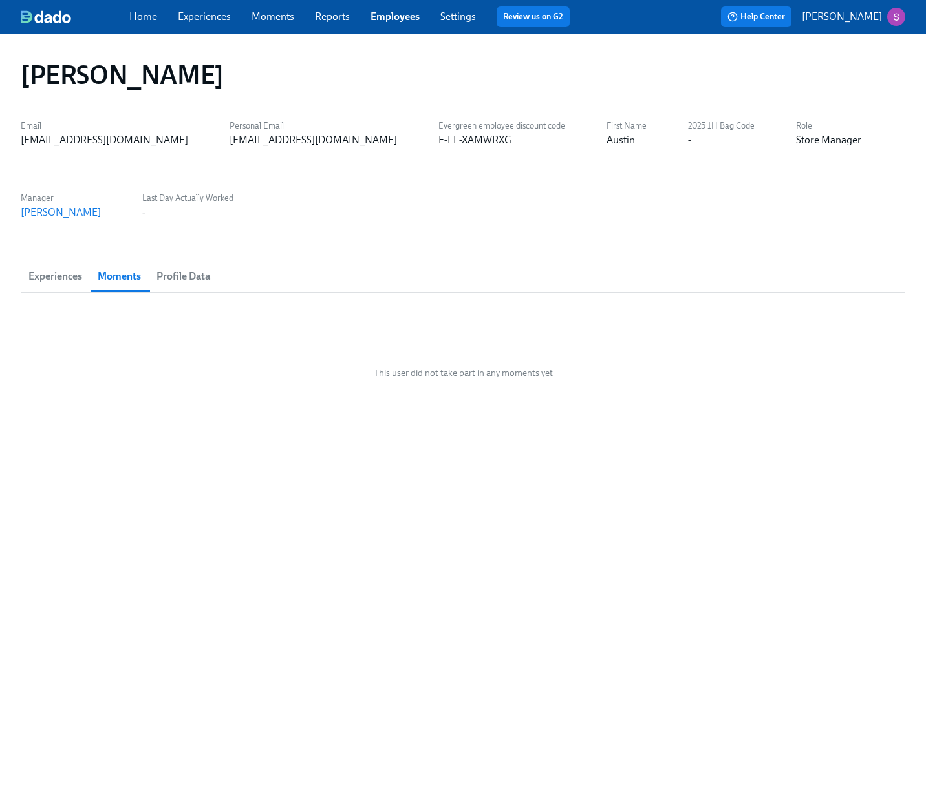
click at [60, 276] on span "Experiences" at bounding box center [55, 277] width 54 height 18
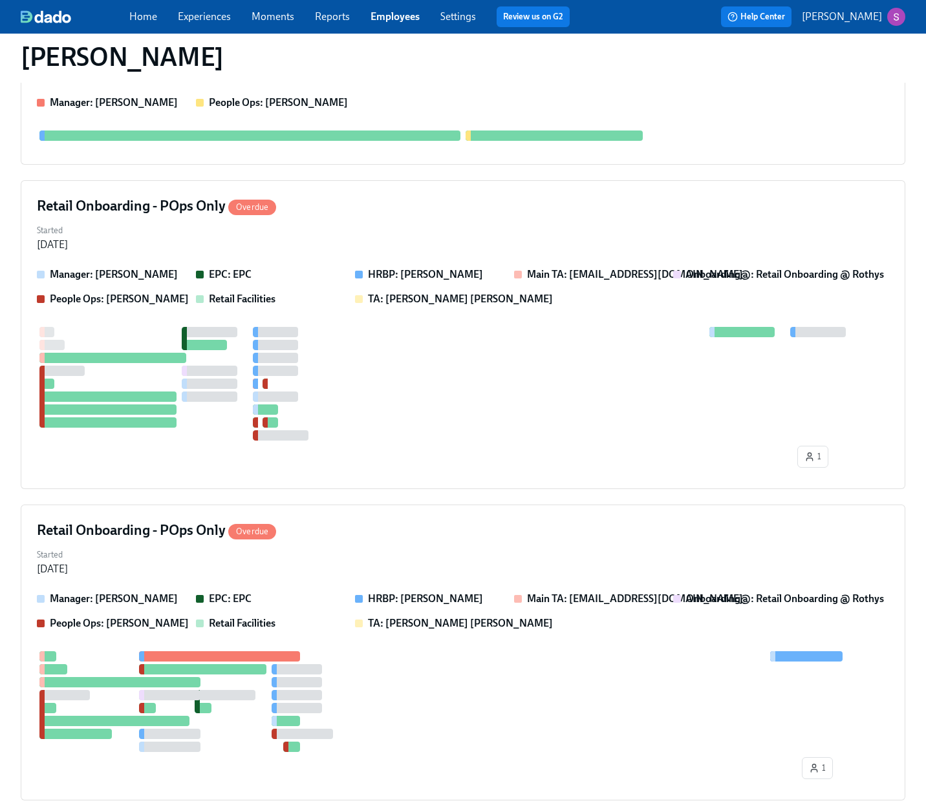
scroll to position [2832, 0]
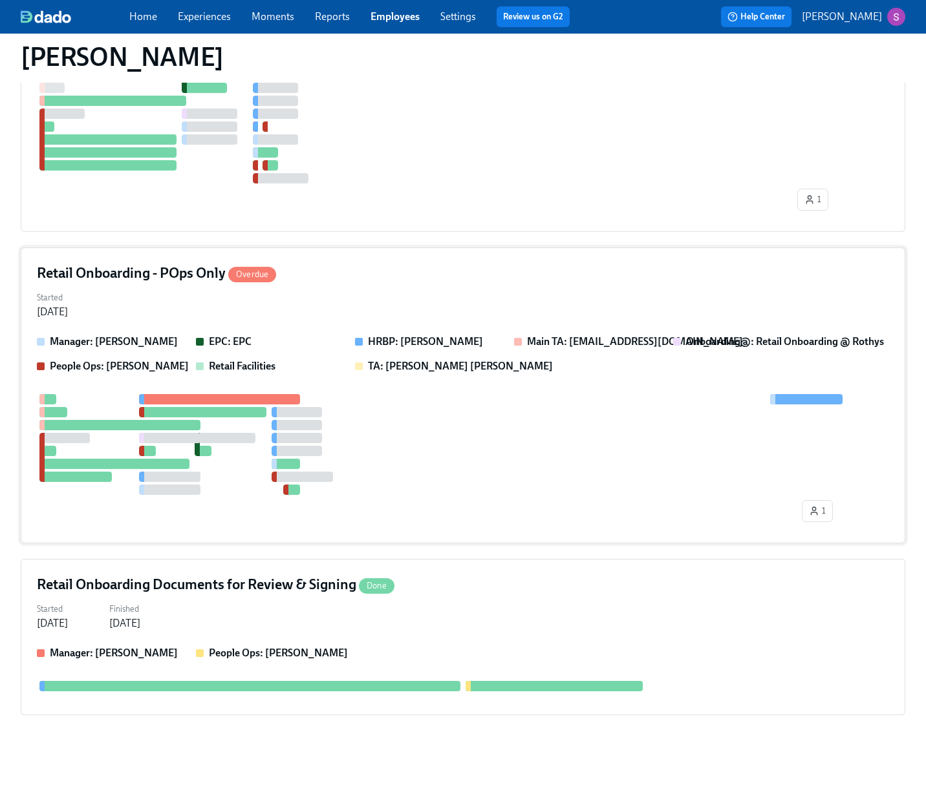
click at [414, 273] on div "Retail Onboarding - POps Only Overdue" at bounding box center [463, 273] width 852 height 19
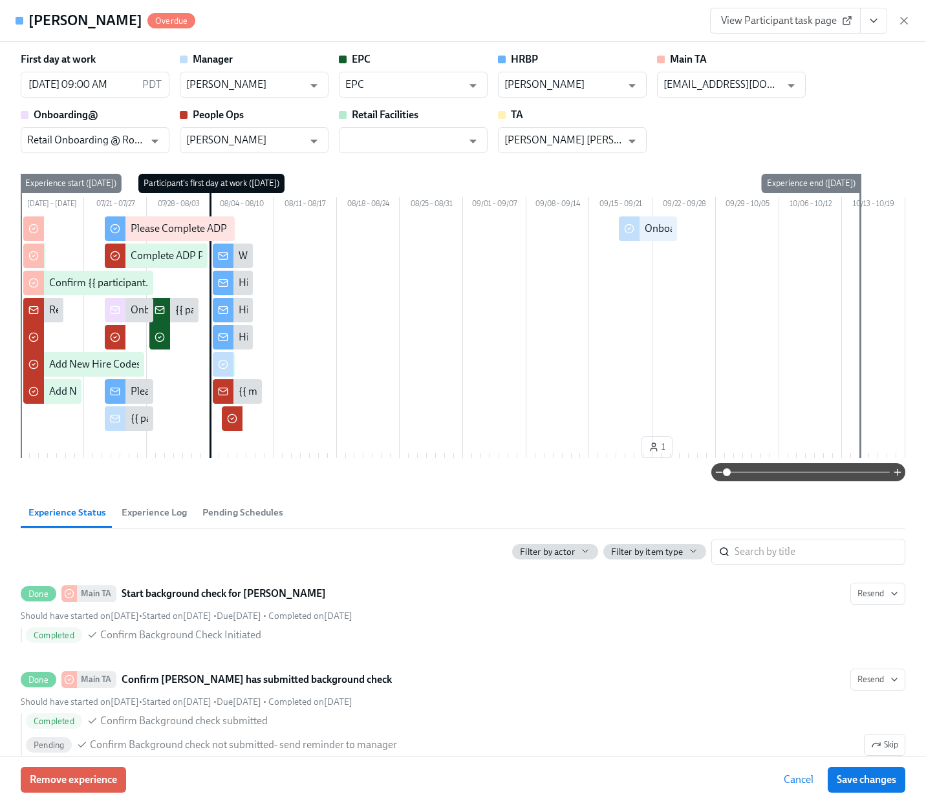
click at [817, 16] on span "View Participant task page" at bounding box center [785, 20] width 129 height 13
click at [907, 23] on icon "button" at bounding box center [903, 20] width 13 height 13
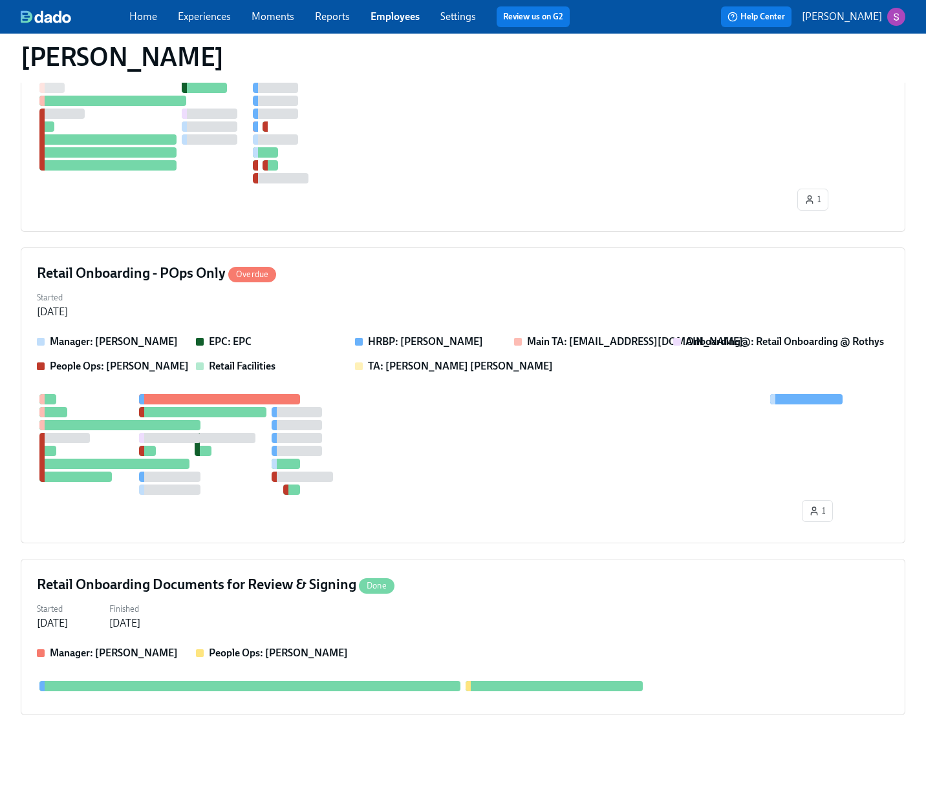
click at [202, 14] on link "Experiences" at bounding box center [204, 16] width 53 height 12
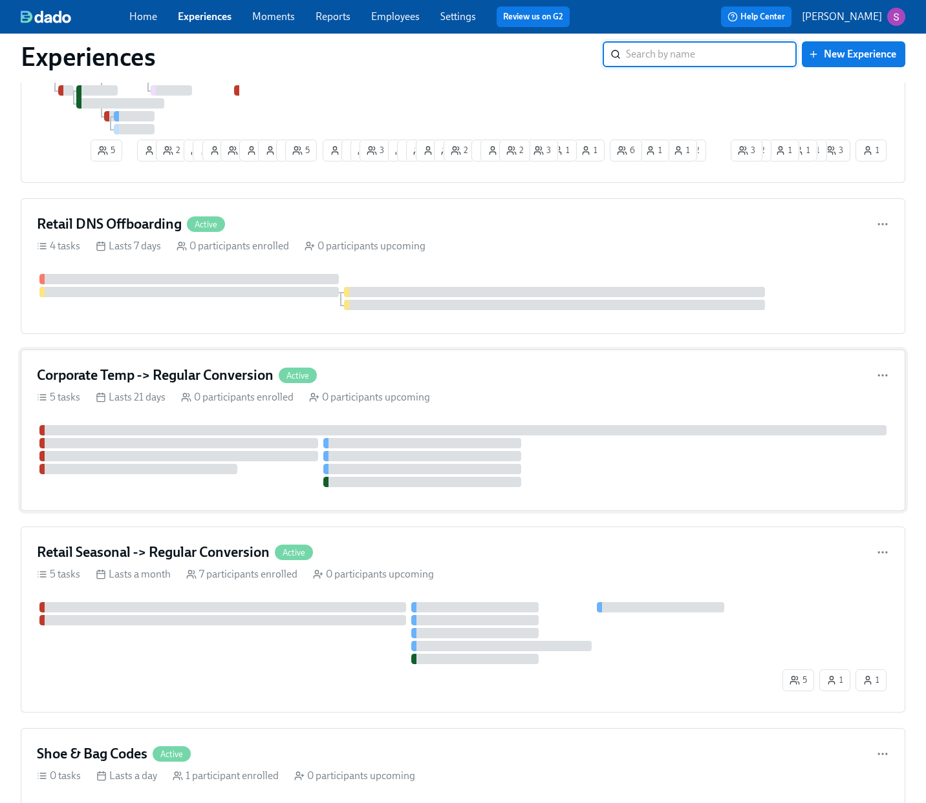
scroll to position [1197, 0]
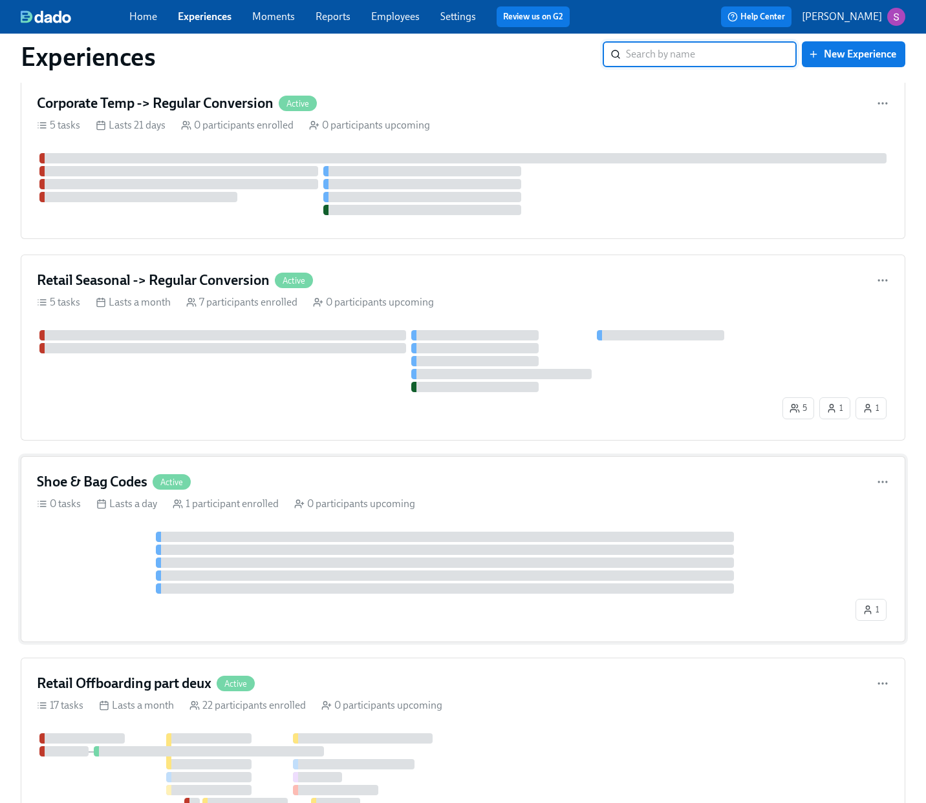
click at [251, 505] on div "1 participant enrolled" at bounding box center [226, 504] width 106 height 14
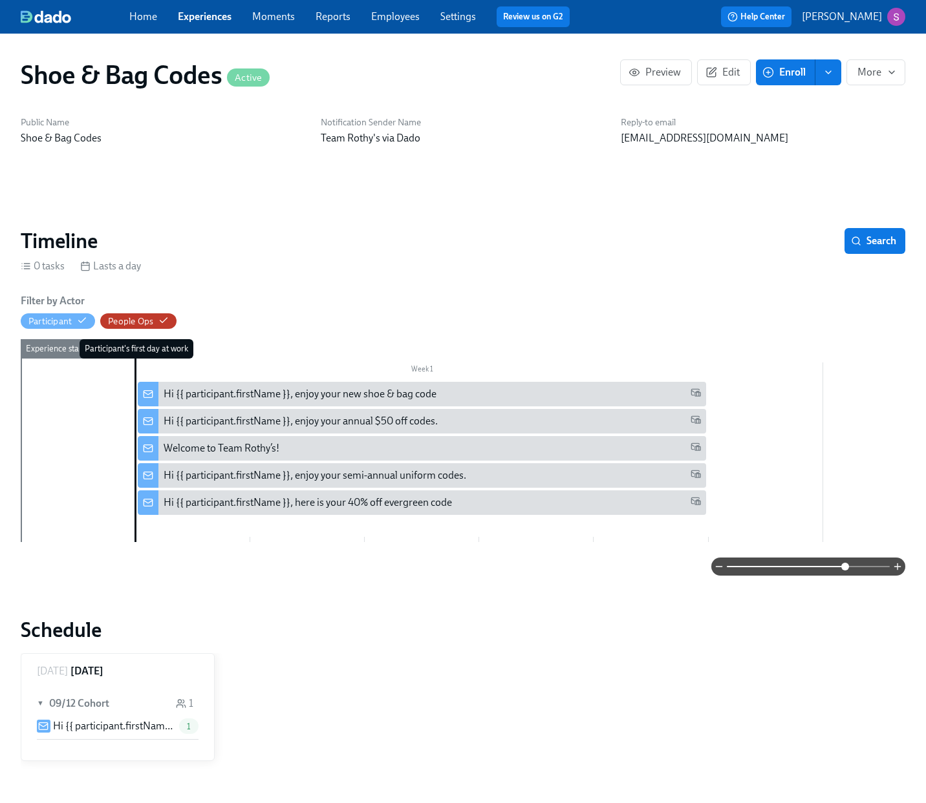
drag, startPoint x: 827, startPoint y: 566, endPoint x: 847, endPoint y: 562, distance: 20.5
click at [847, 562] on span at bounding box center [807, 567] width 163 height 18
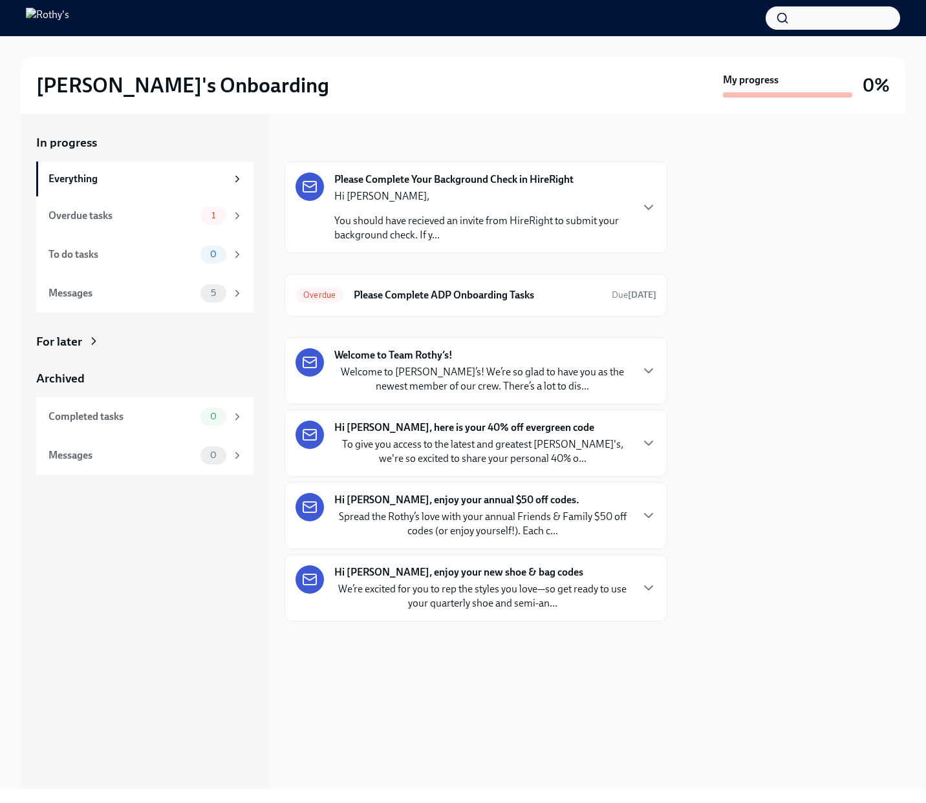
click at [554, 375] on p "Welcome to [PERSON_NAME]’s! We’re so glad to have you as the newest member of o…" at bounding box center [482, 379] width 296 height 28
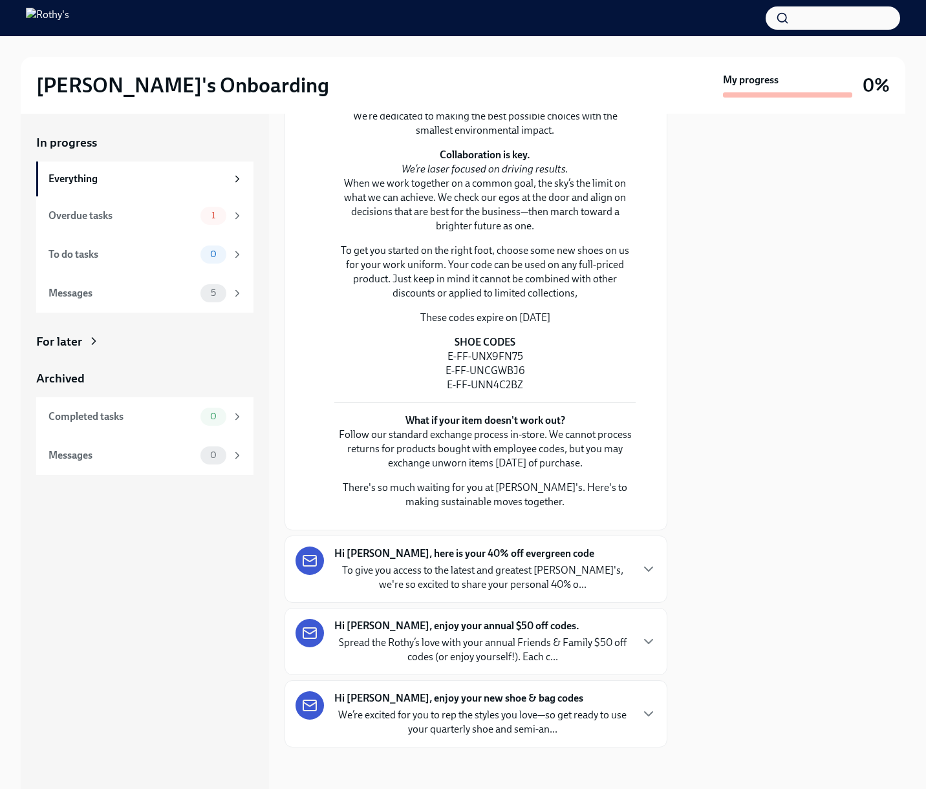
scroll to position [1013, 0]
click at [383, 722] on p "We’re excited for you to rep the styles you love—so get ready to use your quart…" at bounding box center [482, 722] width 296 height 28
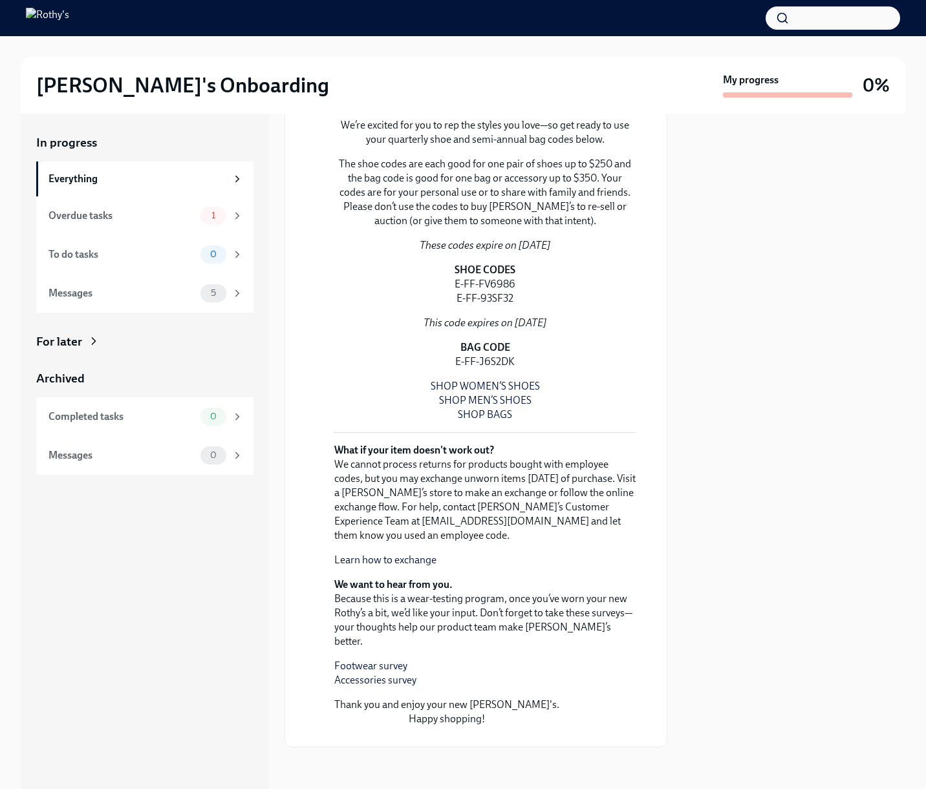
scroll to position [1152, 0]
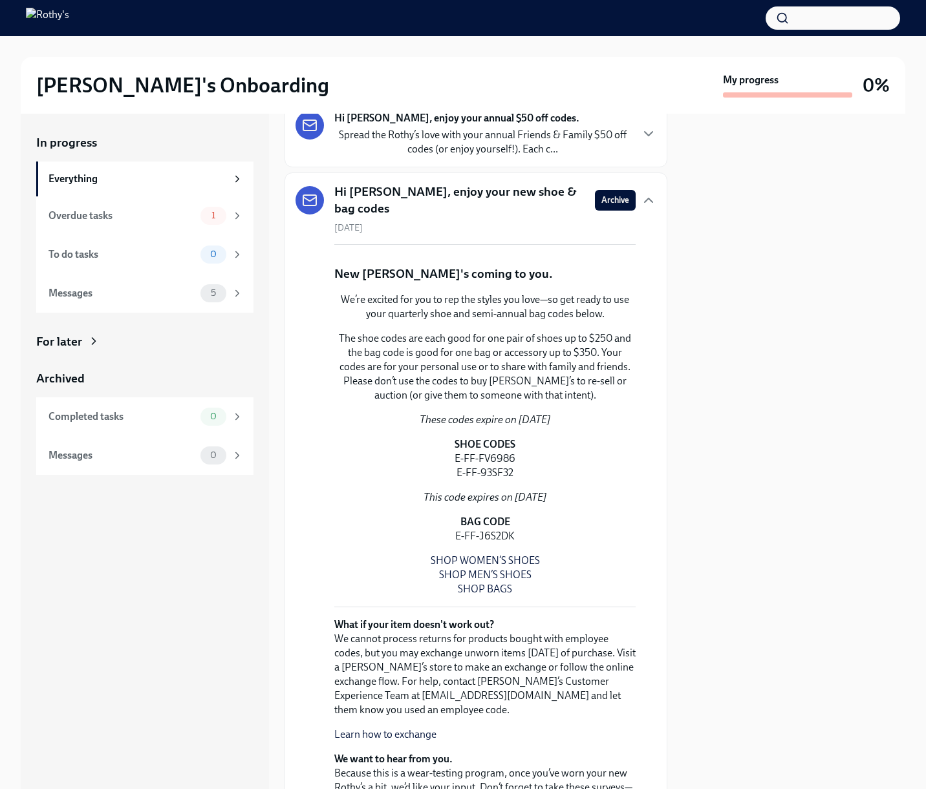
click at [408, 217] on h5 "Hi Austin, enjoy your new shoe & bag codes" at bounding box center [459, 200] width 250 height 33
click at [650, 208] on icon "button" at bounding box center [648, 201] width 16 height 16
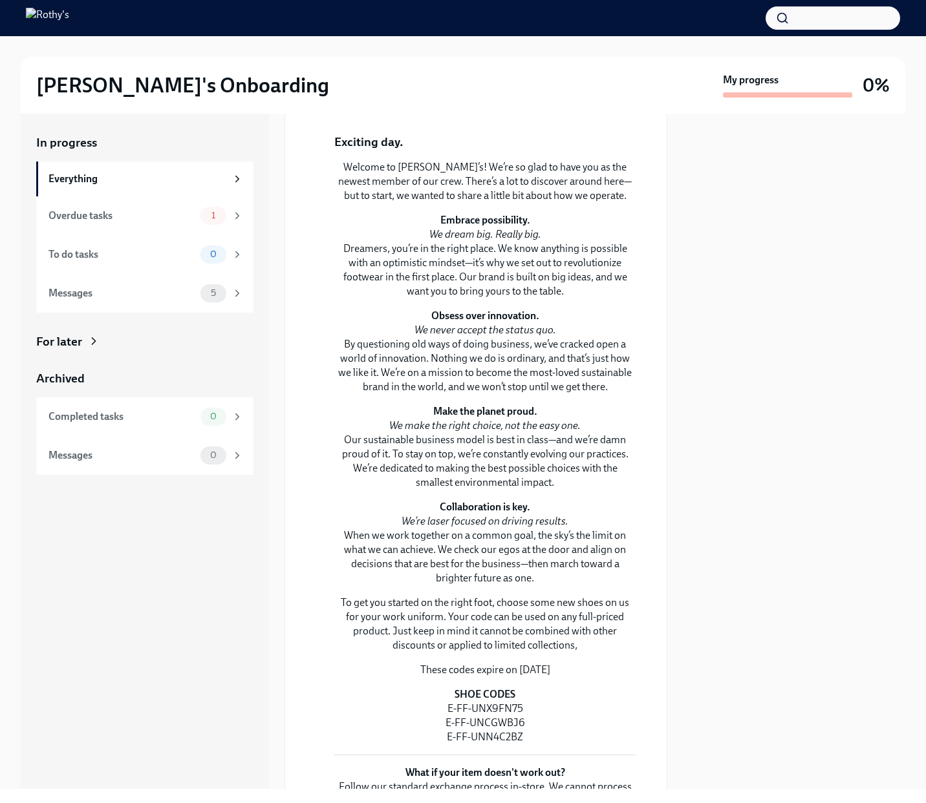
scroll to position [0, 0]
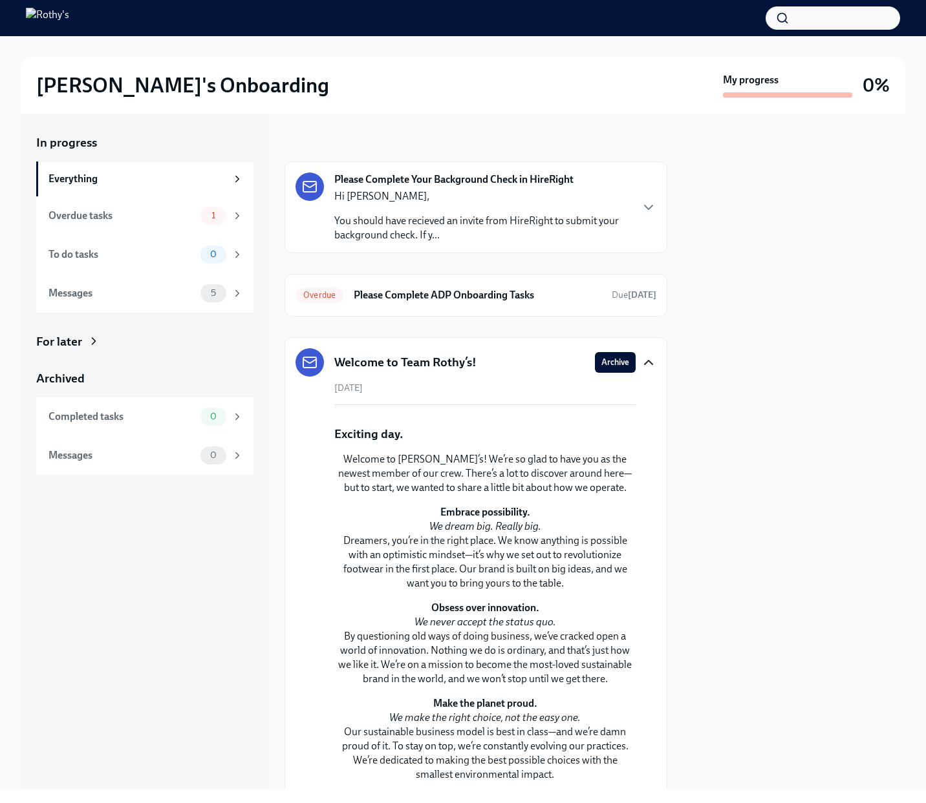
click at [649, 364] on icon "button" at bounding box center [648, 363] width 16 height 16
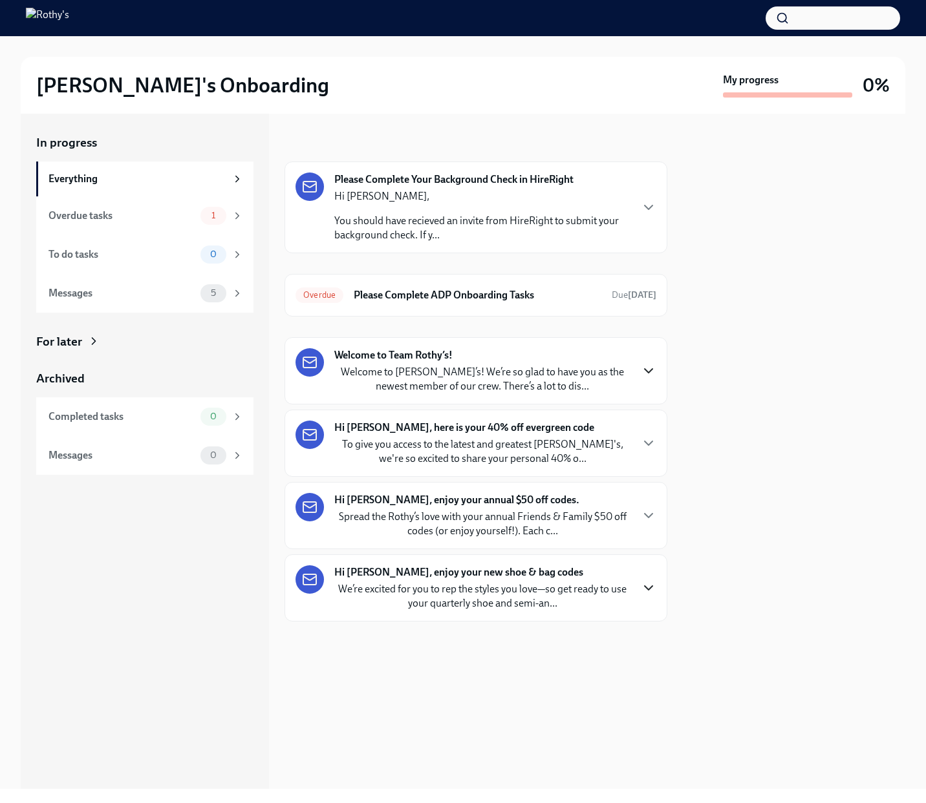
click at [116, 333] on div "For later" at bounding box center [144, 341] width 217 height 17
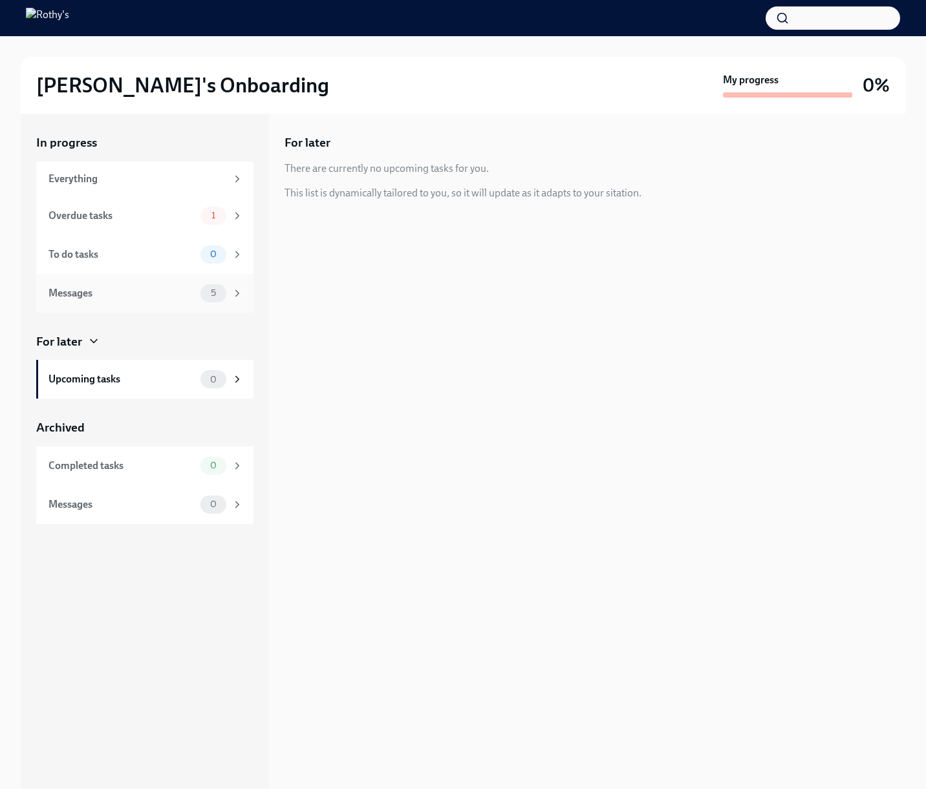
click at [146, 300] on div "Messages" at bounding box center [121, 293] width 147 height 14
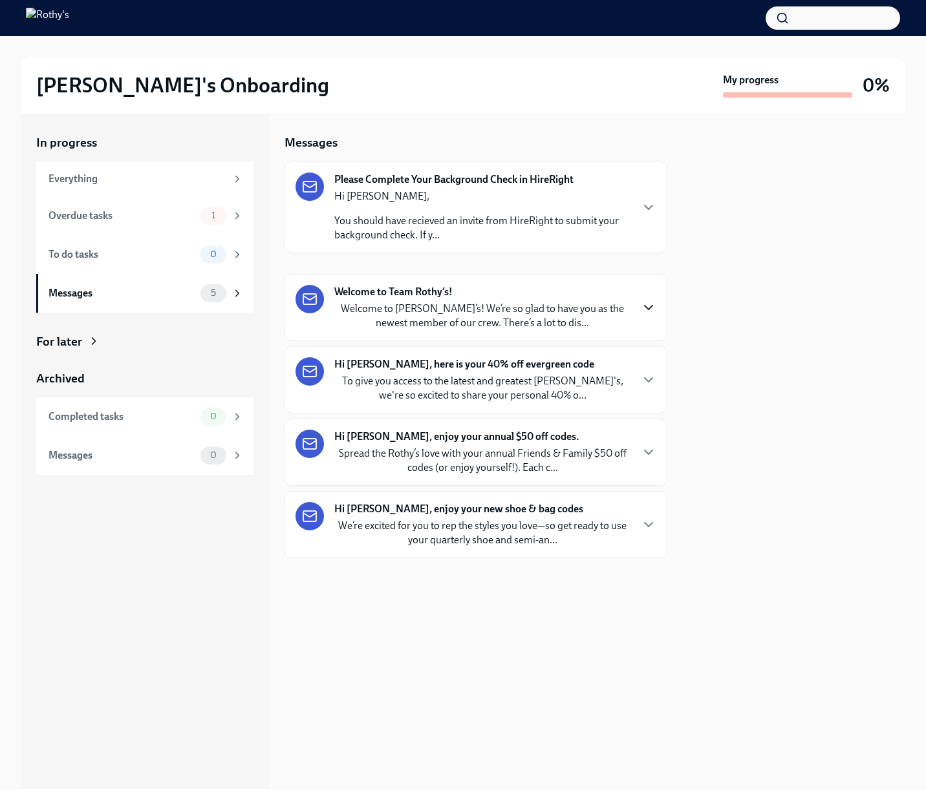
click at [651, 306] on icon "button" at bounding box center [648, 308] width 8 height 4
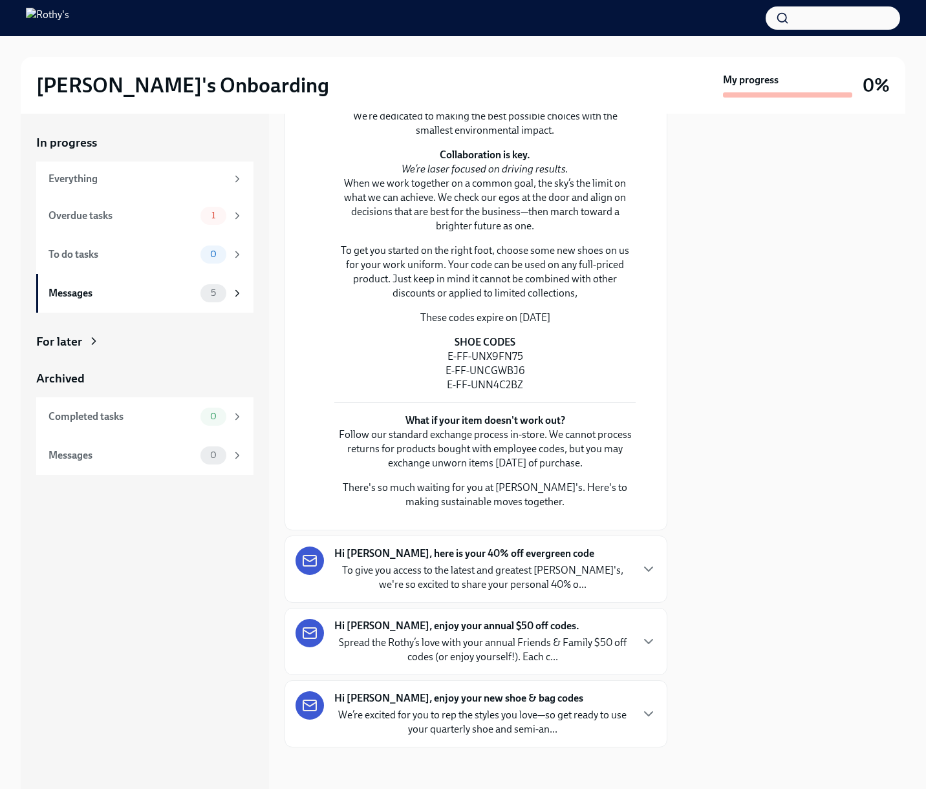
scroll to position [950, 0]
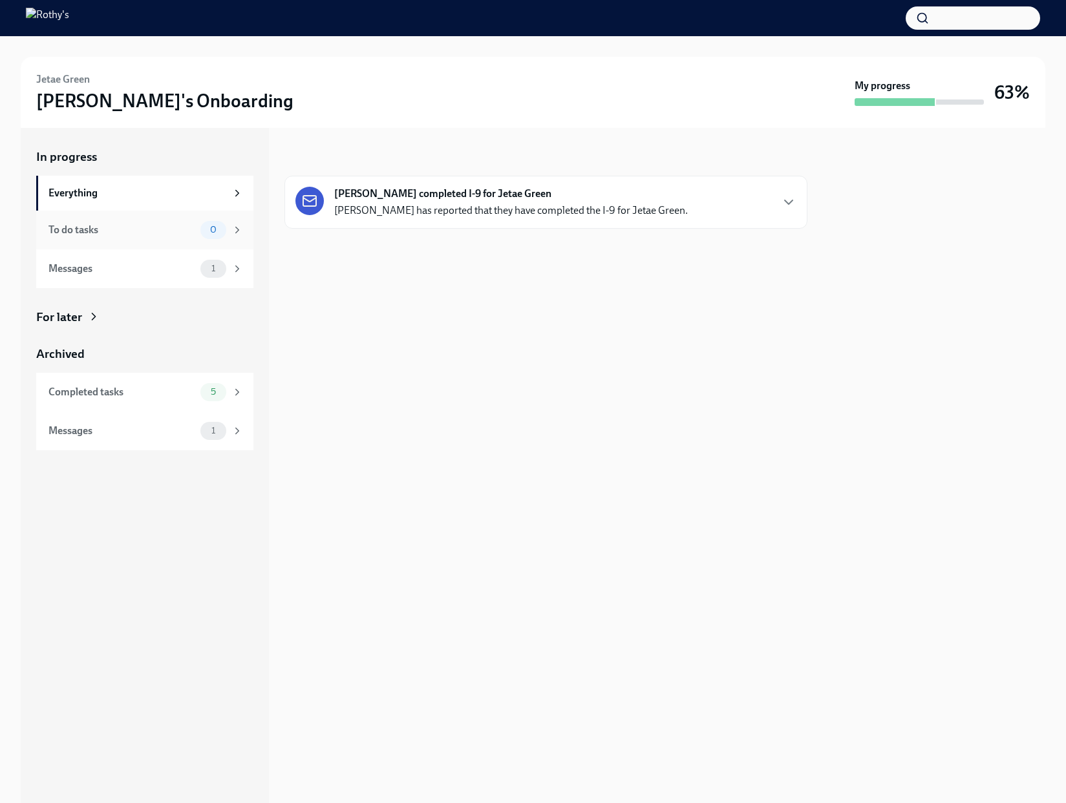
click at [161, 225] on div "To do tasks" at bounding box center [121, 230] width 147 height 14
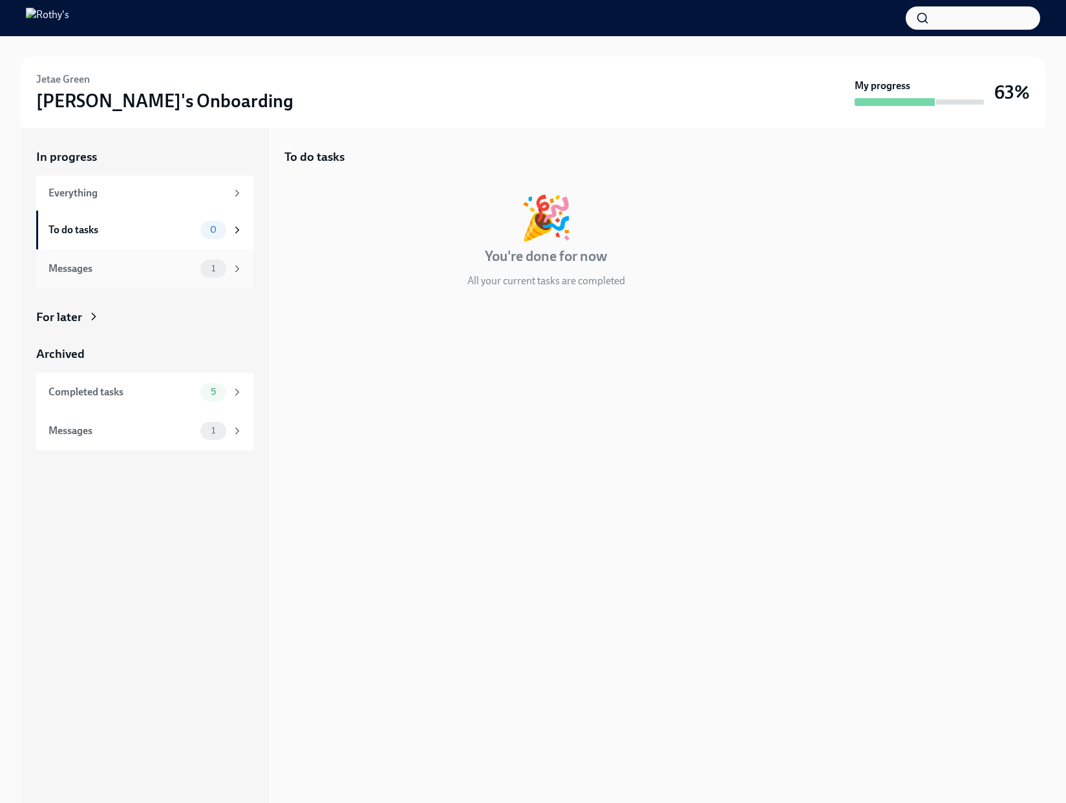
click at [164, 267] on div "Messages" at bounding box center [121, 269] width 147 height 14
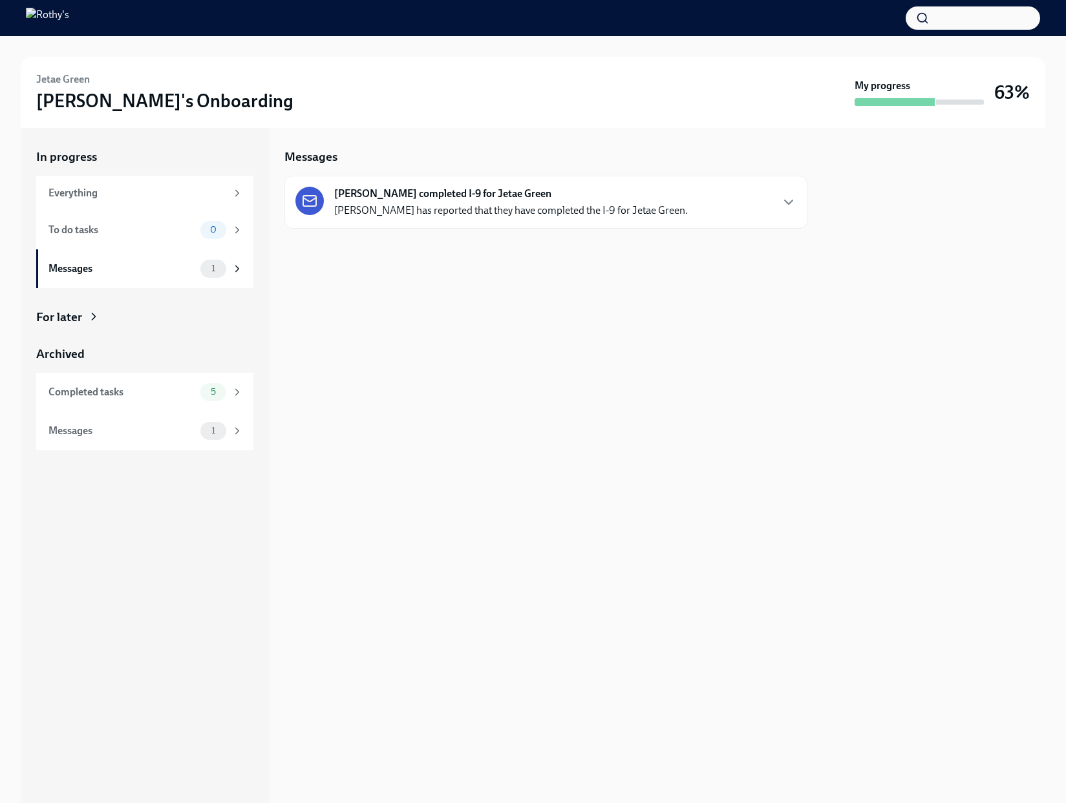
click at [477, 199] on strong "Heather McFarland completed I-9 for Jetae Green" at bounding box center [442, 194] width 217 height 14
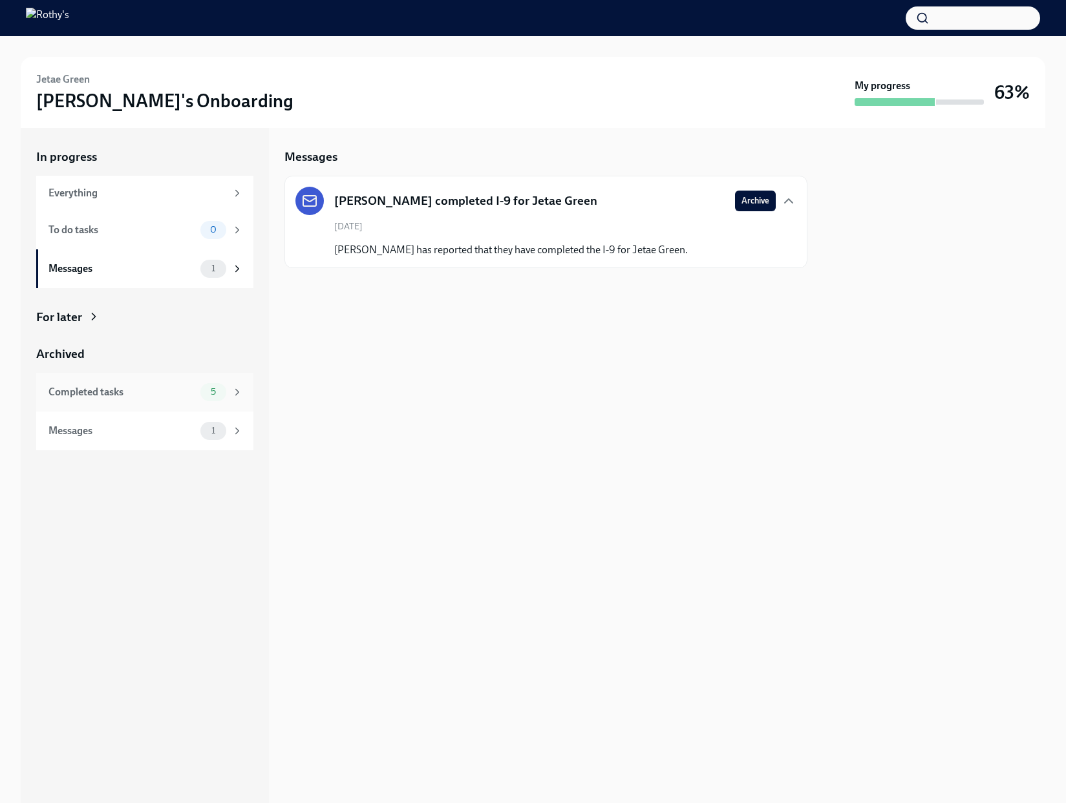
click at [167, 401] on div "Completed tasks 5" at bounding box center [144, 392] width 217 height 39
